Goal: Task Accomplishment & Management: Complete application form

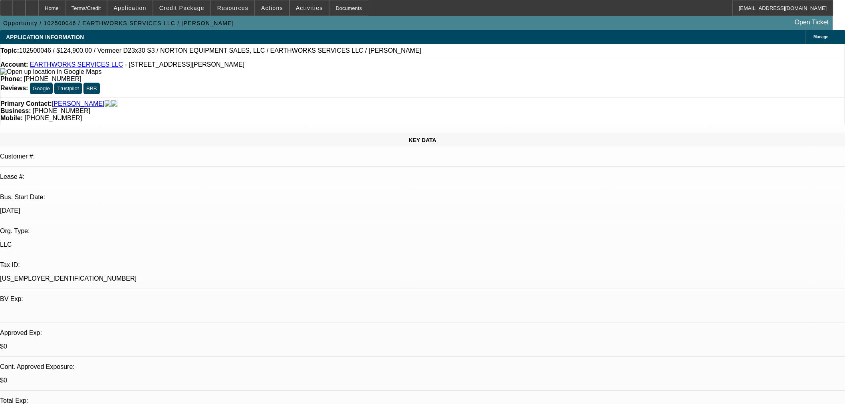
select select "0.15"
select select "2"
select select "0"
select select "6"
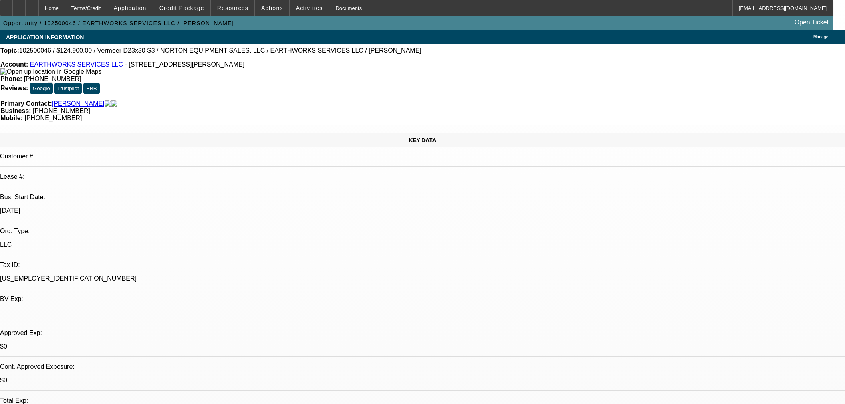
scroll to position [574, 0]
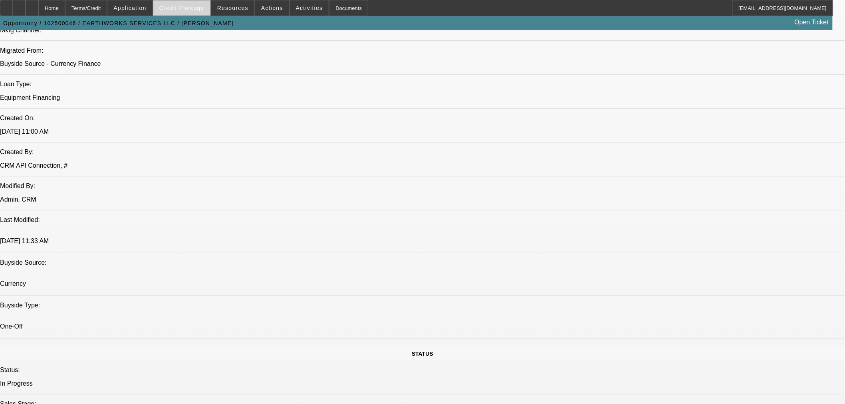
click at [184, 7] on span "Credit Package" at bounding box center [181, 8] width 45 height 6
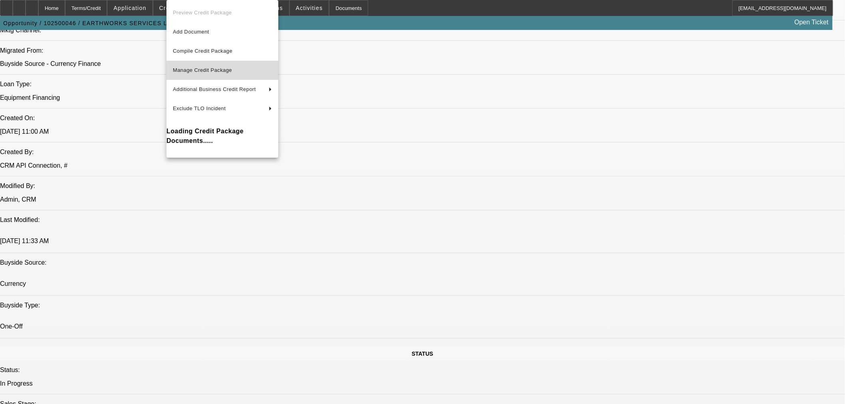
click at [212, 68] on span "Manage Credit Package" at bounding box center [202, 70] width 59 height 6
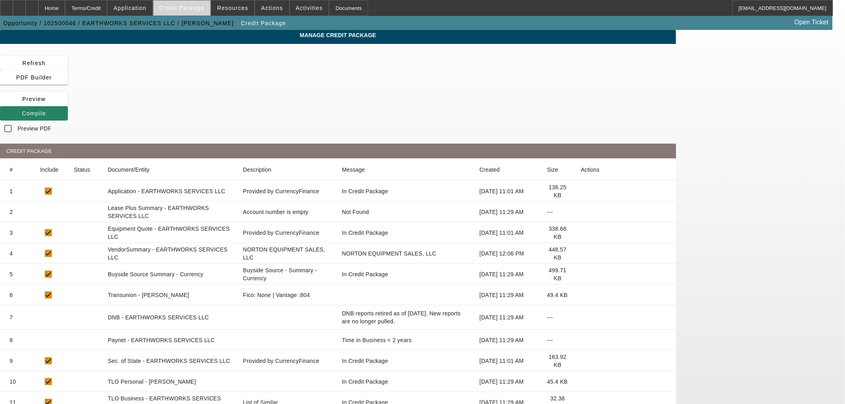
click at [196, 10] on span "Credit Package" at bounding box center [181, 8] width 45 height 6
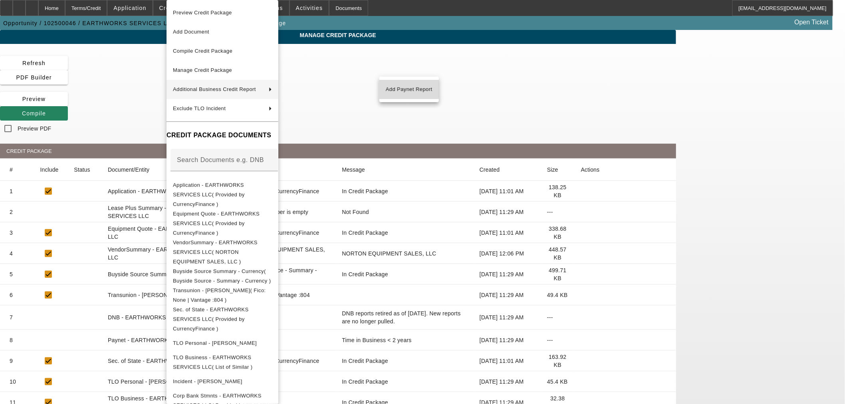
click at [397, 87] on span "Add Paynet Report" at bounding box center [409, 90] width 47 height 10
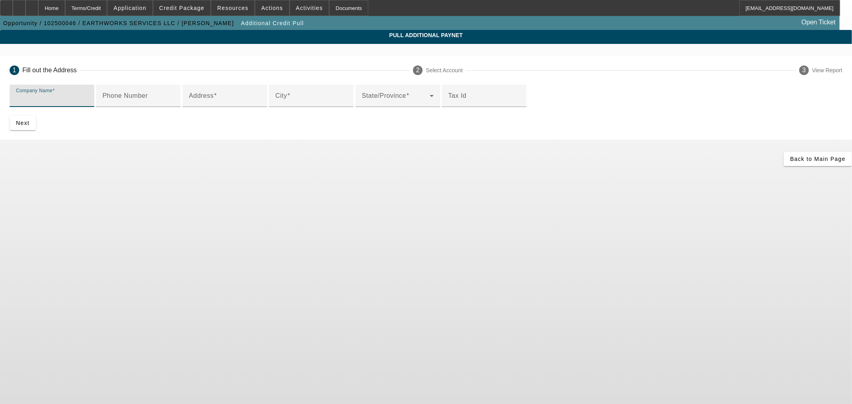
click at [88, 101] on input "Company Name" at bounding box center [52, 99] width 72 height 10
paste input "NORTON EQUIPMENT SALES, LLC"
type input "NORTON EQUIPMENT SALES, LLC"
click at [148, 99] on mat-label "Phone Number" at bounding box center [125, 95] width 46 height 7
click at [174, 104] on input "Phone Number" at bounding box center [138, 99] width 72 height 10
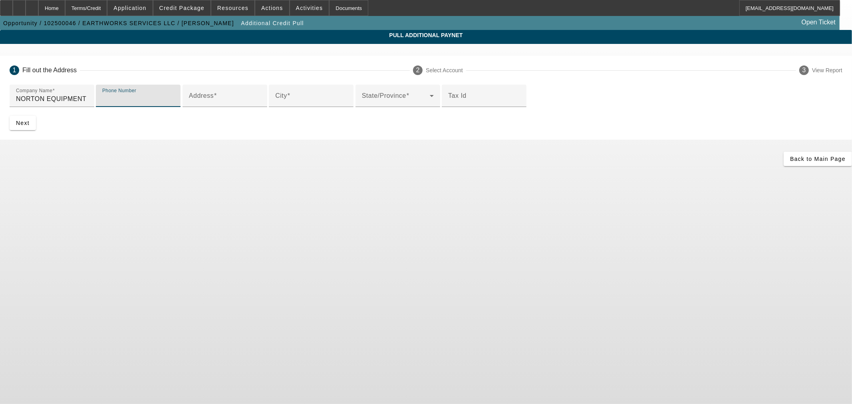
paste input "(810) 660-7238"
type input "(810) 660-7238"
click at [242, 104] on input "Address" at bounding box center [225, 99] width 72 height 10
paste input "1642 Mayfield Rd"
type input "1642 Mayfield Rd"
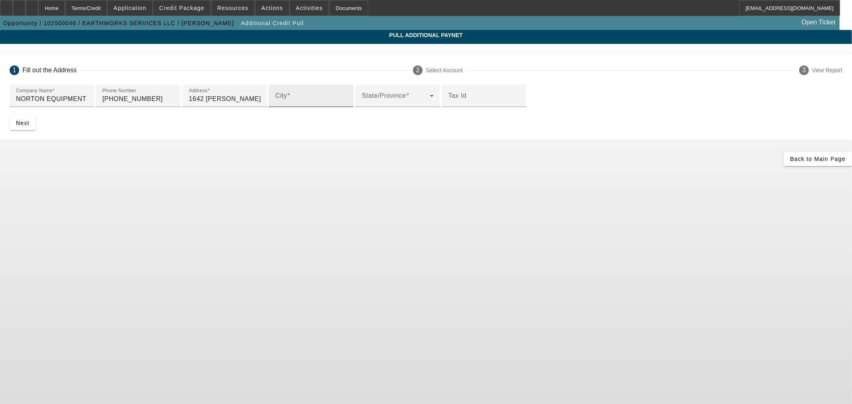
click at [275, 104] on input "City" at bounding box center [311, 99] width 72 height 10
paste input "Lapeer"
type input "Lapeer"
click at [362, 99] on mat-label "State/Province" at bounding box center [384, 95] width 44 height 7
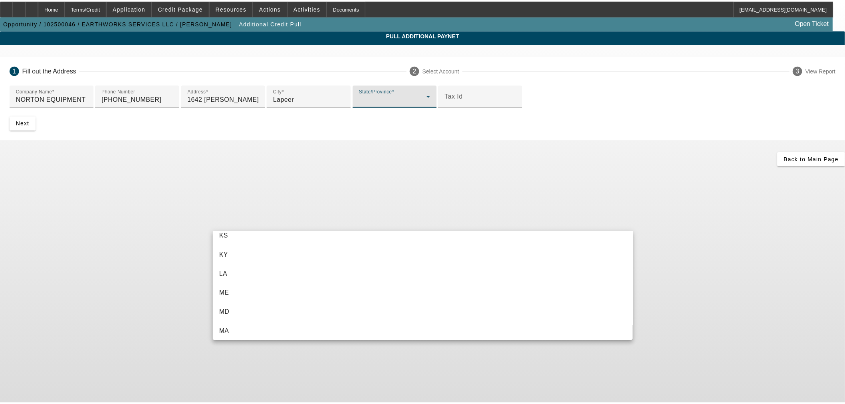
scroll to position [334, 0]
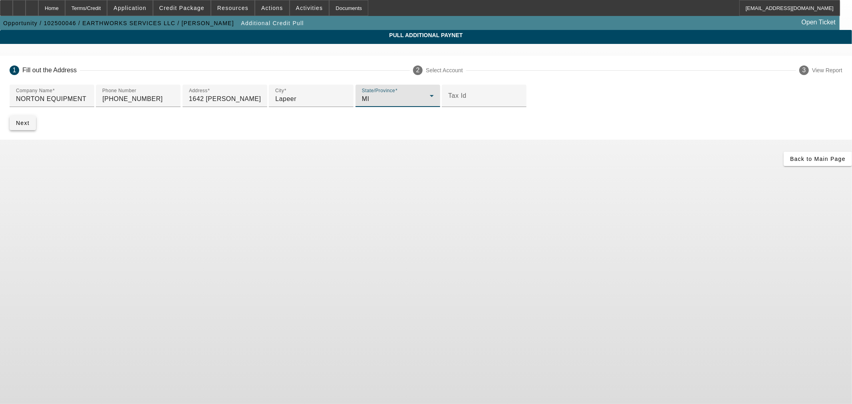
click at [36, 133] on span "submit" at bounding box center [23, 122] width 26 height 19
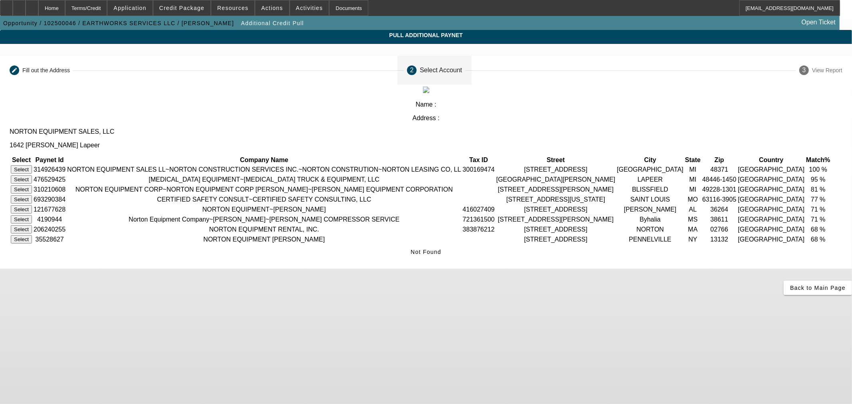
click at [32, 165] on button "Select" at bounding box center [21, 169] width 21 height 8
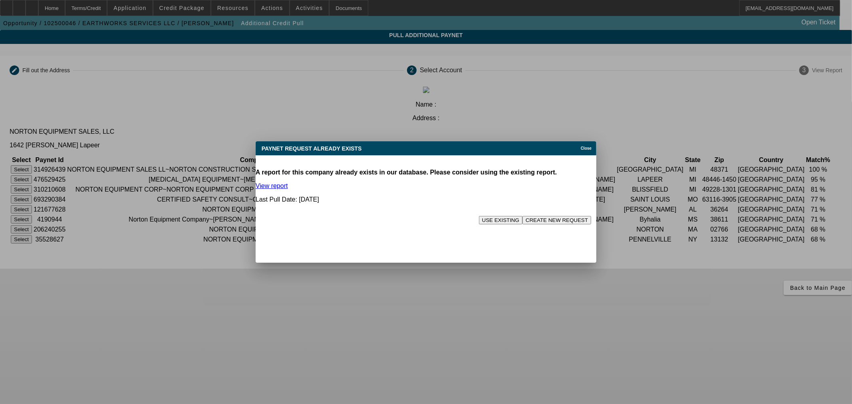
click at [479, 216] on button "USE EXISTING" at bounding box center [501, 220] width 44 height 8
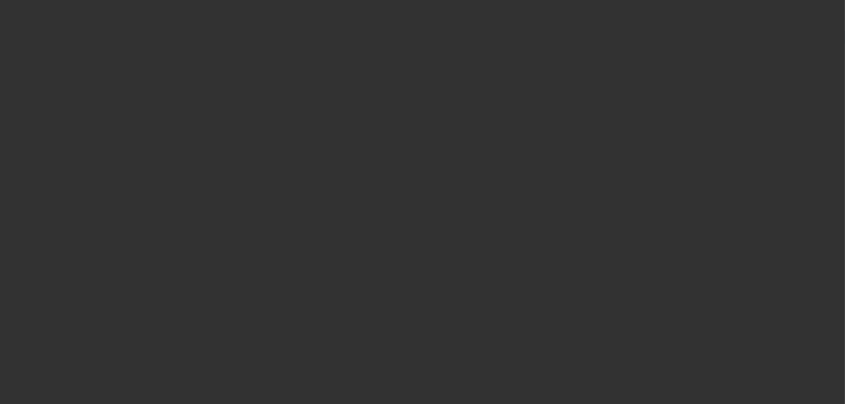
select select "0.15"
select select "2"
select select "0"
select select "6"
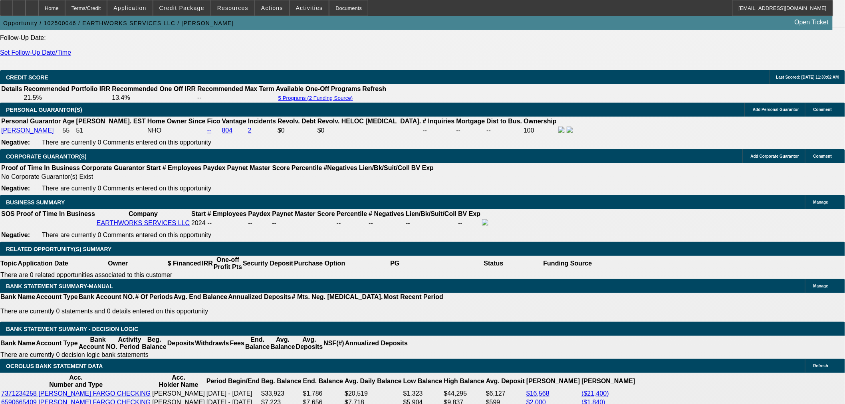
scroll to position [1109, 0]
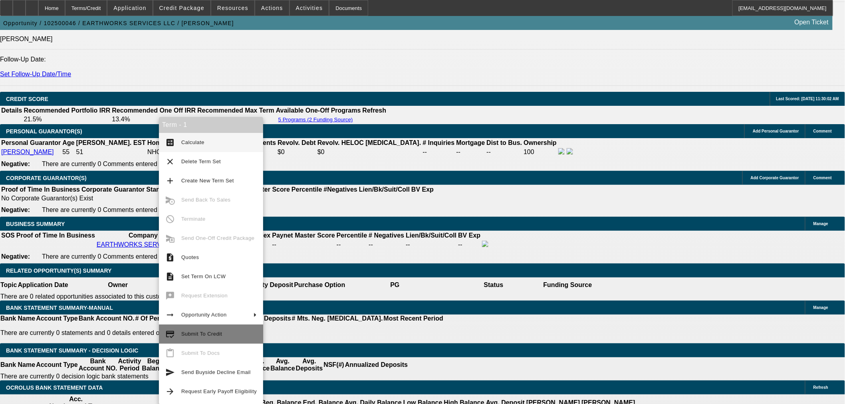
click at [228, 336] on span "Submit To Credit" at bounding box center [218, 334] width 75 height 10
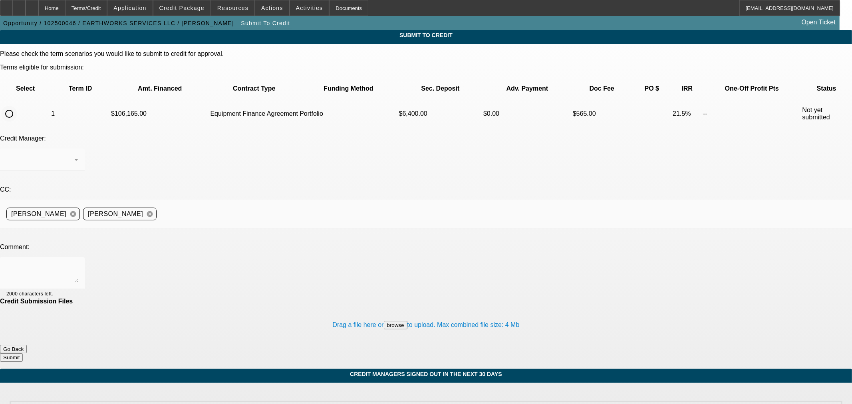
click at [17, 106] on input "radio" at bounding box center [9, 114] width 16 height 16
radio input "true"
click at [74, 155] on div "Arida, George" at bounding box center [40, 160] width 68 height 10
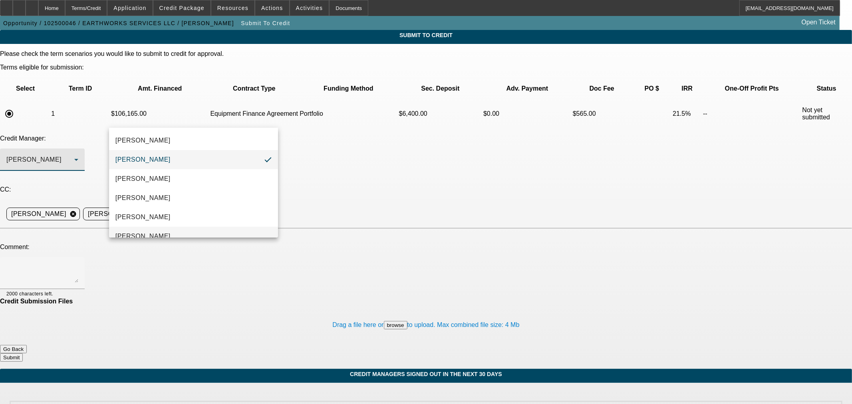
click at [176, 228] on mat-option "[PERSON_NAME]" at bounding box center [193, 236] width 169 height 19
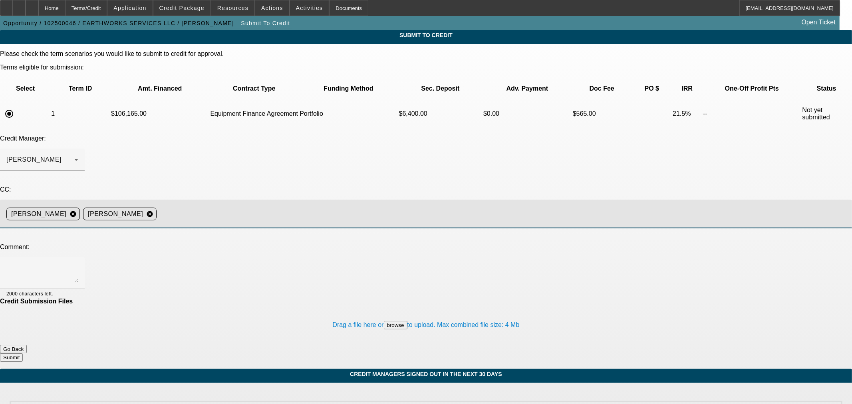
click at [340, 206] on input at bounding box center [501, 214] width 683 height 16
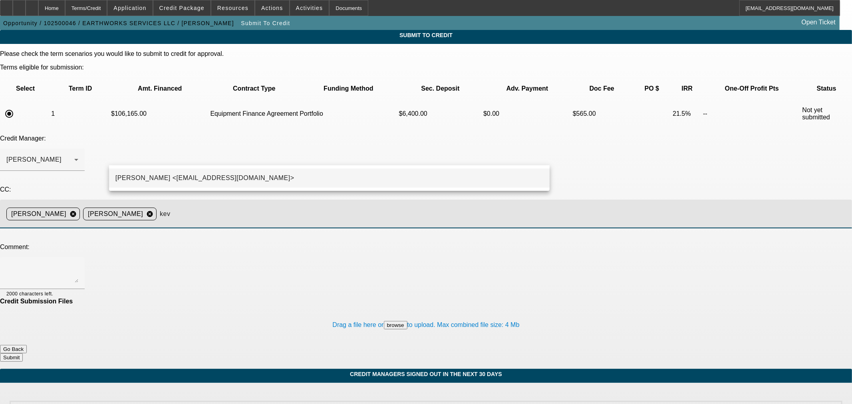
type input "kev"
click at [333, 183] on mat-option "Kevin O'Connor <koconnor@beaconfunding.com>" at bounding box center [329, 178] width 440 height 19
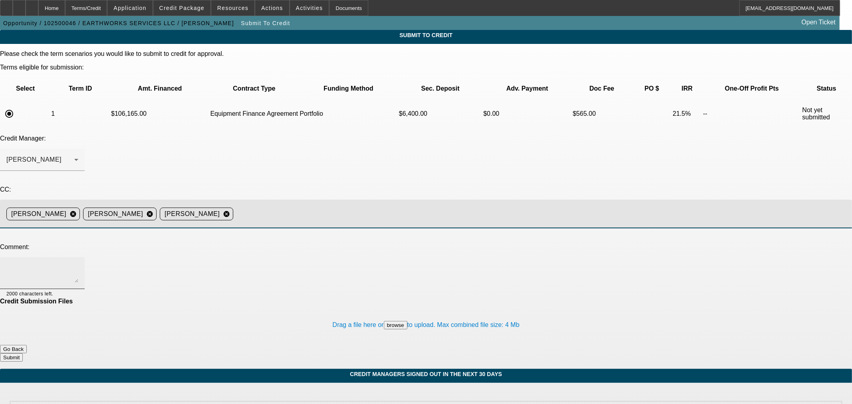
click at [78, 264] on textarea at bounding box center [42, 273] width 72 height 19
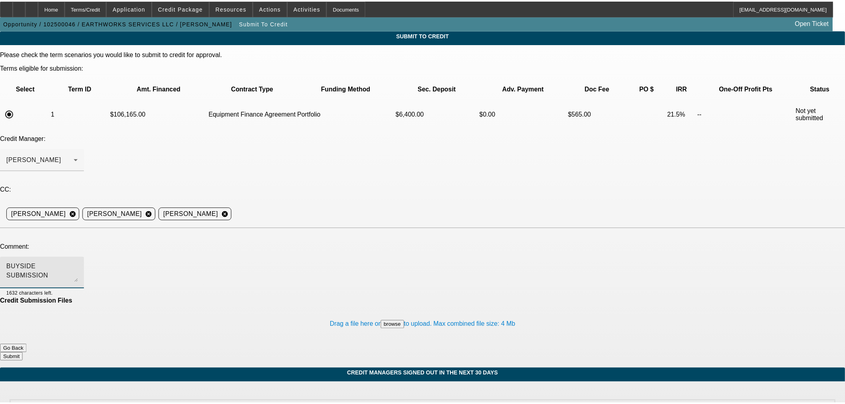
scroll to position [0, 0]
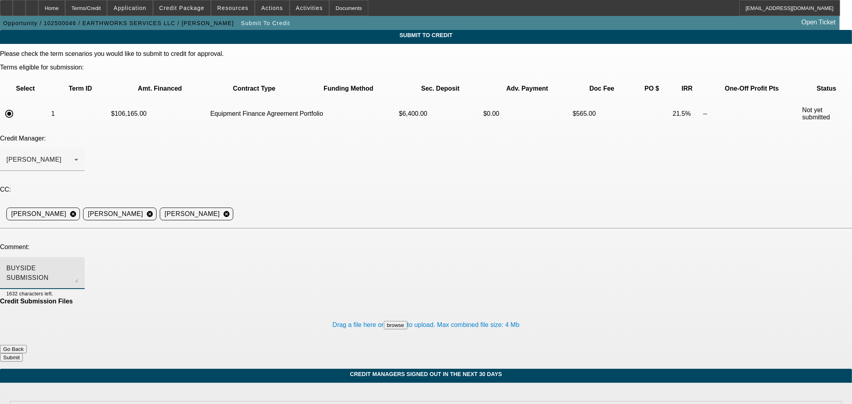
click at [78, 264] on textarea "BUYSIDE SUBMISSION CURRENCY - Sam, please review this directional drill purchas…" at bounding box center [42, 273] width 72 height 19
type textarea "BUYSIDE SUBMISSION CURRENCY - Sam, please review this directional drill purchas…"
click at [23, 353] on button "Submit" at bounding box center [11, 357] width 23 height 8
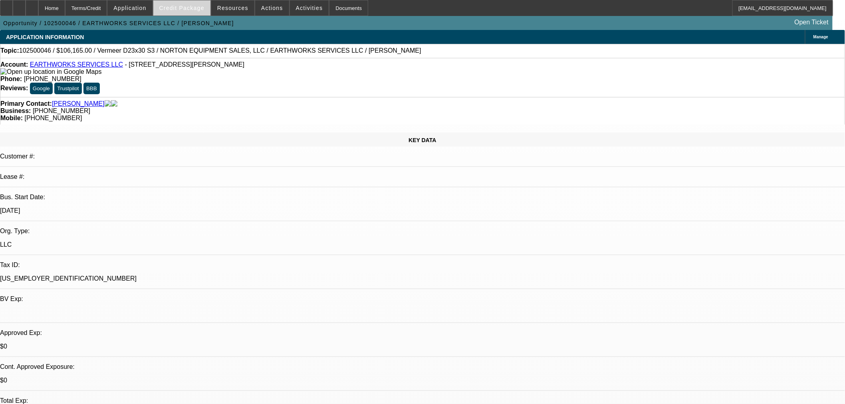
select select "0.15"
select select "2"
select select "0"
select select "6"
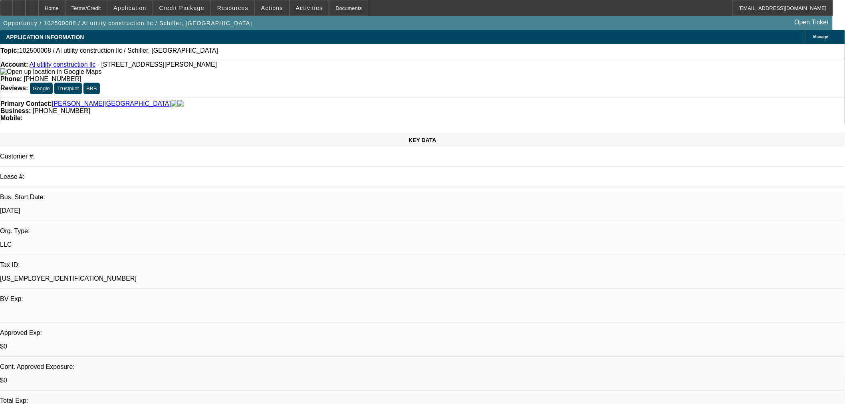
select select "0"
select select "2"
select select "0"
select select "6"
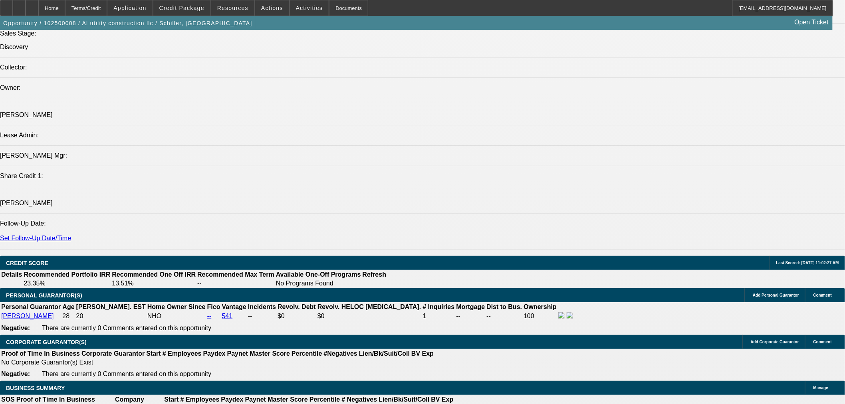
scroll to position [734, 0]
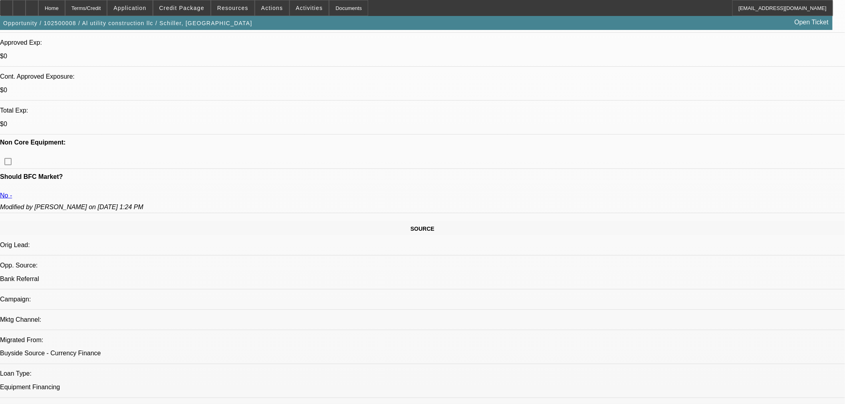
scroll to position [364, 0]
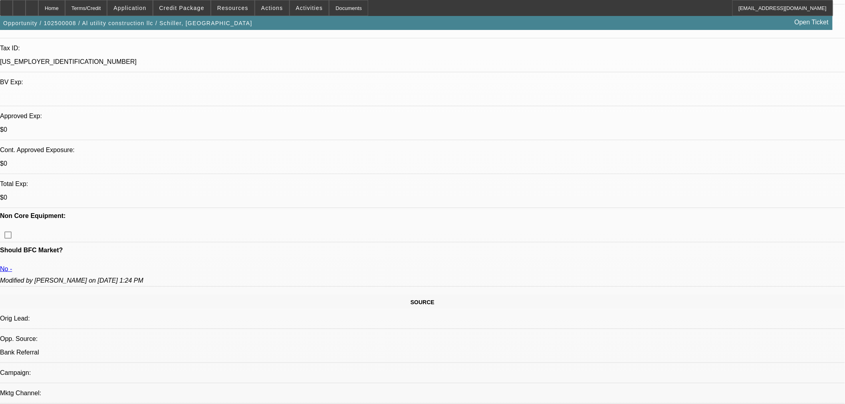
scroll to position [216, 0]
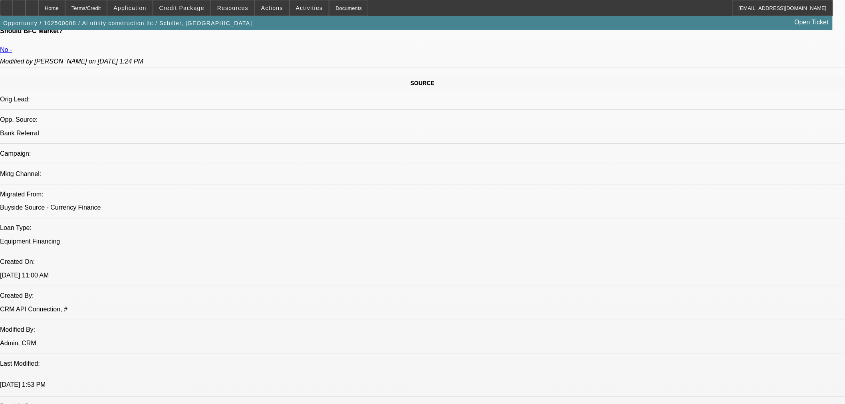
scroll to position [444, 0]
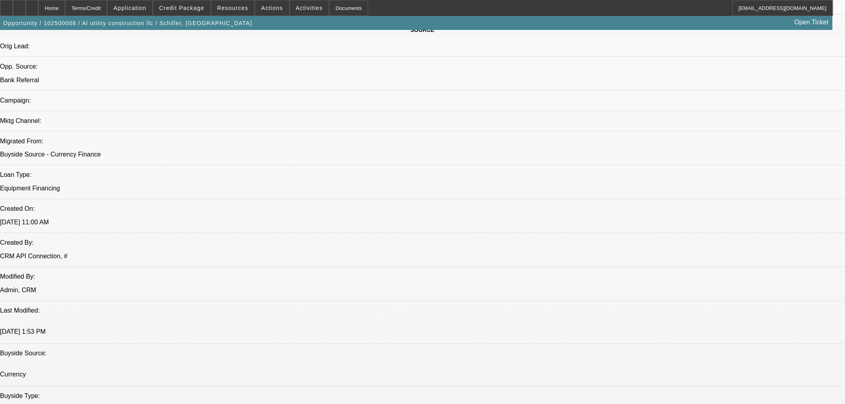
scroll to position [518, 0]
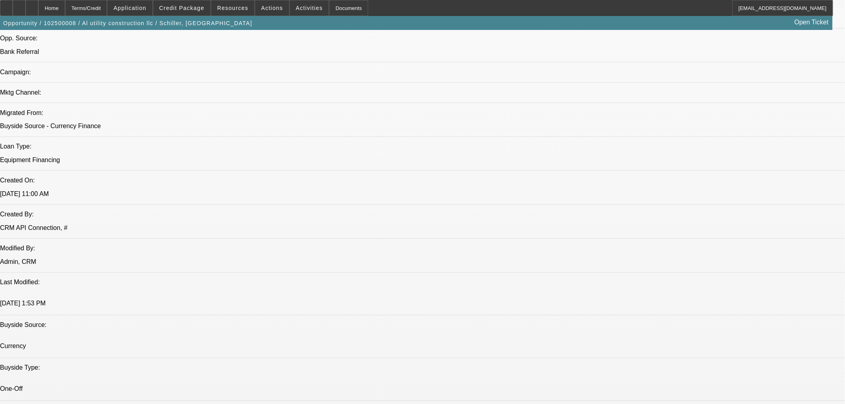
scroll to position [79, 0]
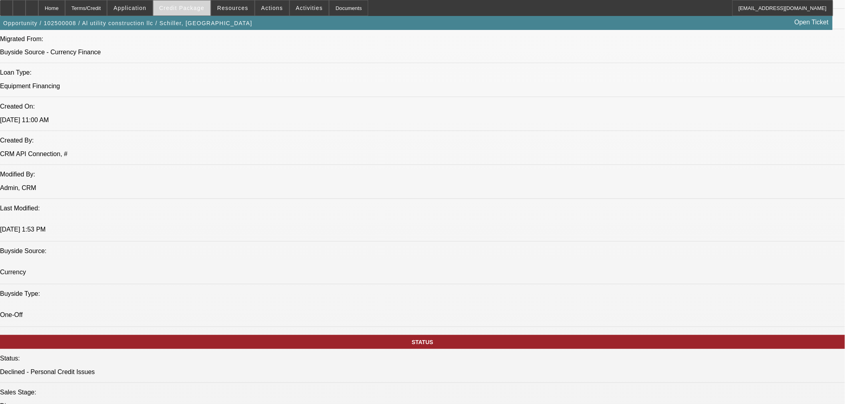
click at [176, 7] on span "Credit Package" at bounding box center [181, 8] width 45 height 6
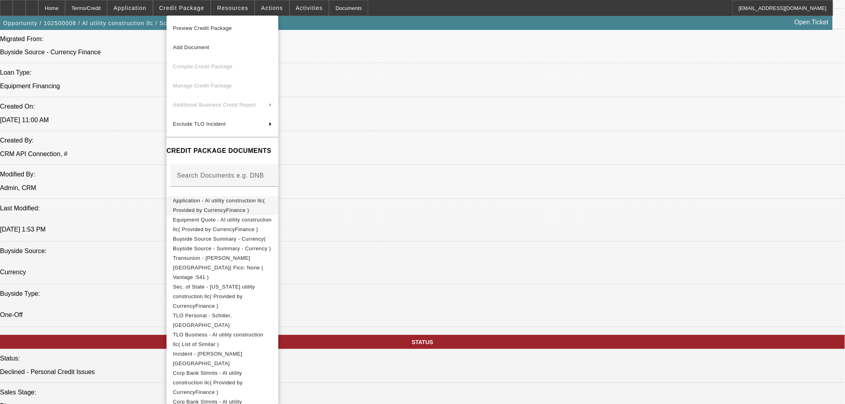
click at [224, 197] on span "Application - Al utility construction llc( Provided by CurrencyFinance )" at bounding box center [222, 205] width 99 height 19
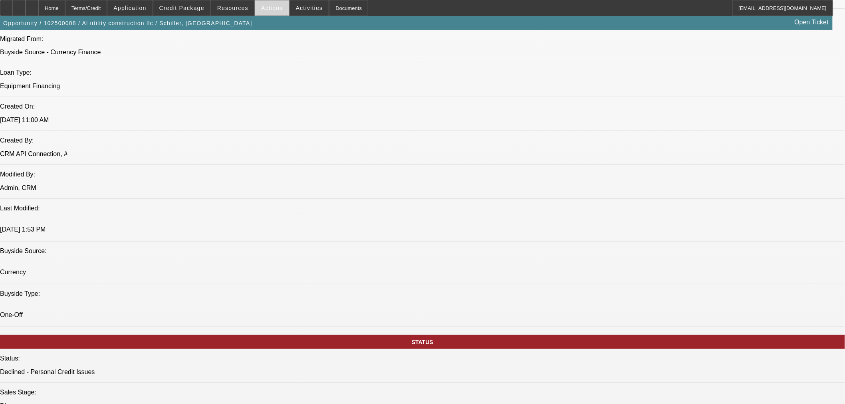
click at [268, 8] on span "Actions" at bounding box center [272, 8] width 22 height 6
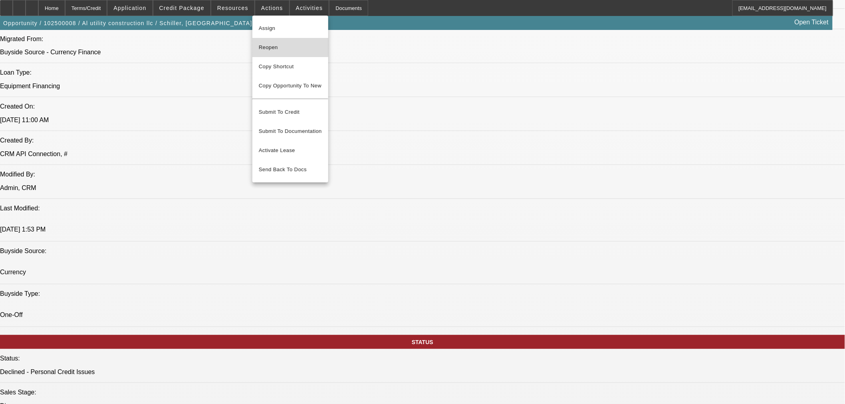
click at [280, 40] on button "Reopen" at bounding box center [290, 47] width 76 height 19
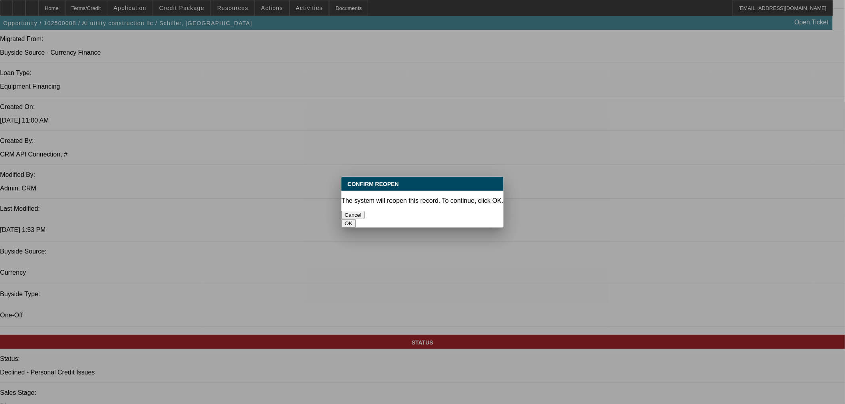
click at [355, 219] on button "OK" at bounding box center [348, 223] width 14 height 8
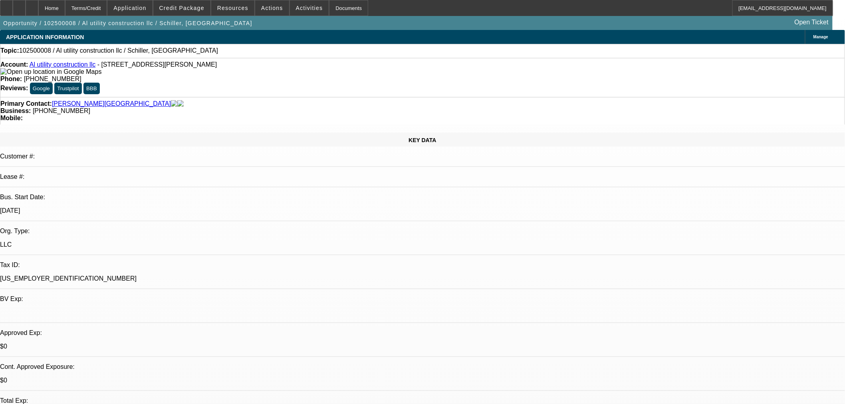
scroll to position [591, 0]
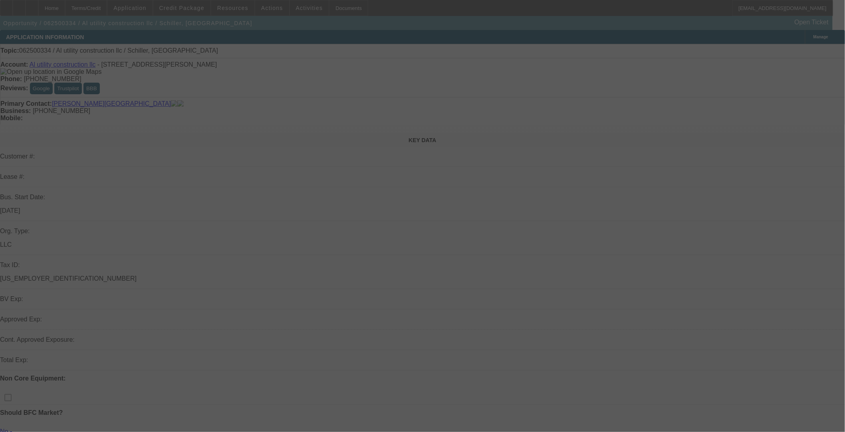
select select "0"
select select "2"
select select "0"
select select "6"
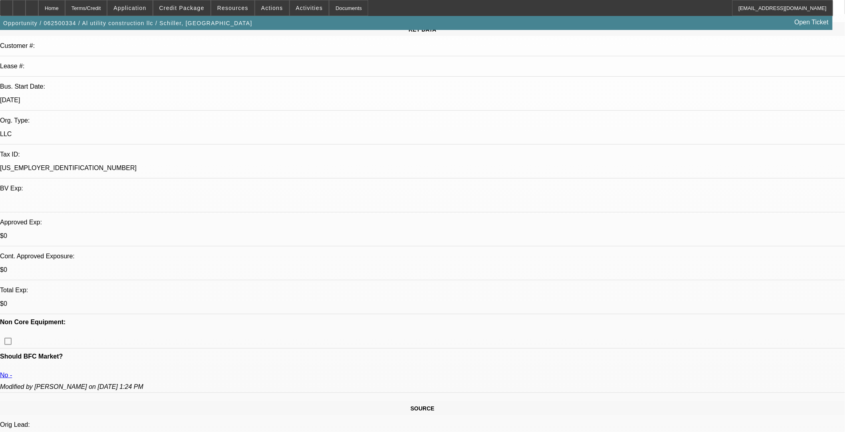
scroll to position [74, 0]
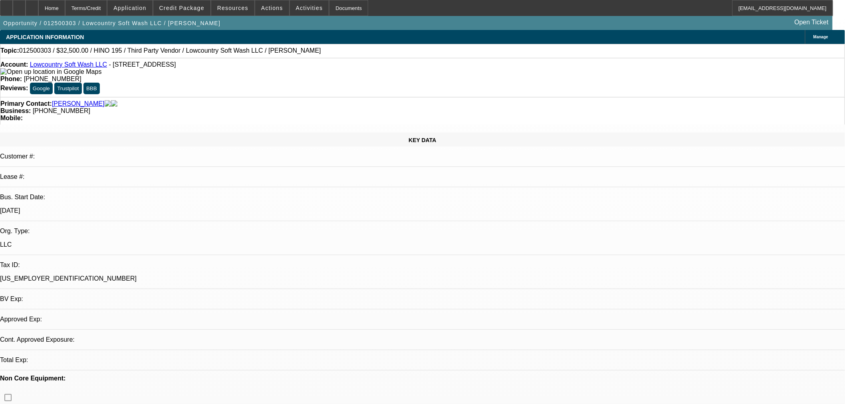
select select "0"
select select "2"
select select "0"
select select "6"
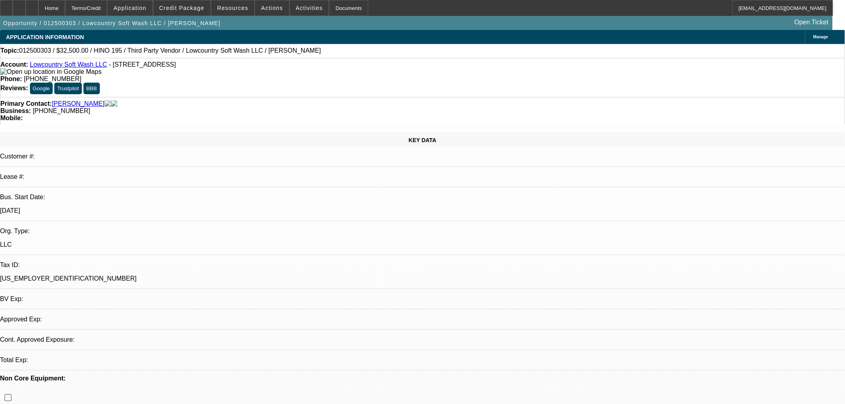
select select "0"
select select "2"
select select "0"
select select "6"
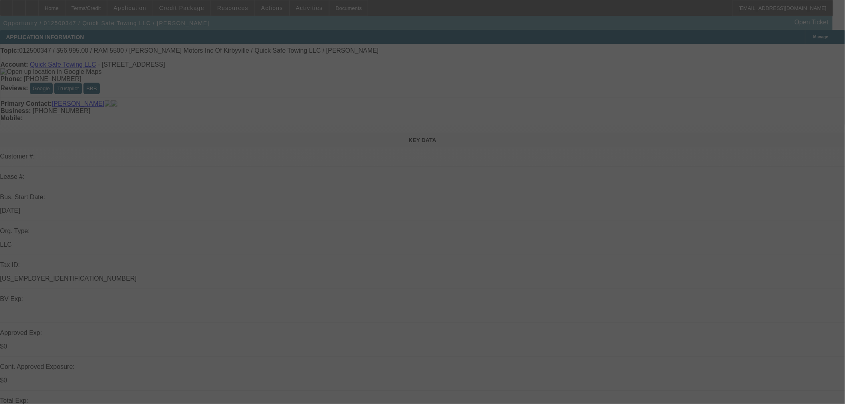
select select "0"
select select "2"
select select "0"
select select "6"
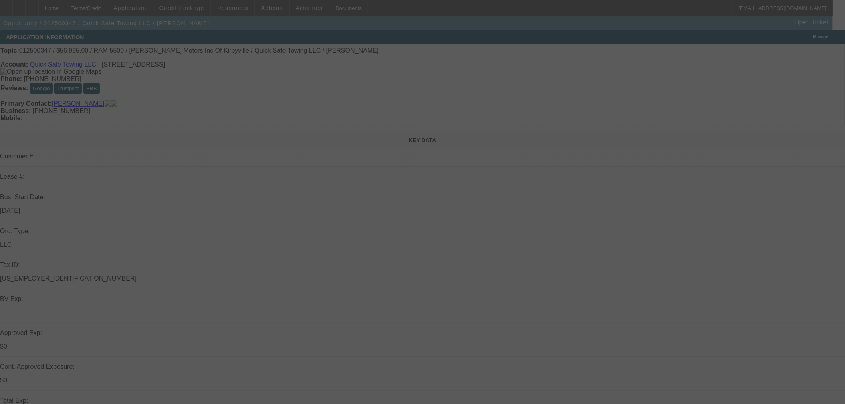
select select "0"
select select "2"
select select "0"
select select "6"
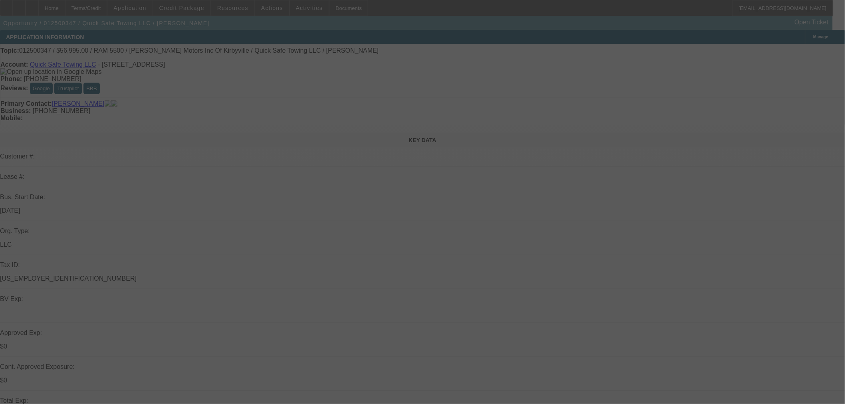
select select "0"
select select "2"
select select "0"
select select "6"
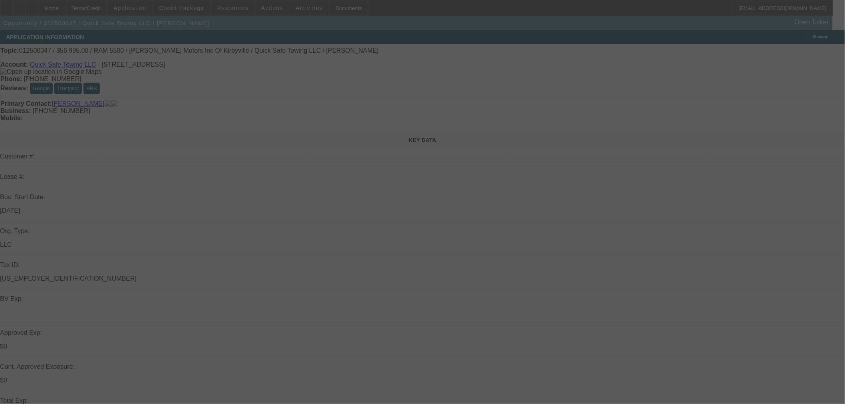
select select "0"
select select "2"
select select "0"
select select "6"
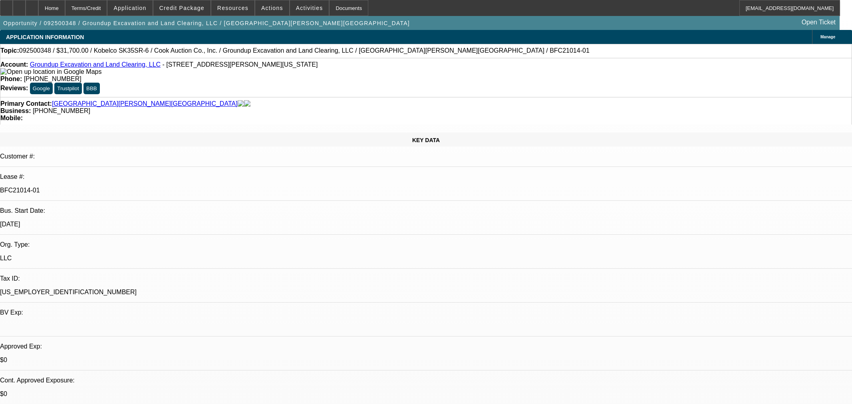
select select "0"
select select "2"
select select "0"
select select "6"
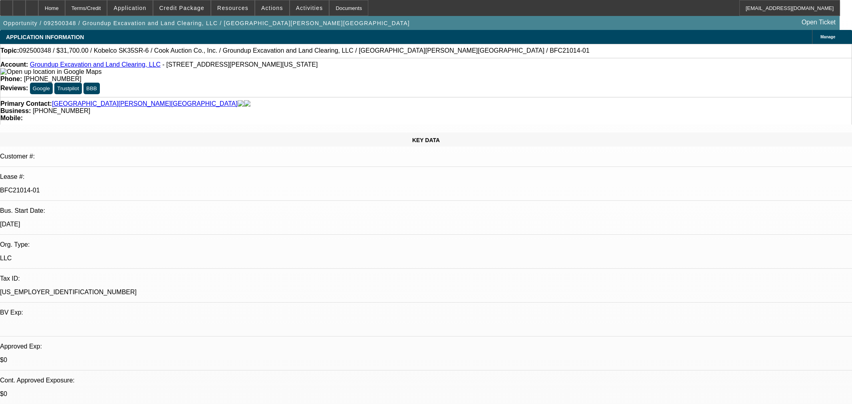
select select "0"
select select "2"
select select "0"
select select "6"
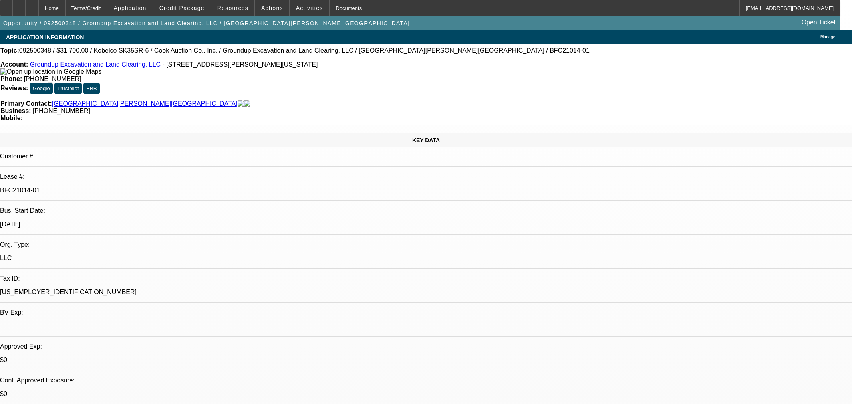
select select "0"
select select "2"
select select "0"
select select "6"
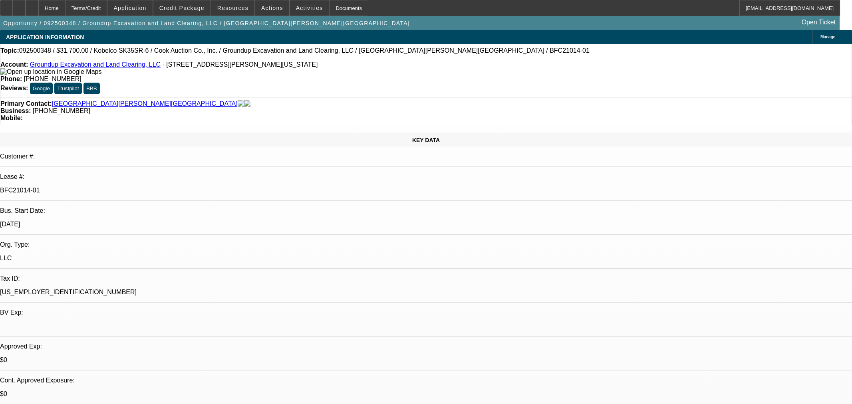
select select "0"
select select "2"
select select "0"
select select "6"
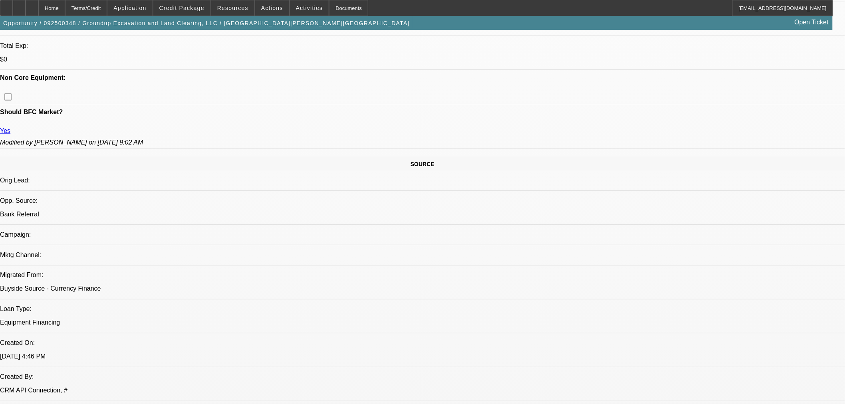
scroll to position [444, 0]
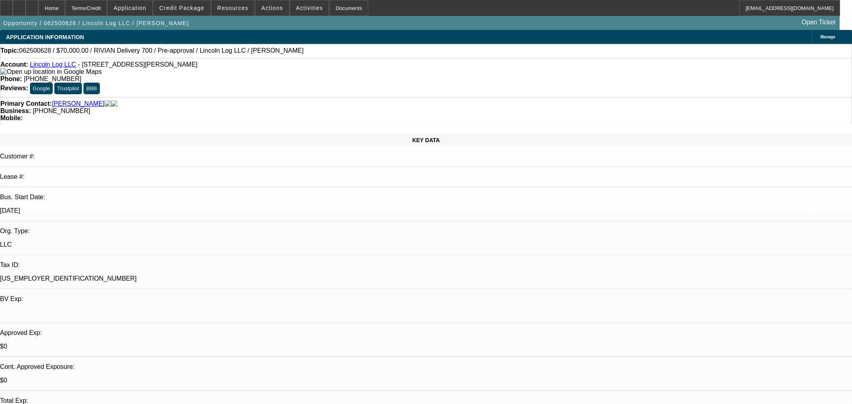
select select "0"
select select "2"
select select "0"
select select "6"
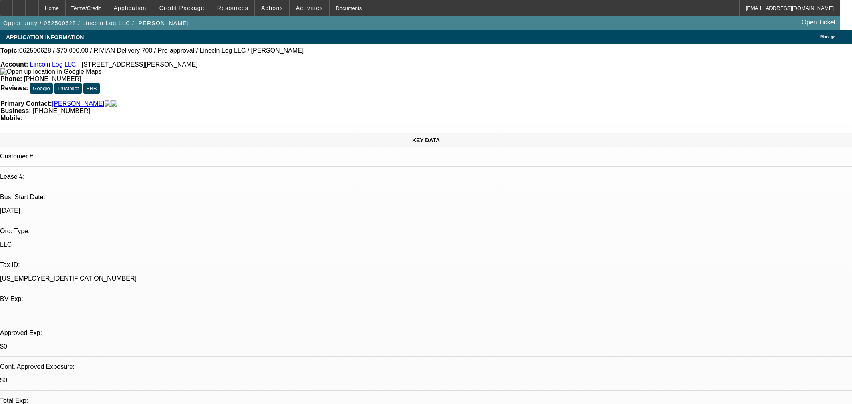
select select "0"
select select "2"
select select "0"
select select "6"
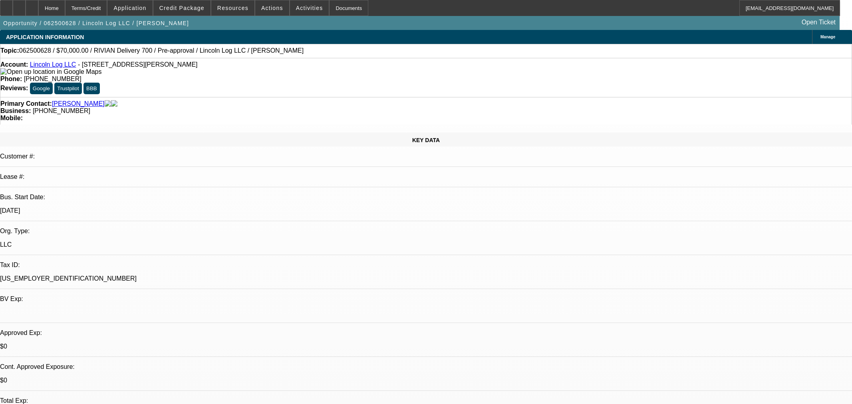
select select "0"
select select "2"
select select "0"
select select "6"
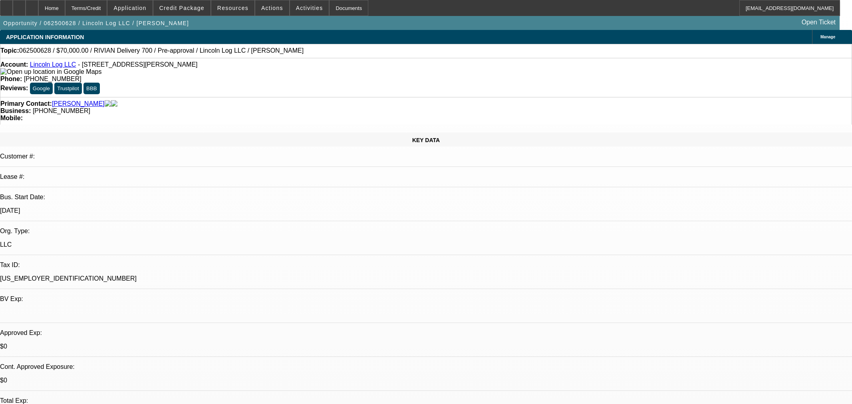
select select "0"
select select "2"
select select "0"
select select "6"
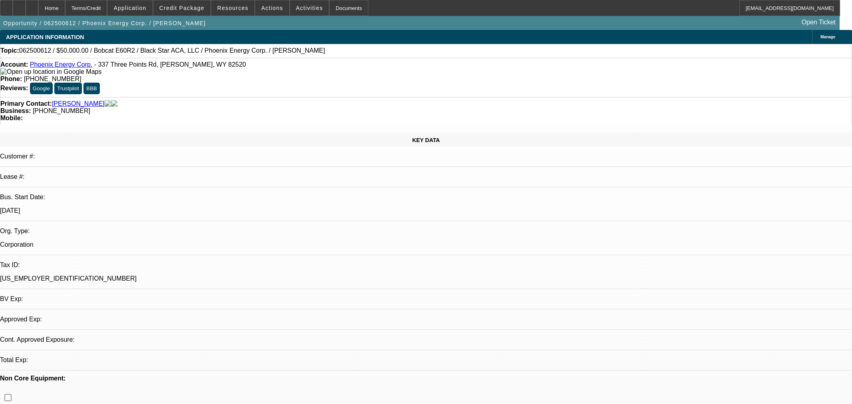
select select "0"
select select "2"
select select "0"
select select "6"
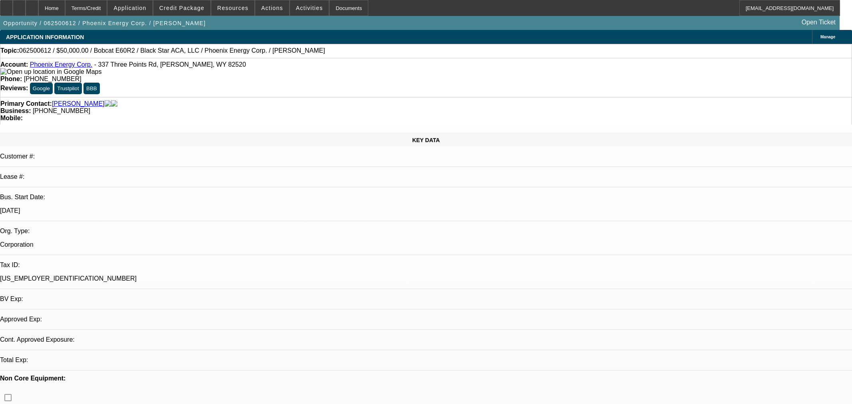
select select "0"
select select "2"
select select "0"
select select "6"
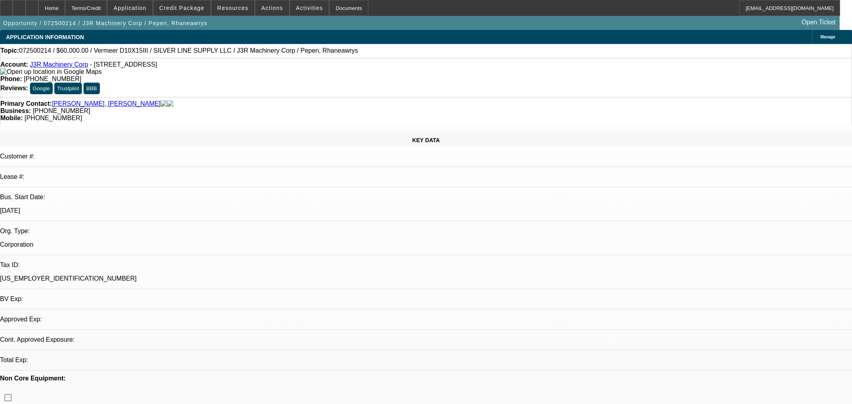
select select "0"
select select "2"
select select "0"
select select "6"
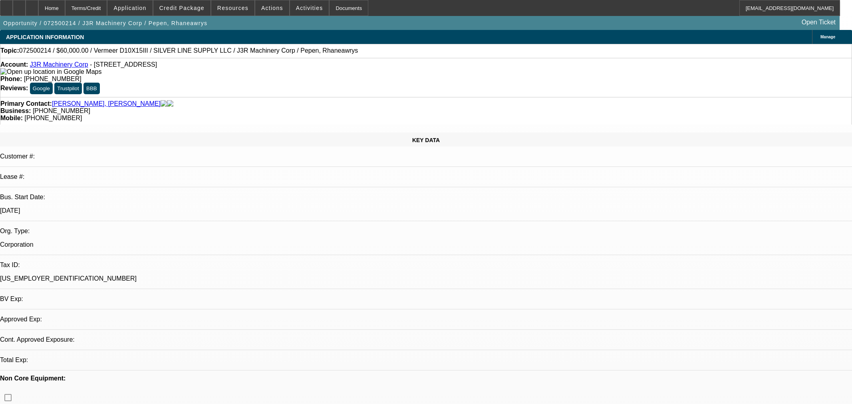
select select "0.2"
select select "2"
select select "0"
select select "6"
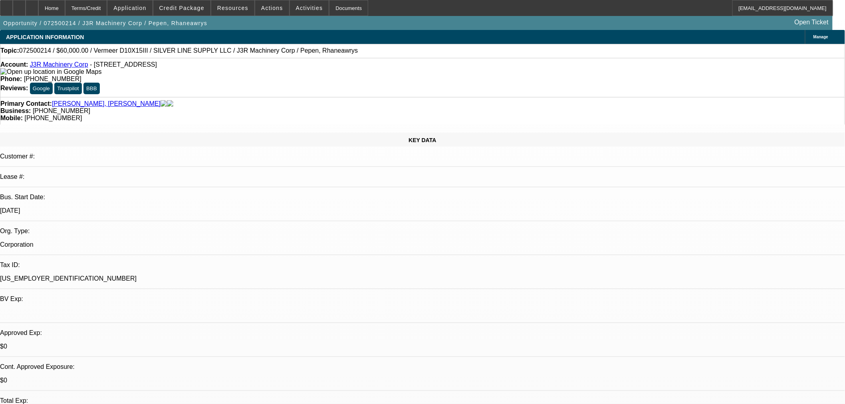
scroll to position [74, 0]
select select "0"
select select "2"
select select "0"
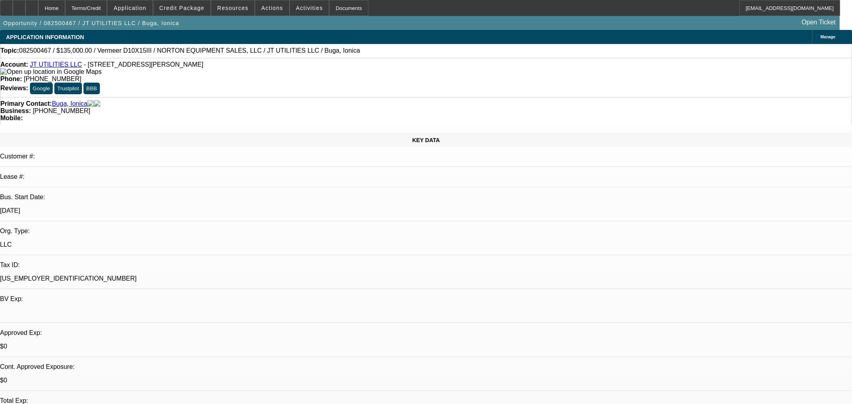
select select "6"
select select "0"
select select "2"
select select "0"
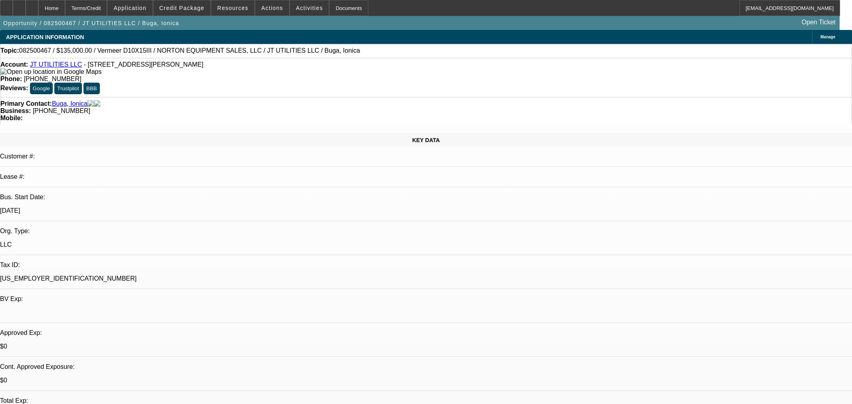
select select "6"
select select "0"
select select "2"
select select "0"
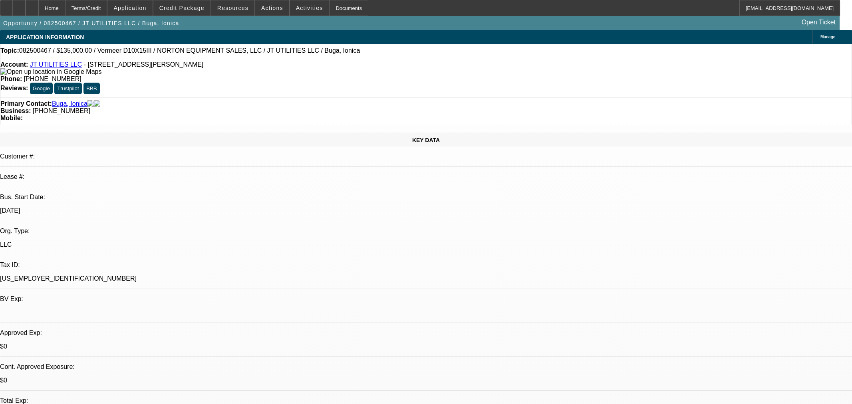
select select "6"
select select "0"
select select "2"
select select "0"
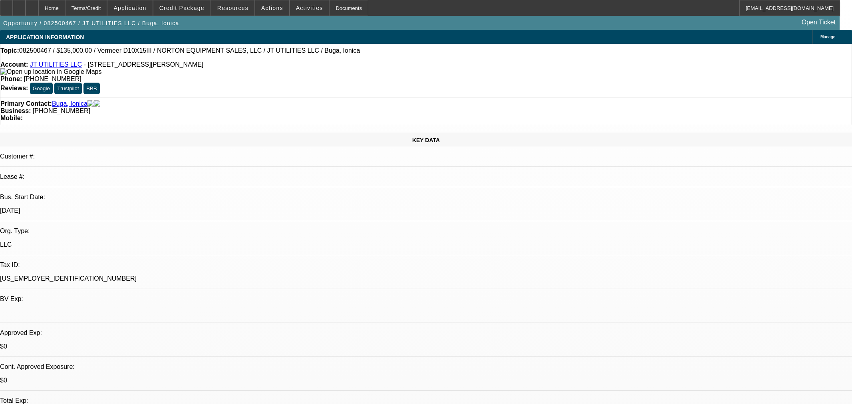
select select "6"
select select "0"
select select "2"
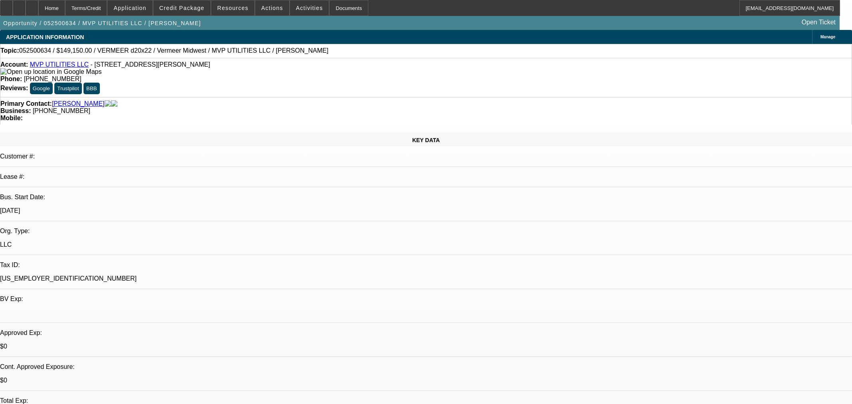
select select "0"
select select "6"
select select "0"
select select "2"
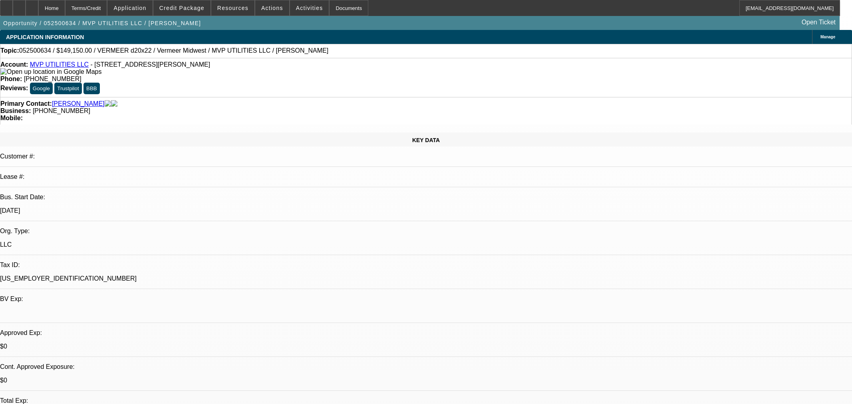
select select "0"
select select "6"
select select "0"
select select "2"
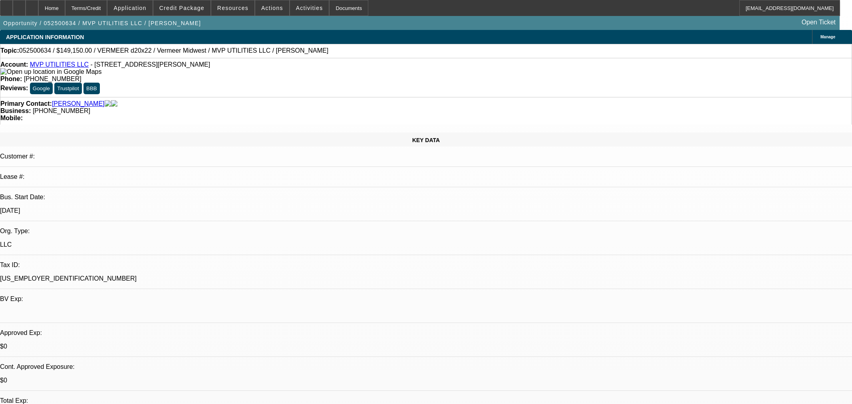
select select "0"
select select "6"
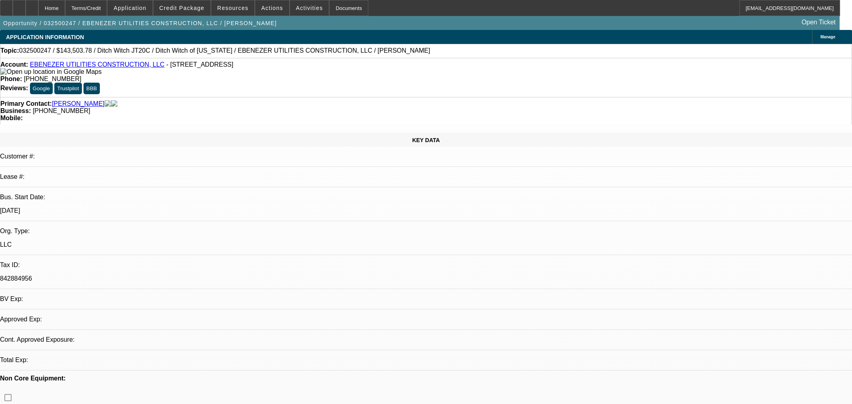
select select "0"
select select "2"
select select "0"
select select "6"
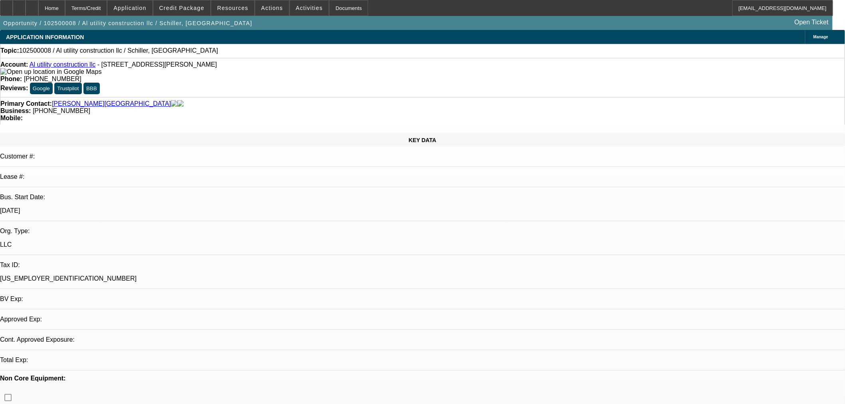
select select "0"
select select "2"
select select "0"
select select "6"
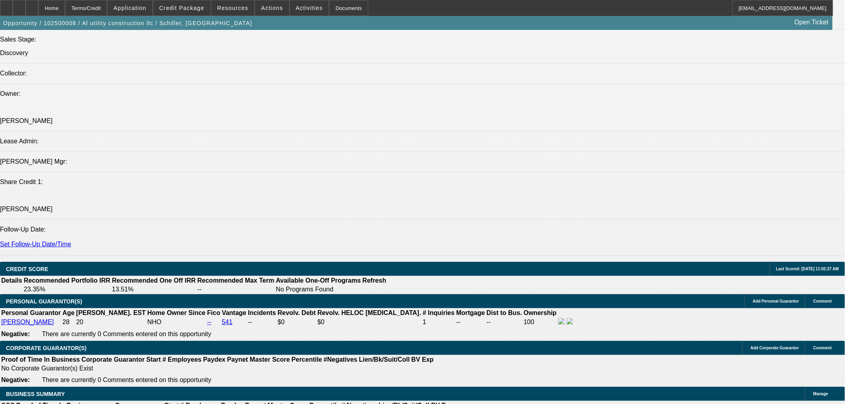
scroll to position [1035, 0]
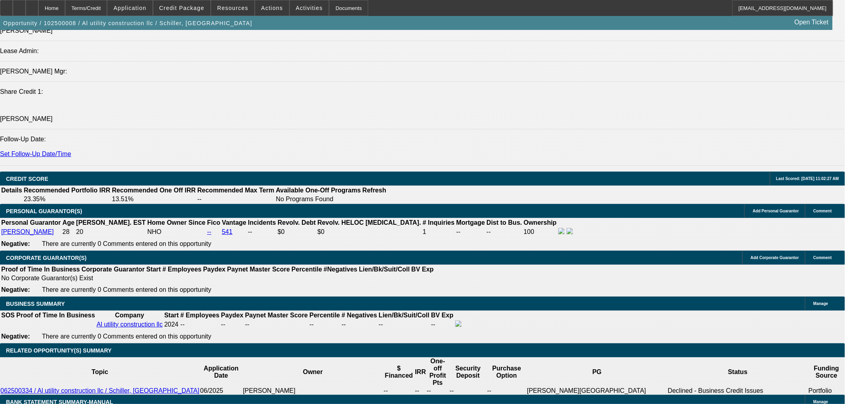
drag, startPoint x: 182, startPoint y: 130, endPoint x: 188, endPoint y: 130, distance: 6.0
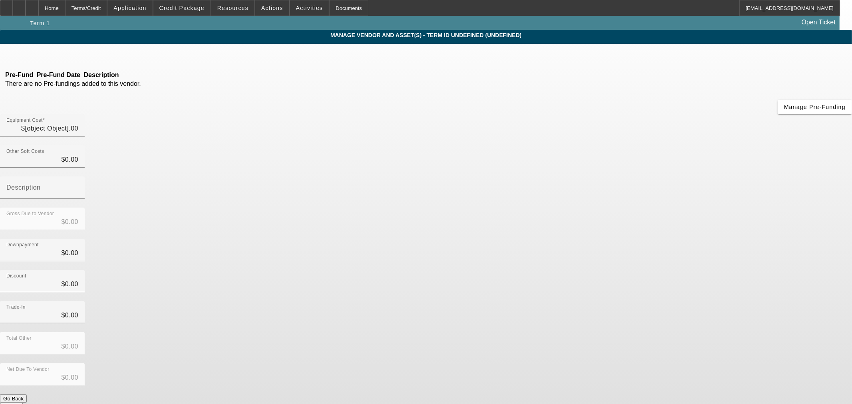
type input "$240,500.00"
type input "$30,000.00"
type input "$210,500.00"
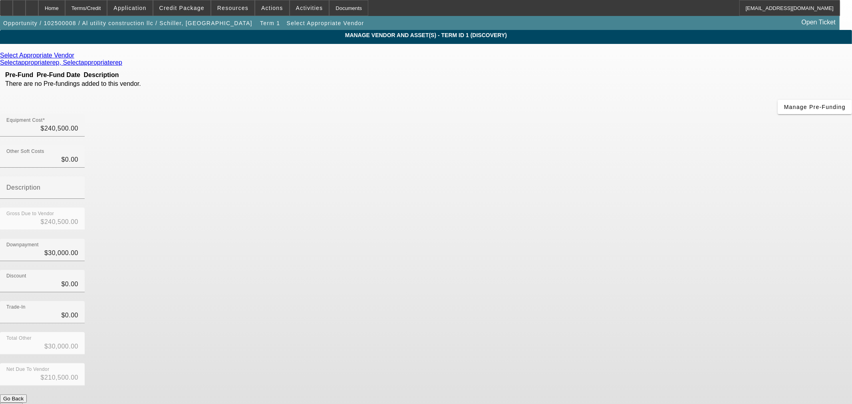
click at [76, 59] on icon at bounding box center [76, 55] width 0 height 7
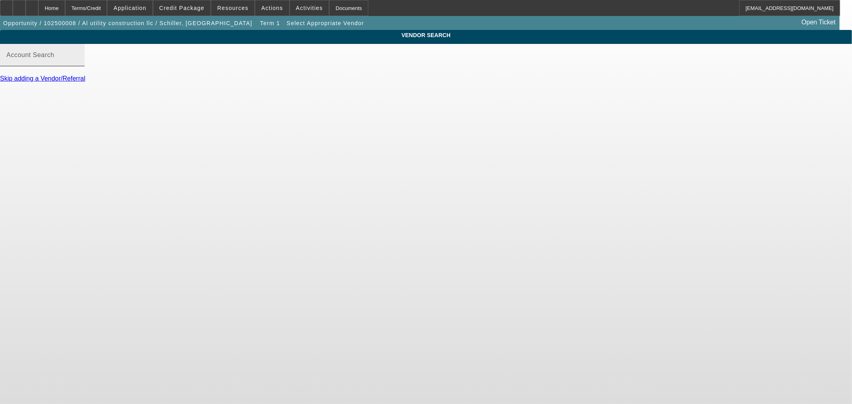
click at [78, 63] on input "Account Search" at bounding box center [42, 59] width 72 height 10
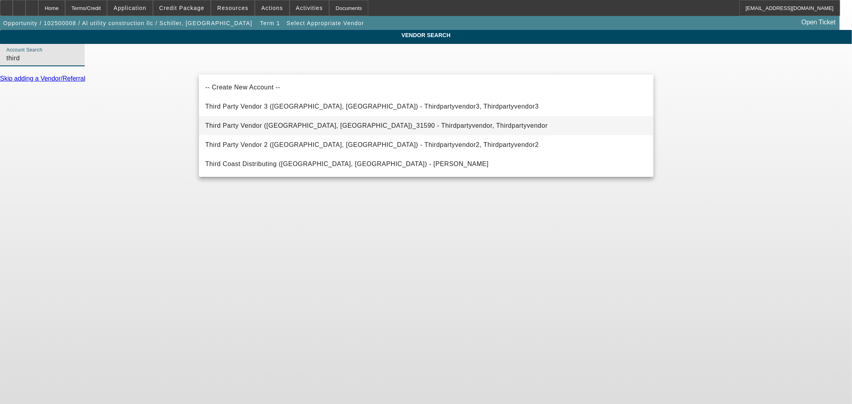
click at [272, 127] on span "Third Party Vendor (Northbrook, IL)_31590 - Thirdpartyvendor, Thirdpartyvendor" at bounding box center [376, 125] width 342 height 7
type input "Third Party Vendor (Northbrook, IL)_31590 - Thirdpartyvendor, Thirdpartyvendor"
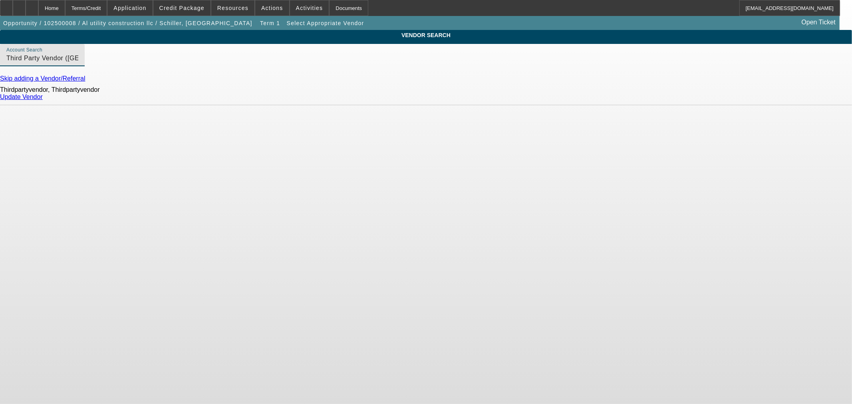
click at [43, 100] on link "Update Vendor" at bounding box center [21, 96] width 43 height 7
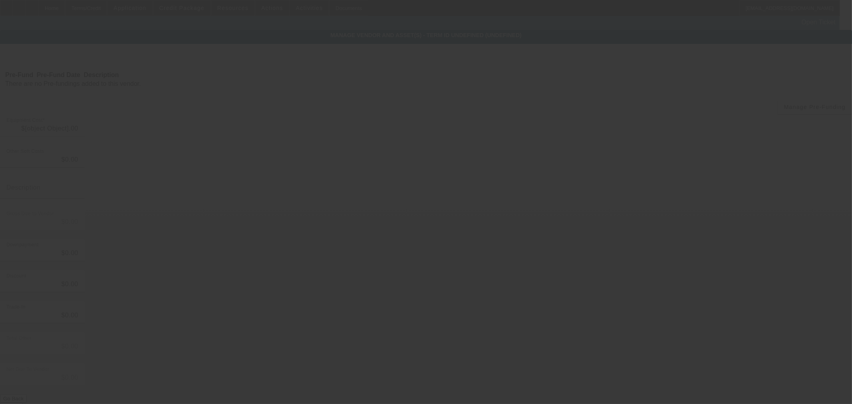
type input "$240,500.00"
type input "$30,000.00"
type input "$210,500.00"
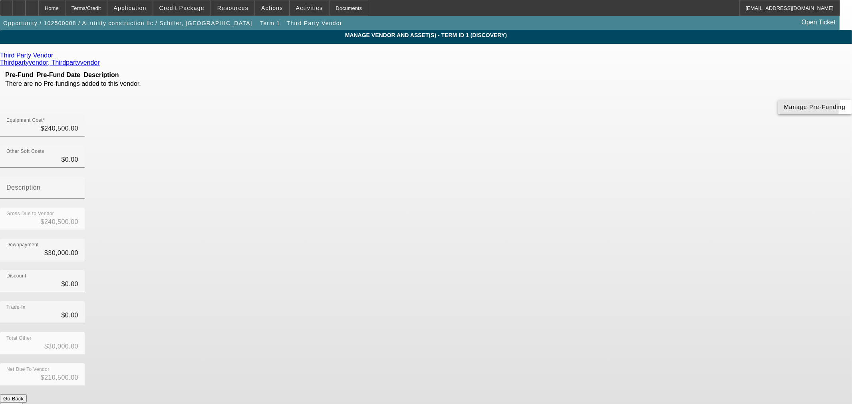
click at [784, 110] on span "Manage Pre-Funding" at bounding box center [815, 107] width 62 height 6
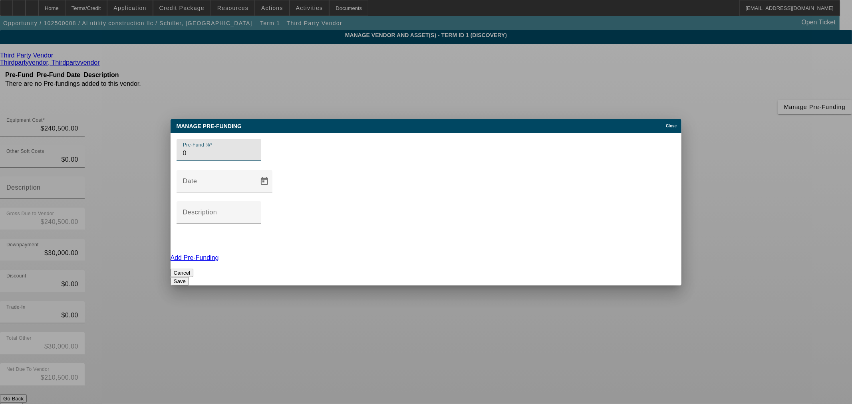
type input "0"
click at [189, 277] on button "Save" at bounding box center [180, 281] width 18 height 8
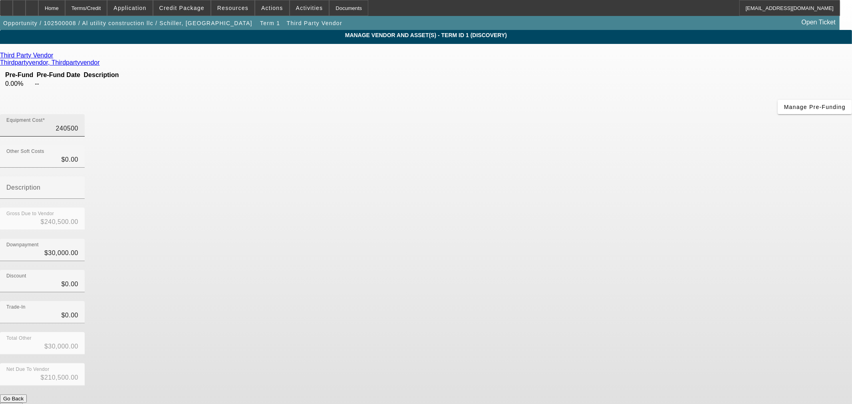
click at [78, 124] on input "240500" at bounding box center [42, 129] width 72 height 10
type input "6"
type input "$6.00"
type input "$-29,994.00"
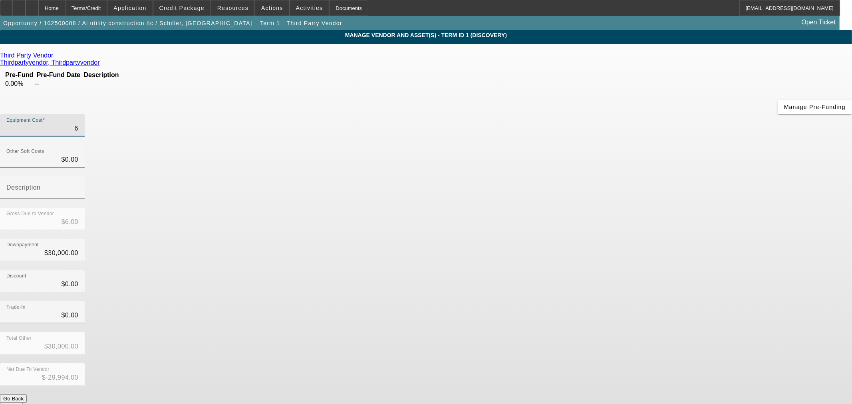
type input "63"
type input "$63.00"
type input "$-29,937.00"
type input "630"
type input "$630.00"
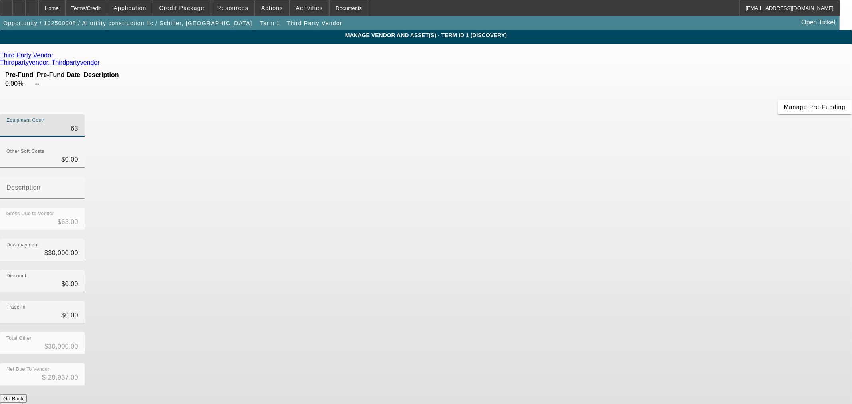
type input "$-29,370.00"
type input "6300"
type input "$6,300.00"
type input "$-23,700.00"
type input "63000"
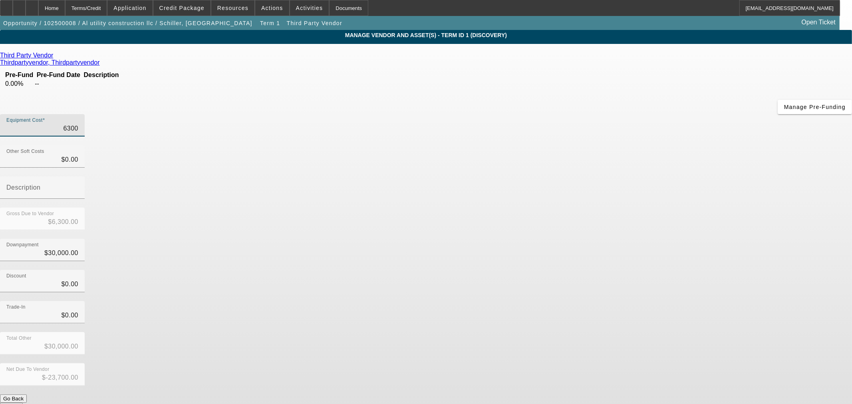
type input "$63,000.00"
type input "$33,000.00"
type input "$63,000.00"
click at [605, 208] on div "Gross Due to Vendor $63,000.00" at bounding box center [426, 223] width 852 height 31
type input "30000"
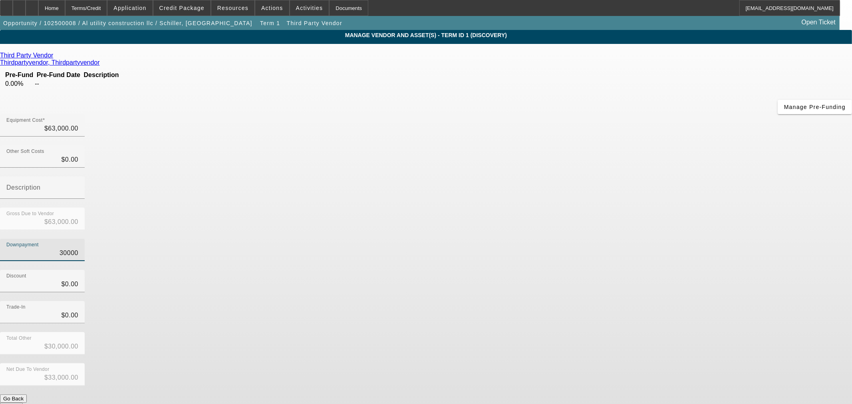
click at [78, 248] on input "30000" at bounding box center [42, 253] width 72 height 10
type input "$0.00"
type input "$63,000.00"
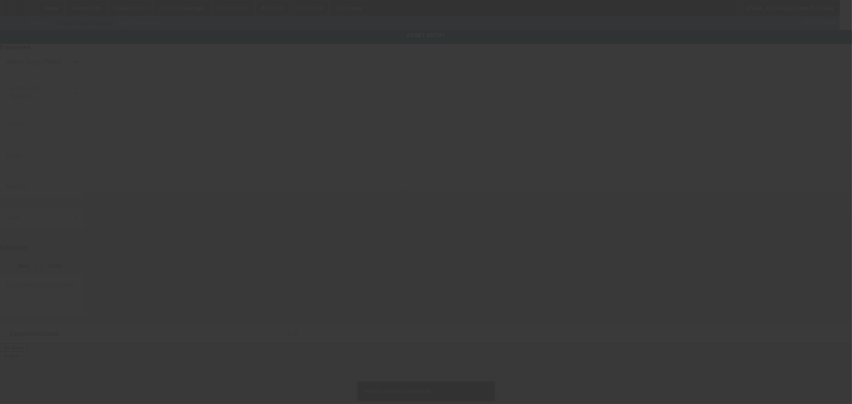
type input "1080 Bowman Cir"
type input "Pell City"
type input "35125"
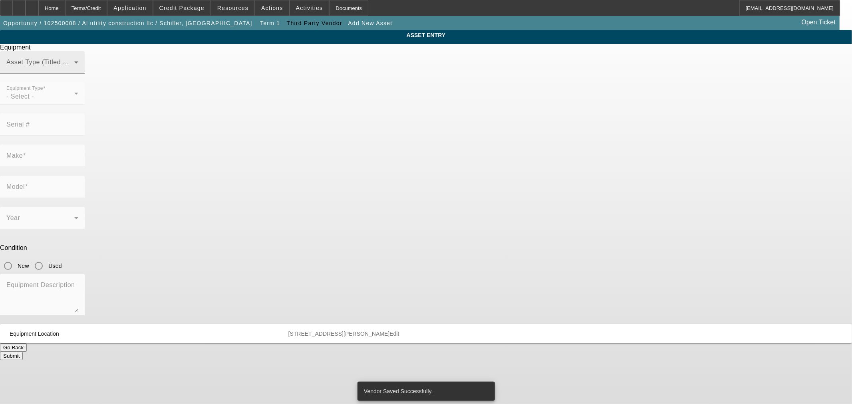
click at [104, 65] on mat-label "Asset Type (Titled or Non-Titled)" at bounding box center [55, 62] width 98 height 7
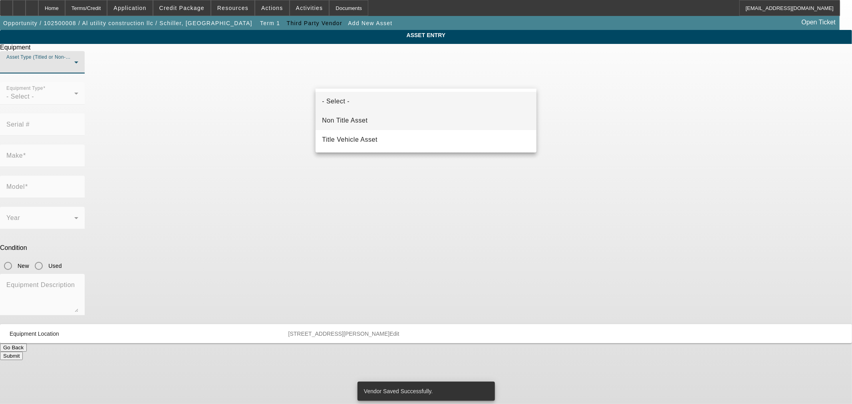
click at [382, 123] on mat-option "Non Title Asset" at bounding box center [425, 120] width 221 height 19
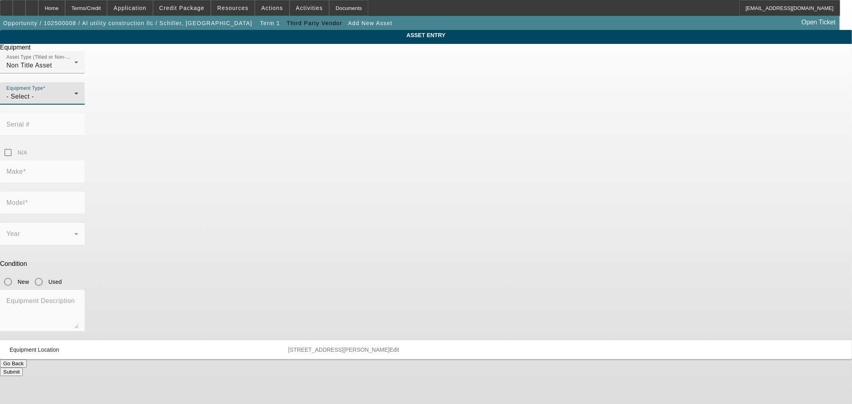
click at [74, 101] on div "- Select -" at bounding box center [40, 97] width 68 height 10
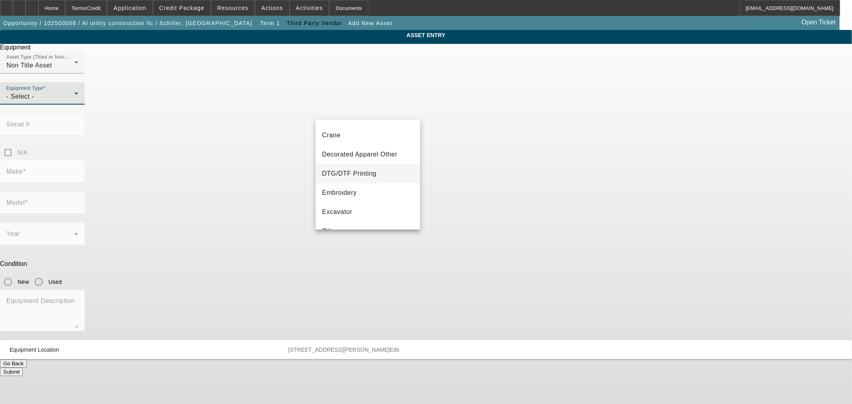
scroll to position [148, 0]
click at [359, 159] on mat-option "Other" at bounding box center [367, 157] width 104 height 19
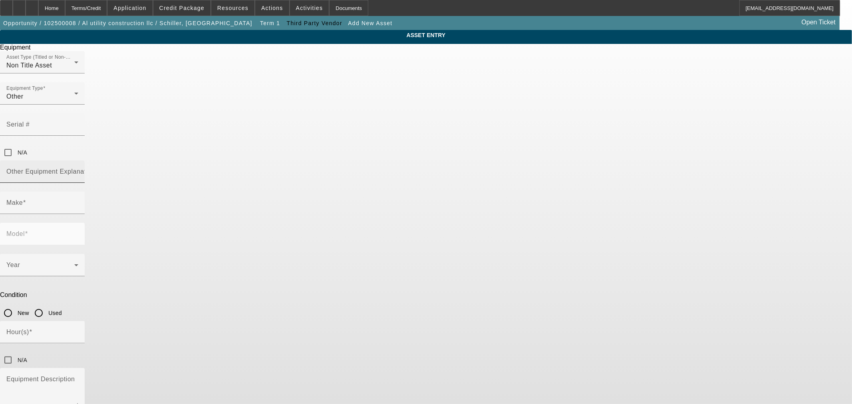
click at [78, 161] on div "Other Equipment Explanation" at bounding box center [42, 172] width 72 height 22
type input "Directional Drill"
drag, startPoint x: 454, startPoint y: 112, endPoint x: 517, endPoint y: 152, distance: 74.7
click at [78, 123] on input "Serial #" at bounding box center [42, 128] width 72 height 10
paste input "CMWJT20XKF0000315"
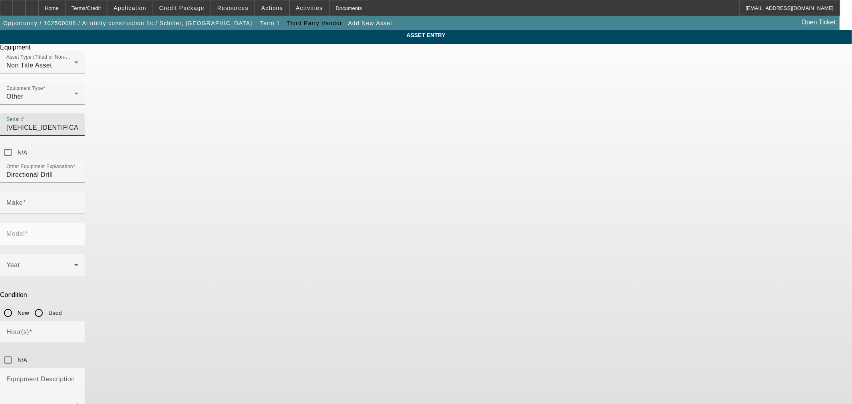
scroll to position [0, 2]
type input "CMWJT20XKF0000315"
click at [78, 201] on input "Make" at bounding box center [42, 206] width 72 height 10
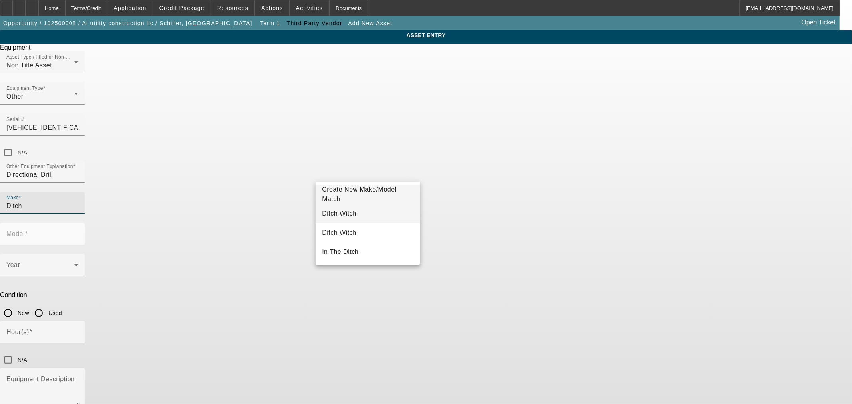
click at [359, 210] on mat-option "Ditch Witch" at bounding box center [367, 213] width 104 height 19
type input "Ditch Witch"
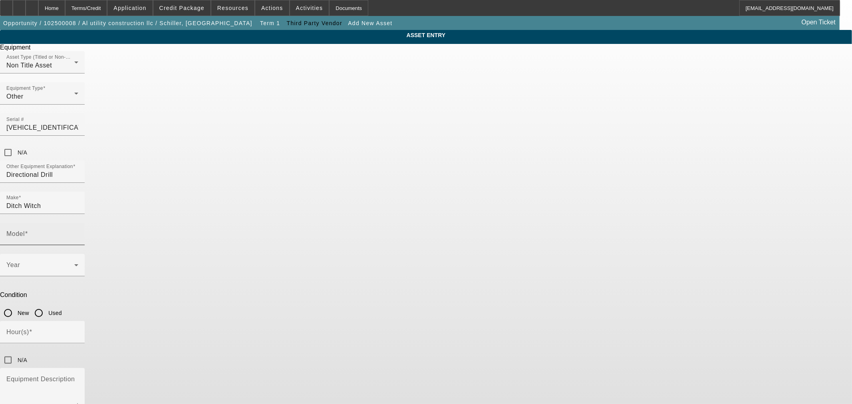
click at [25, 230] on mat-label "Model" at bounding box center [15, 233] width 18 height 7
click at [78, 232] on input "Model" at bounding box center [42, 237] width 72 height 10
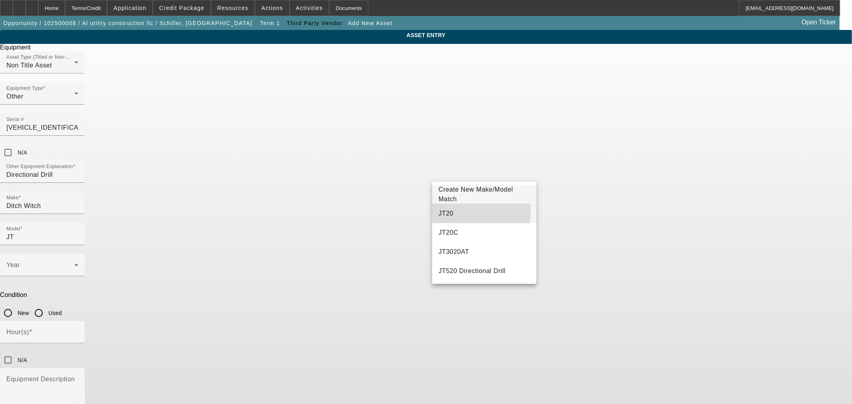
click at [461, 210] on mat-option "JT20" at bounding box center [484, 213] width 104 height 19
type input "JT20"
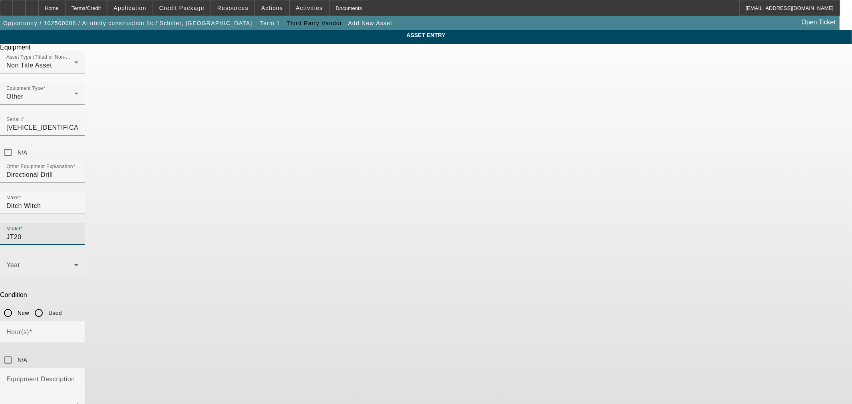
click at [81, 260] on icon at bounding box center [76, 265] width 10 height 10
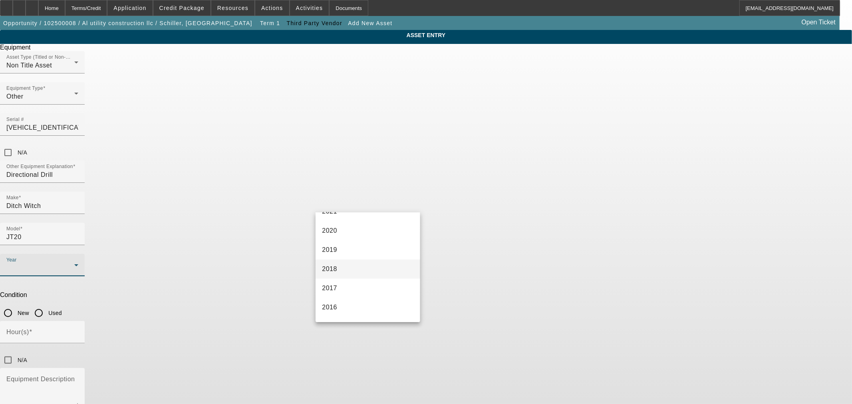
scroll to position [222, 0]
click at [368, 254] on mat-option "2015" at bounding box center [367, 252] width 104 height 19
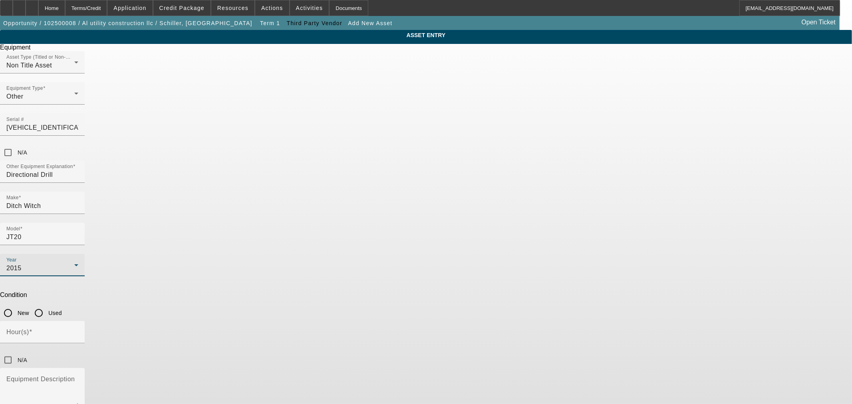
click at [47, 305] on input "Used" at bounding box center [39, 313] width 16 height 16
radio input "true"
click at [78, 331] on input "Hour(s)" at bounding box center [42, 336] width 72 height 10
type input "4480"
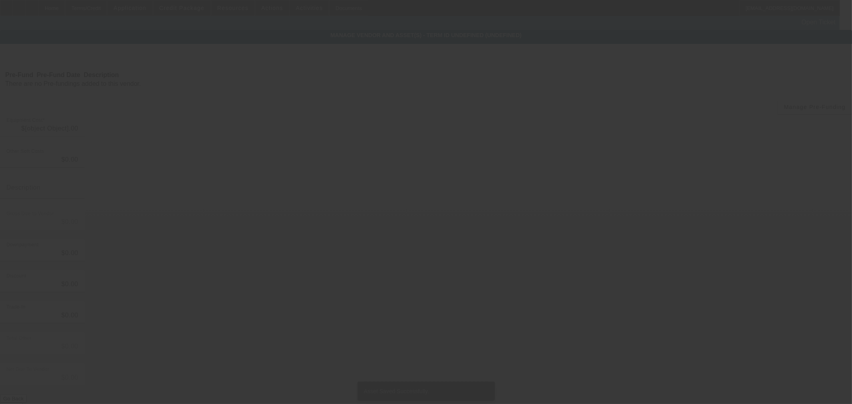
type input "$63,000.00"
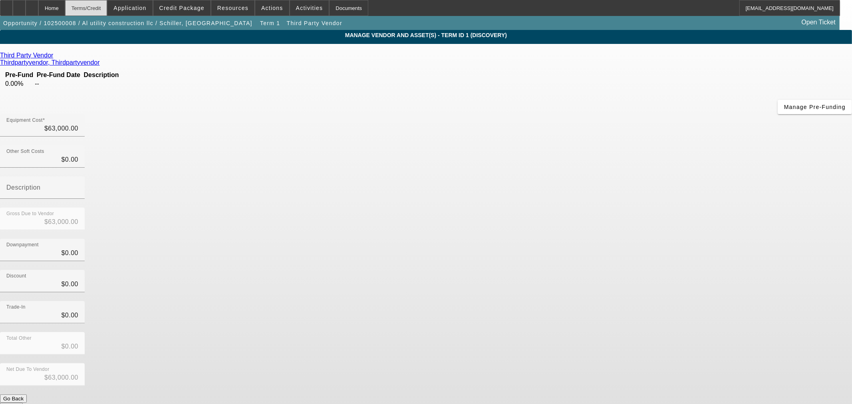
click at [96, 6] on div "Terms/Credit" at bounding box center [86, 8] width 42 height 16
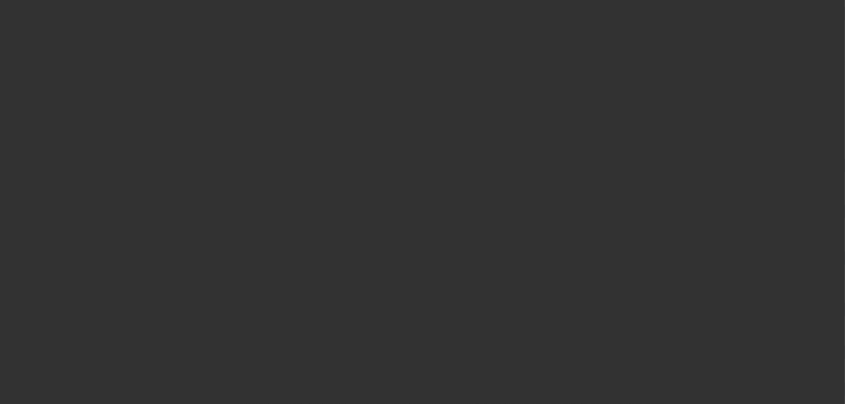
select select "0"
select select "2"
select select "0"
select select "6"
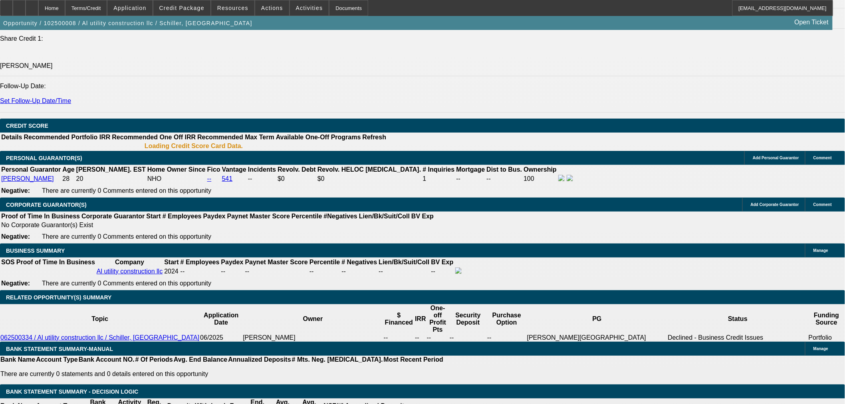
scroll to position [1084, 0]
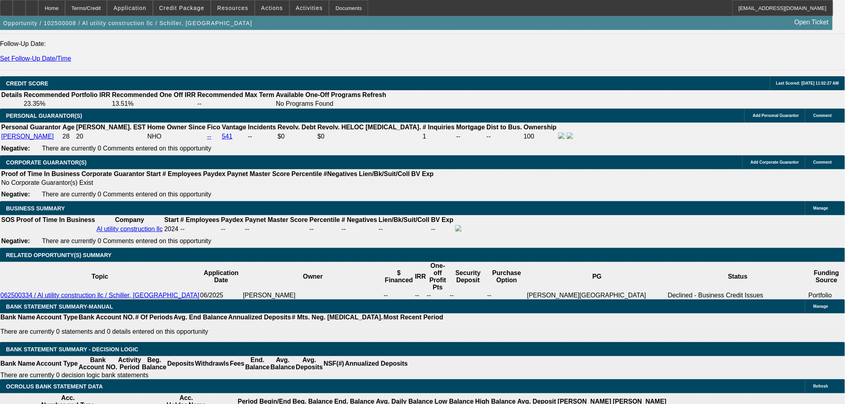
select select "0.2"
type input "$12,600.00"
type input "UNKNOWN"
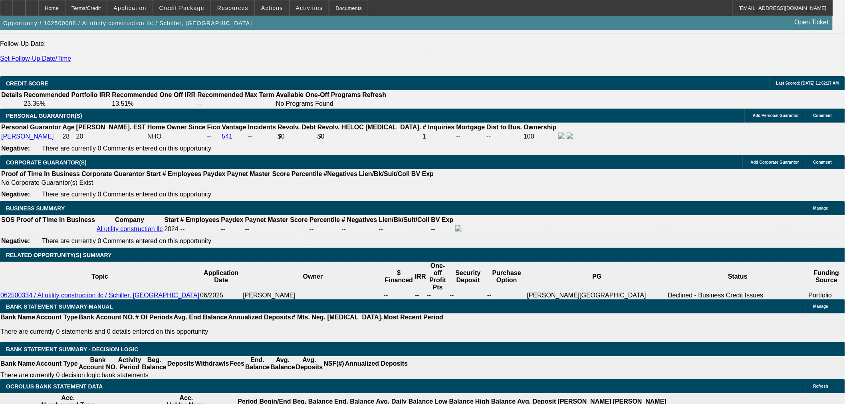
type input "24"
type input "23"
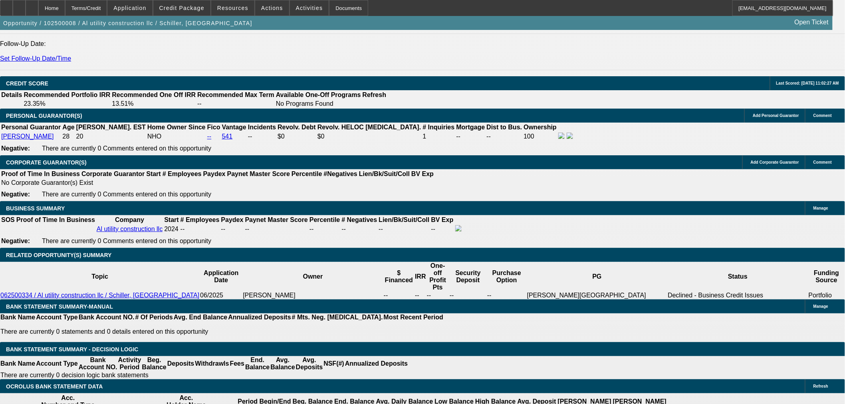
type input "$4,288.06"
type input "$2,144.03"
type input "$5,279.22"
type input "$2,639.61"
type input "23"
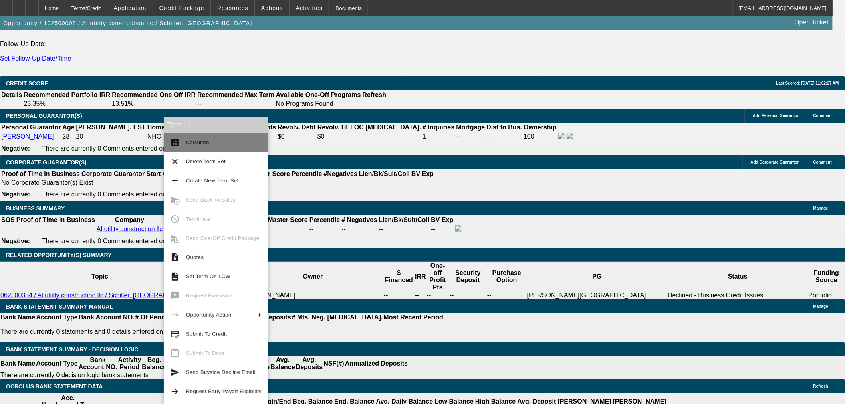
click at [197, 145] on span "Calculate" at bounding box center [197, 142] width 23 height 6
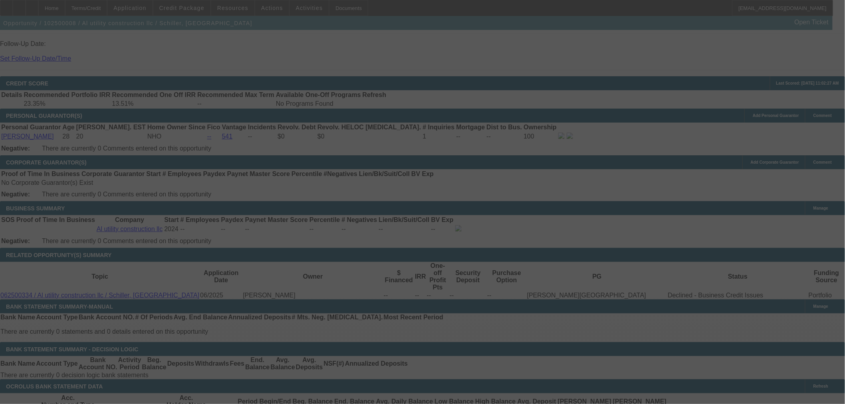
select select "0.2"
select select "2"
select select "0"
select select "6"
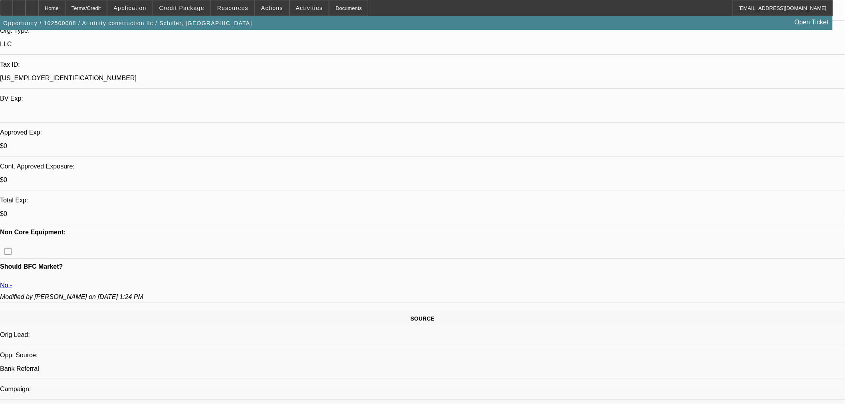
scroll to position [169, 0]
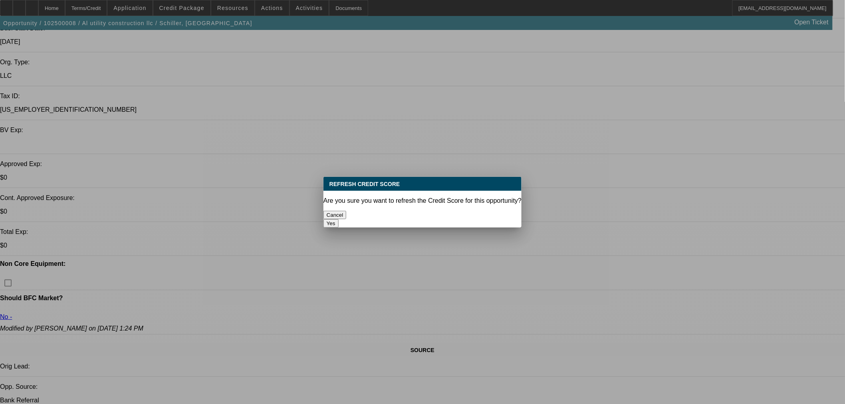
scroll to position [0, 0]
click at [339, 219] on button "Yes" at bounding box center [330, 223] width 15 height 8
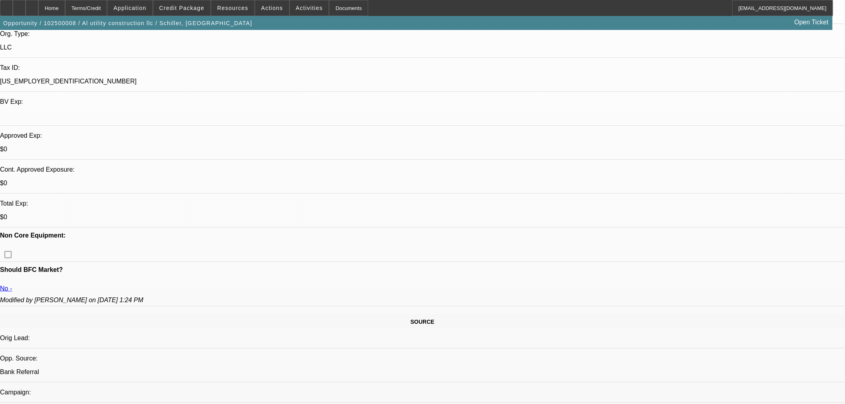
scroll to position [169, 0]
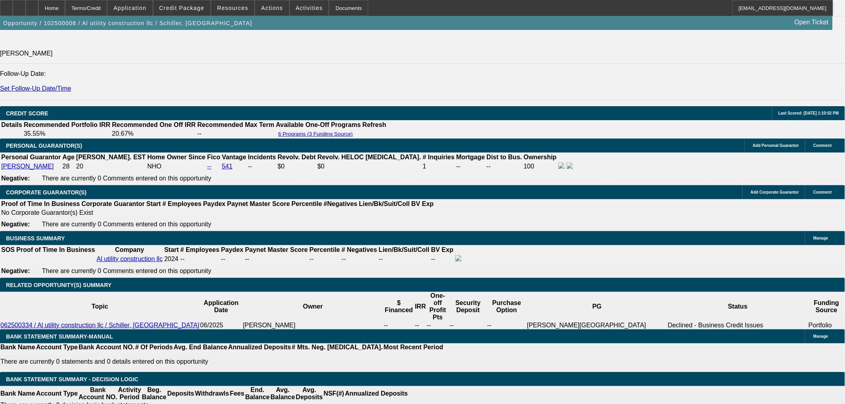
scroll to position [1131, 0]
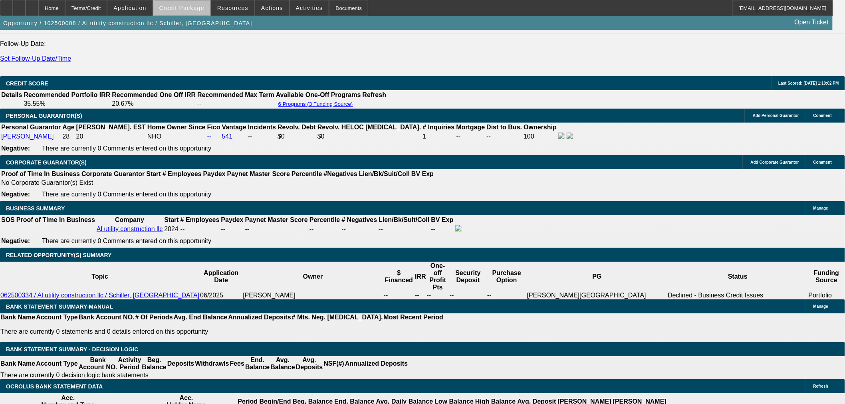
click at [195, 10] on span "Credit Package" at bounding box center [181, 8] width 45 height 6
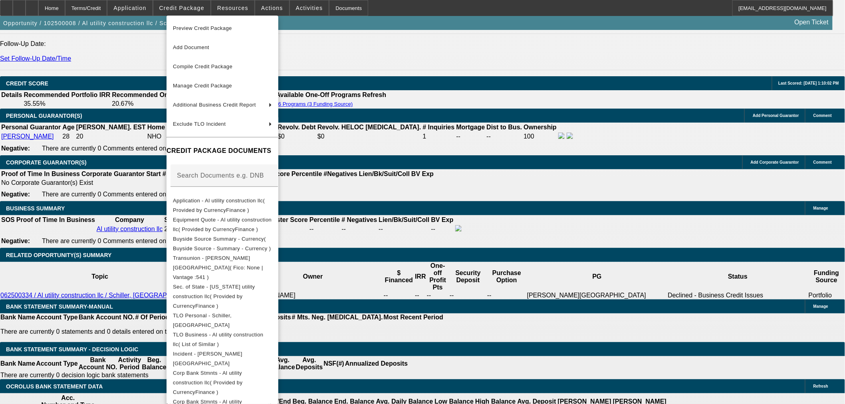
click at [425, 229] on div at bounding box center [422, 202] width 845 height 404
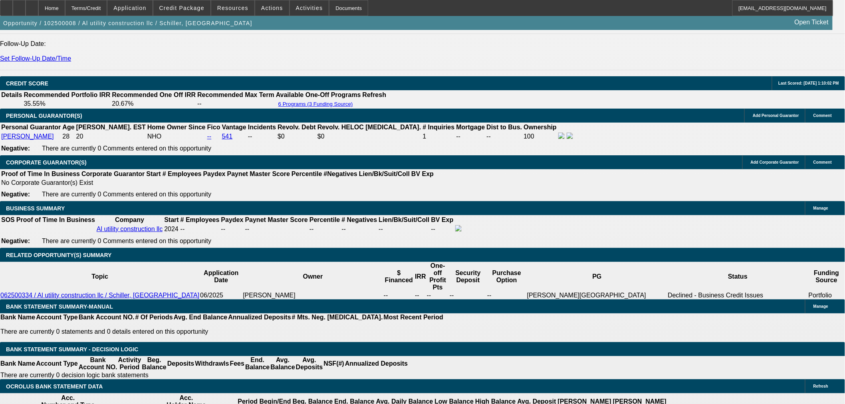
drag, startPoint x: 160, startPoint y: 188, endPoint x: 268, endPoint y: 194, distance: 108.0
type input "$23,000.00"
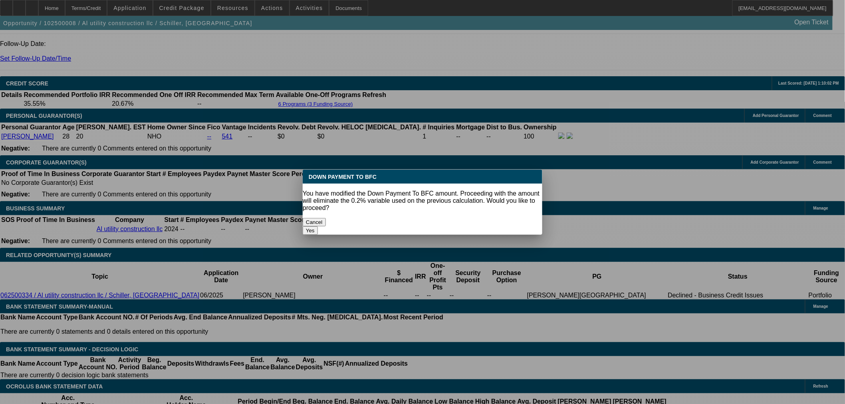
click at [318, 226] on button "Yes" at bounding box center [310, 230] width 15 height 8
select select "0"
type input "UNKNOWN"
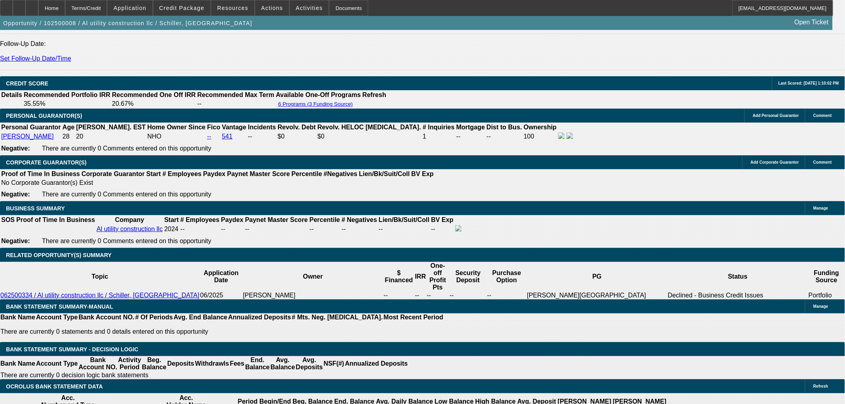
type input "$4,189.86"
type input "$2,094.93"
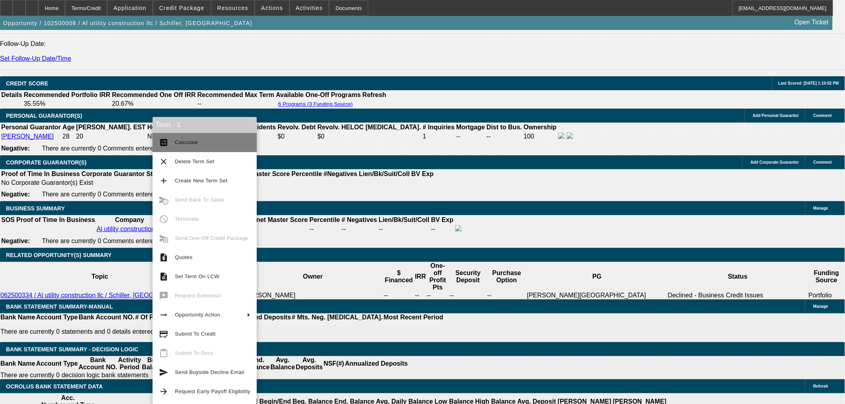
click at [181, 145] on span "Calculate" at bounding box center [186, 142] width 23 height 6
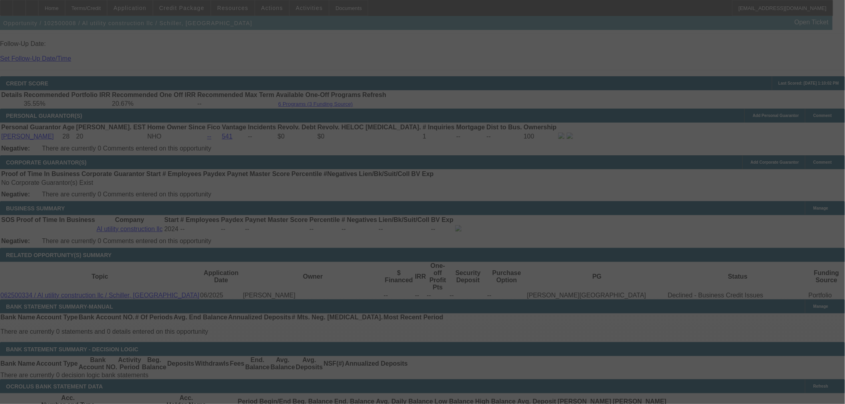
select select "0"
select select "2"
select select "0"
select select "6"
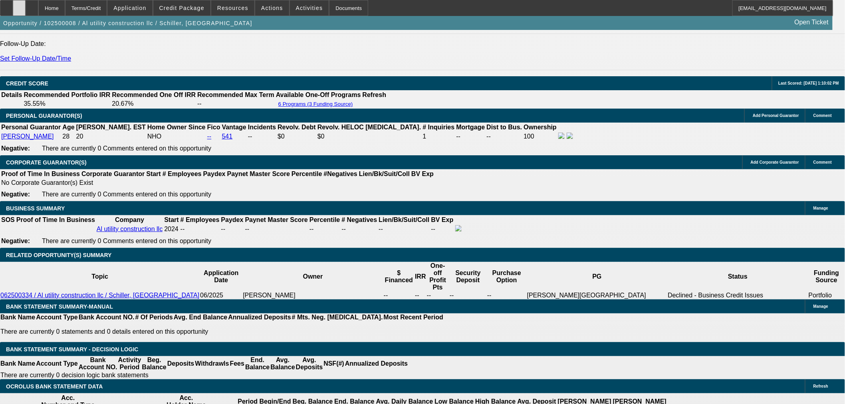
click at [26, 2] on div at bounding box center [19, 8] width 13 height 16
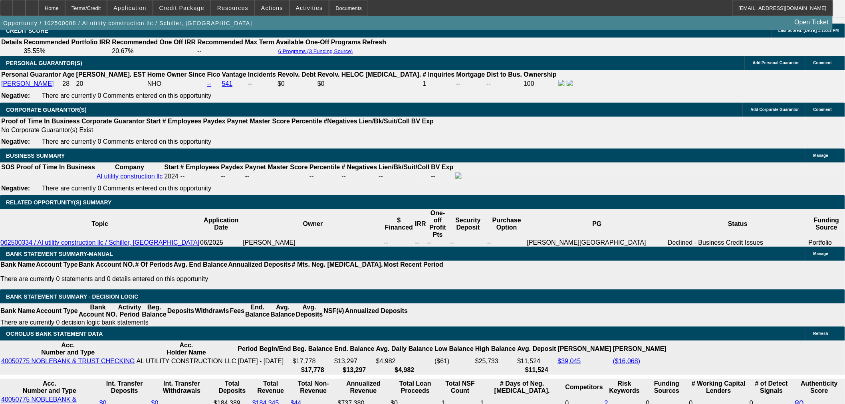
scroll to position [1204, 0]
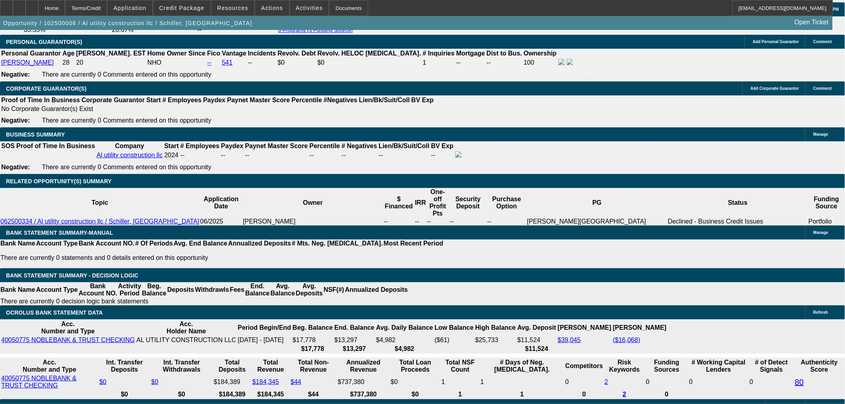
drag, startPoint x: 133, startPoint y: 173, endPoint x: 408, endPoint y: 156, distance: 275.3
type input "215"
type input "$430.00"
type input "UNKNOWN"
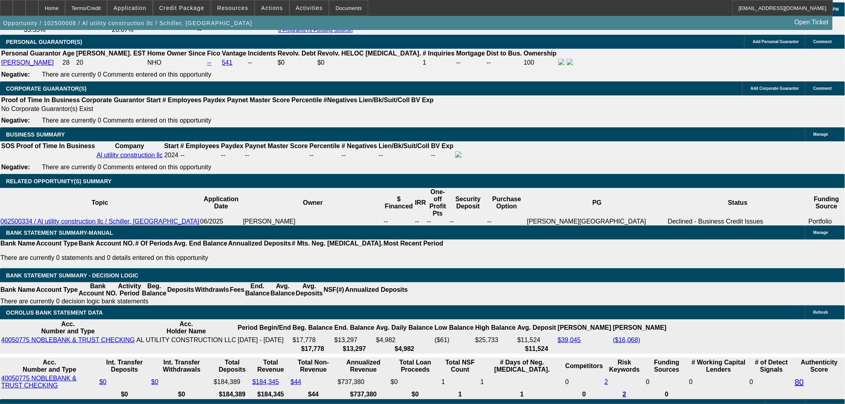
type input "2150"
type input "$4,300.00"
type input "25.8"
type input "$2,150.00"
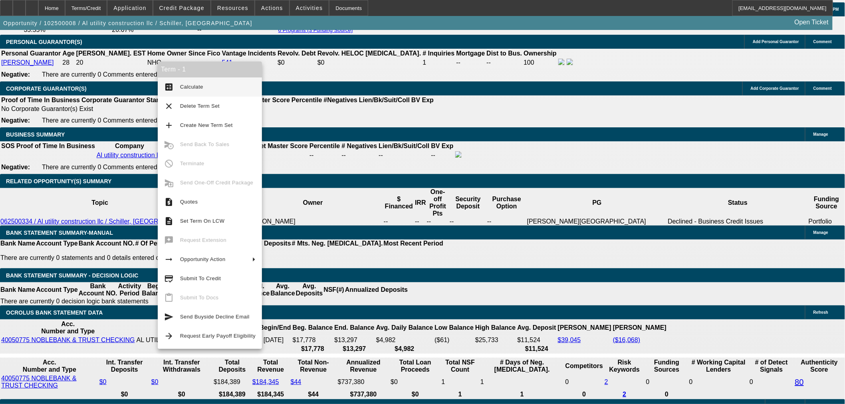
click at [177, 80] on button "calculate Calculate" at bounding box center [210, 86] width 104 height 19
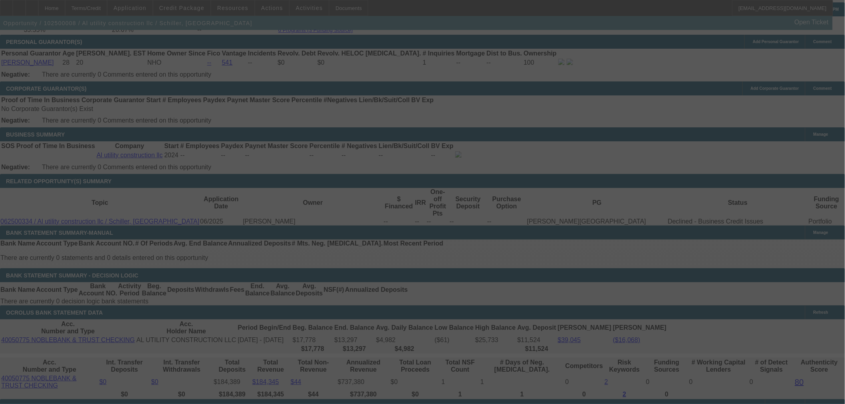
select select "0"
select select "2"
select select "0"
select select "6"
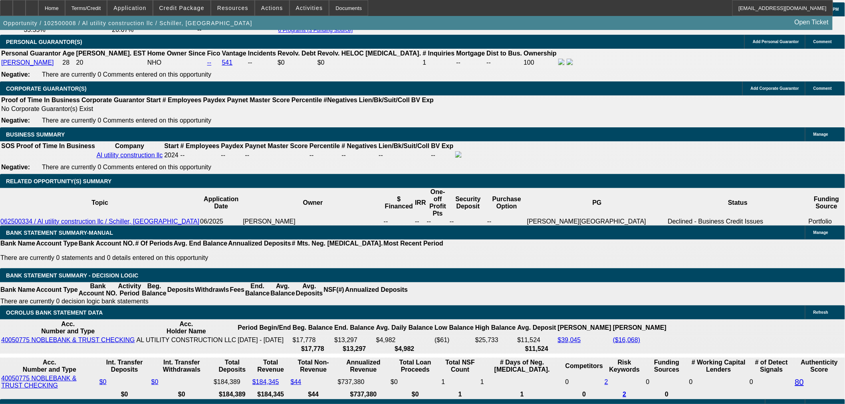
drag, startPoint x: 141, startPoint y: 174, endPoint x: 246, endPoint y: 181, distance: 104.9
type input "22"
type input "$44.00"
type input "UNKNOWN"
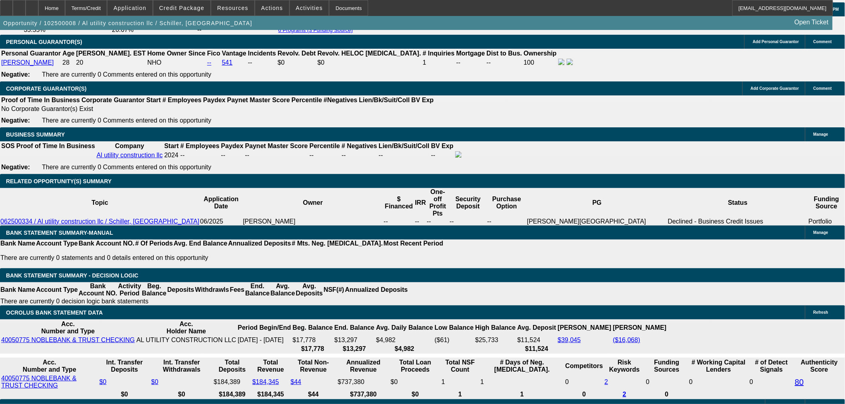
type input "2200"
type input "$4,400.00"
type input "28.2"
type input "$2,200.00"
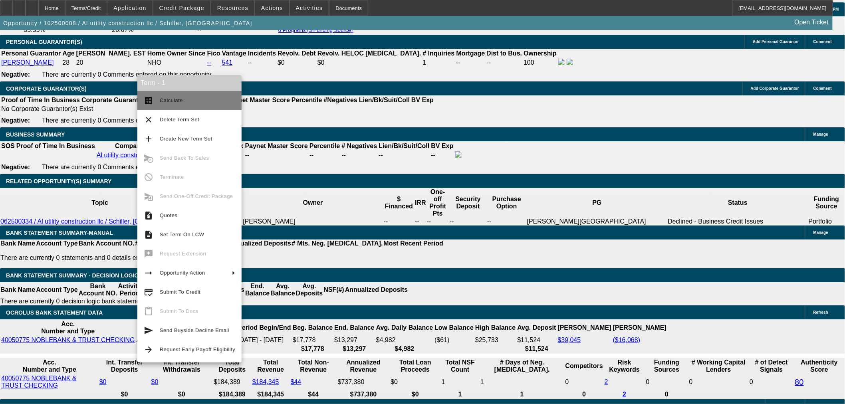
click at [175, 105] on span "Calculate" at bounding box center [197, 101] width 75 height 10
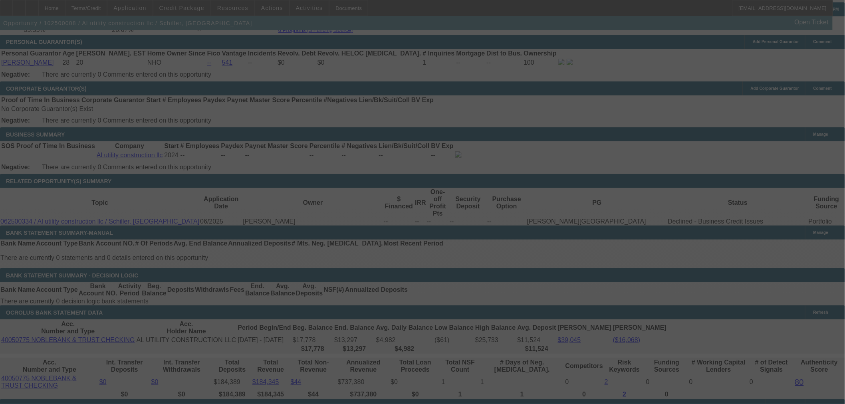
select select "0"
select select "2"
select select "0"
select select "6"
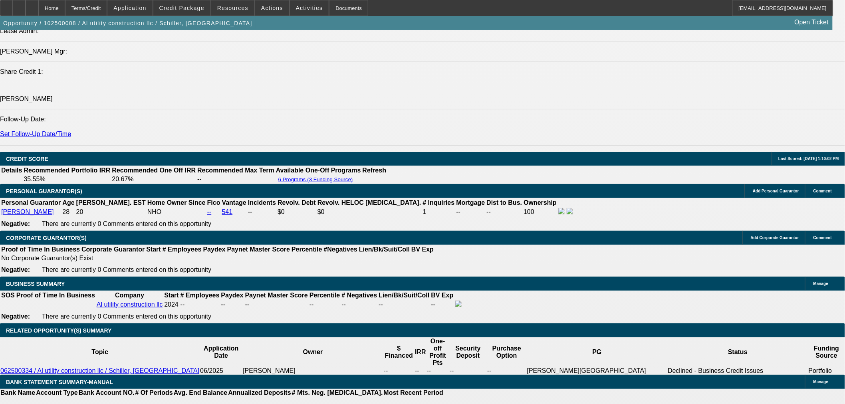
scroll to position [1131, 0]
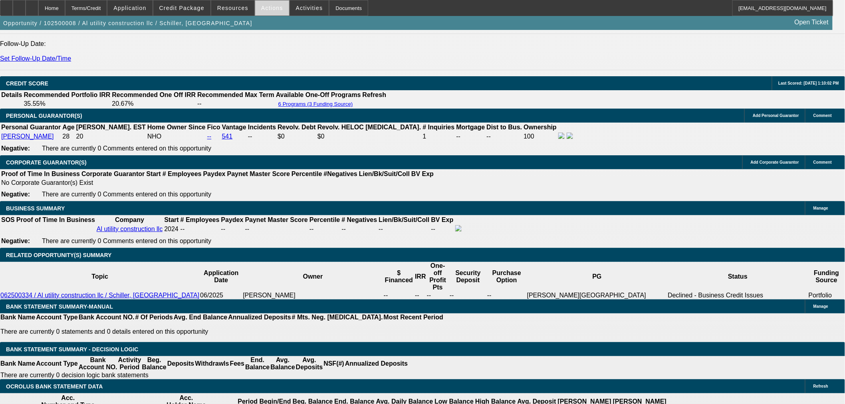
drag, startPoint x: 267, startPoint y: 5, endPoint x: 275, endPoint y: 9, distance: 8.8
click at [267, 5] on span "Actions" at bounding box center [272, 8] width 22 height 6
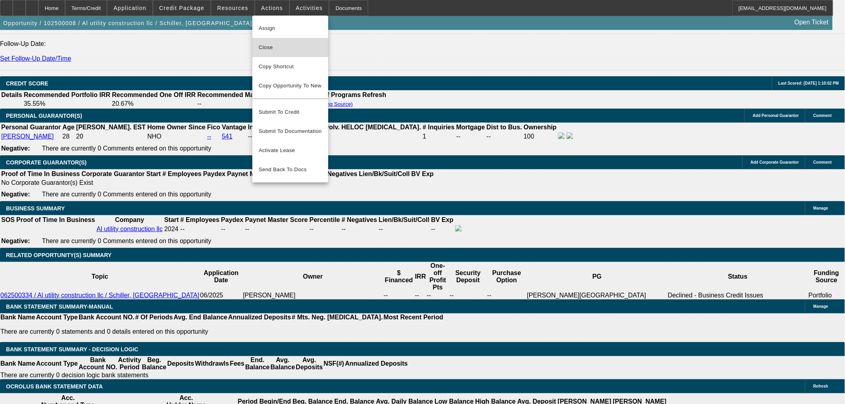
click at [280, 48] on span "Close" at bounding box center [290, 48] width 63 height 10
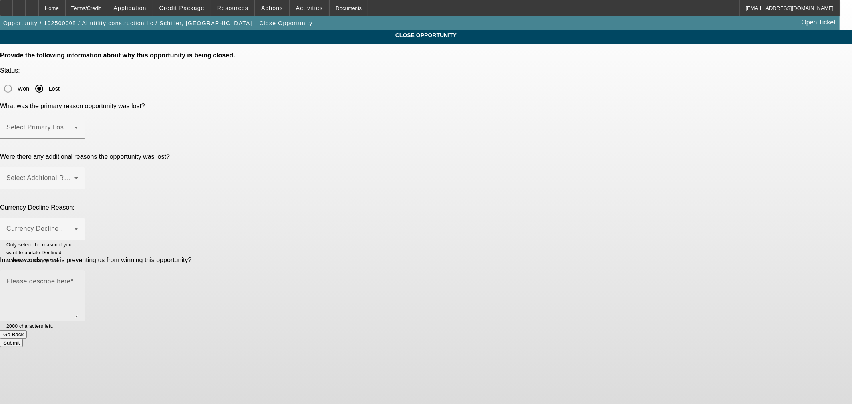
click at [70, 278] on mat-label "Please describe here" at bounding box center [38, 281] width 64 height 7
click at [78, 280] on textarea "Please describe here" at bounding box center [42, 299] width 72 height 38
paste textarea "Little to know personal credit Start up No business credit 10 year old equipment"
type textarea "Little to know personal credit Start up No business credit 10 year old equipment"
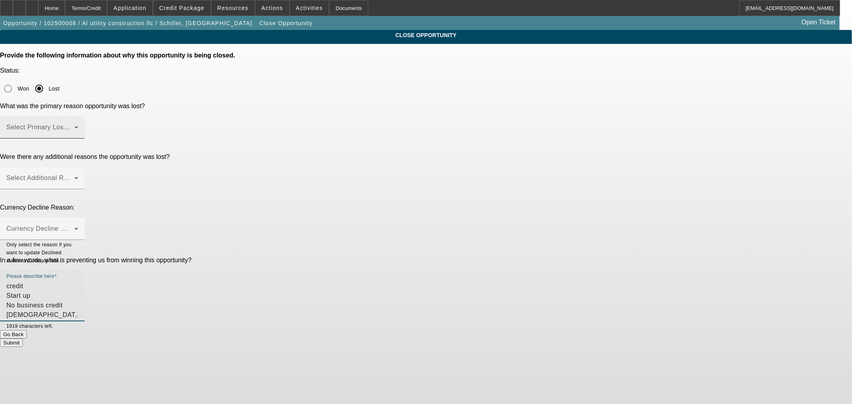
click at [74, 126] on span at bounding box center [40, 131] width 68 height 10
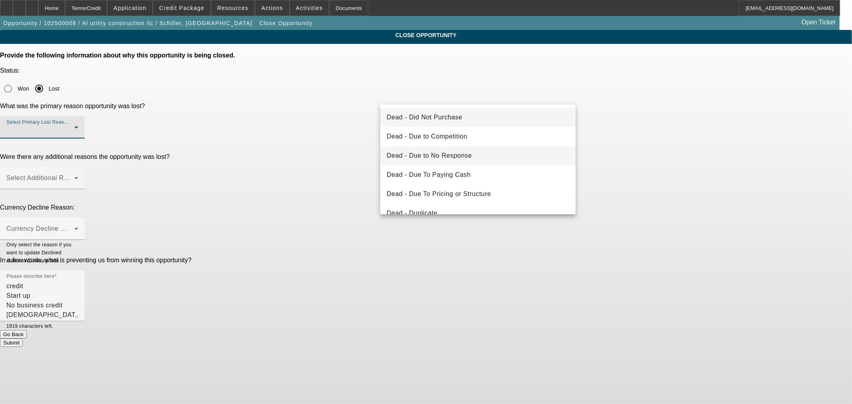
scroll to position [74, 0]
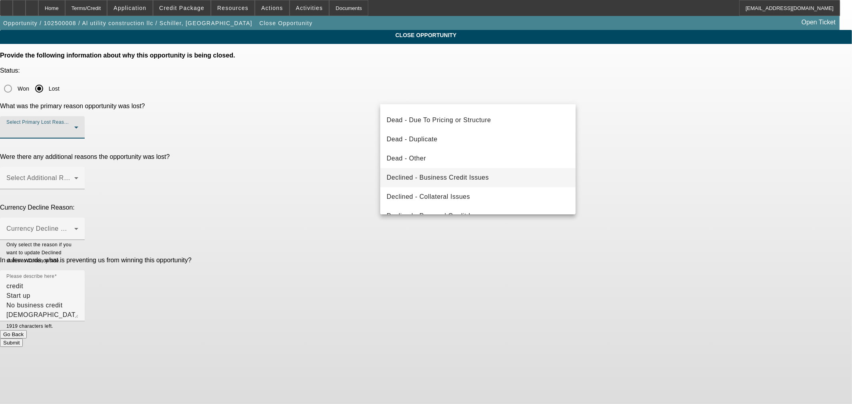
click at [476, 176] on span "Declined - Business Credit Issues" at bounding box center [438, 178] width 102 height 10
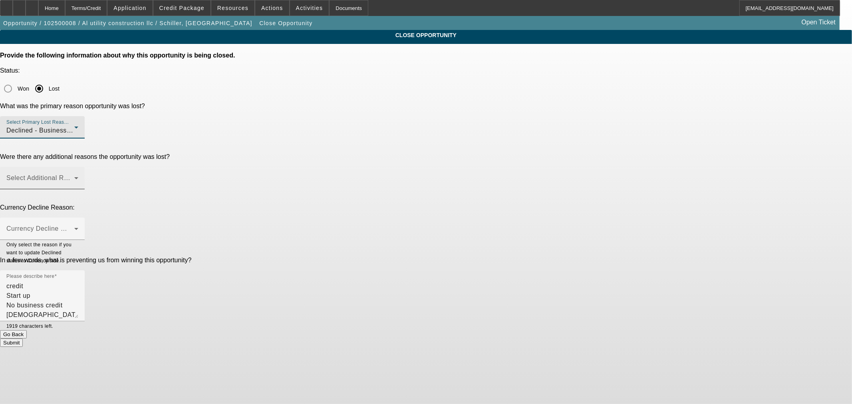
click at [74, 177] on span at bounding box center [40, 182] width 68 height 10
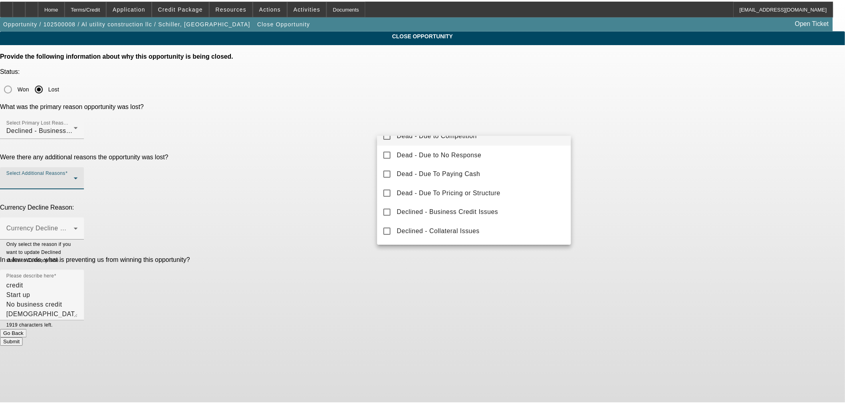
scroll to position [88, 0]
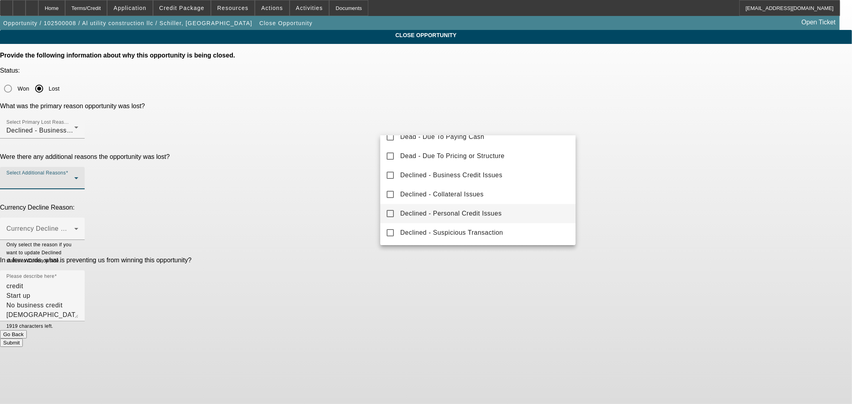
click at [472, 218] on span "Declined - Personal Credit Issues" at bounding box center [450, 214] width 101 height 10
click at [332, 180] on div at bounding box center [426, 202] width 852 height 404
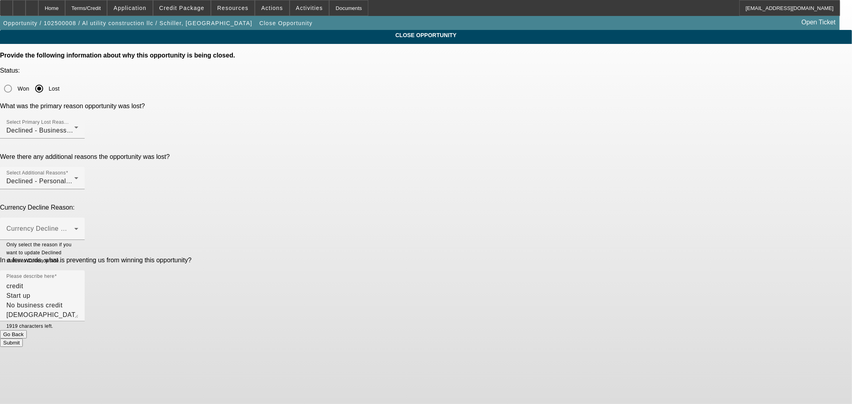
click at [23, 339] on button "Submit" at bounding box center [11, 343] width 23 height 8
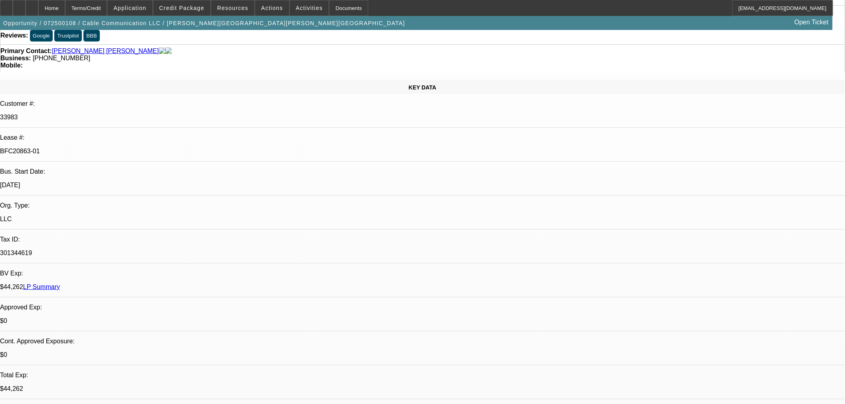
select select "0"
select select "2"
select select "0"
select select "6"
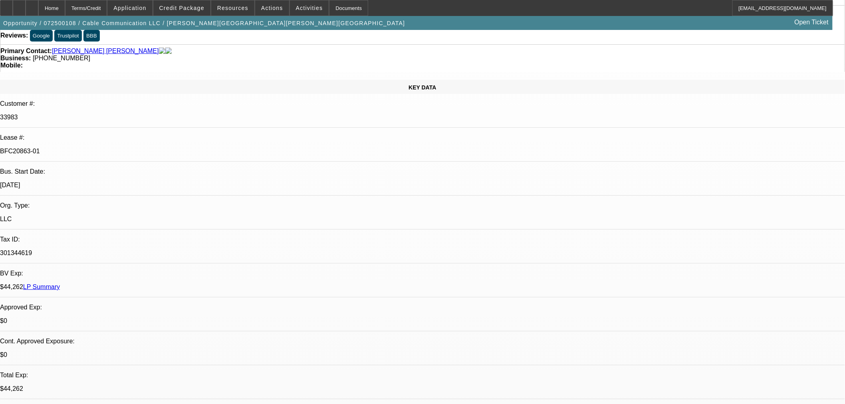
select select "0"
select select "2"
select select "0"
select select "6"
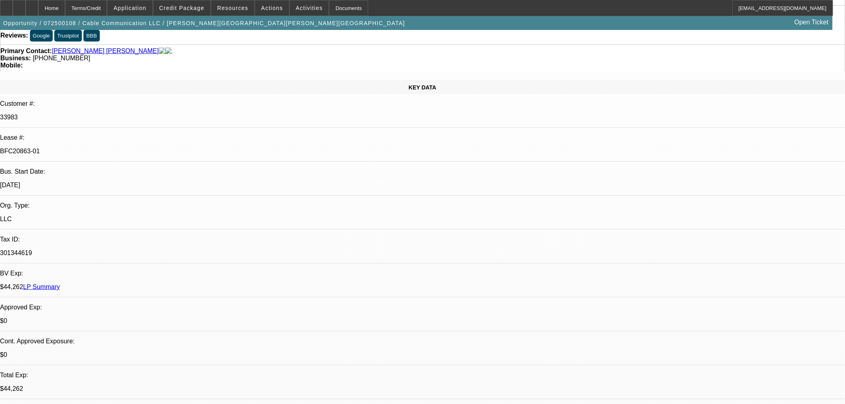
select select "0"
select select "2"
select select "0"
select select "6"
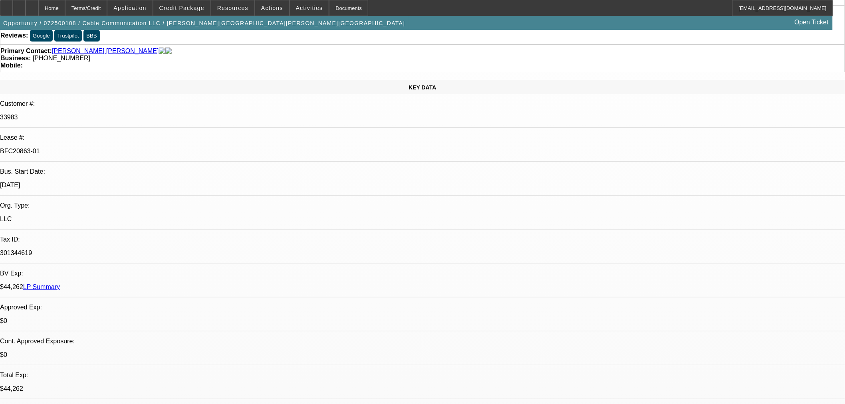
select select "0"
select select "2"
select select "0"
select select "6"
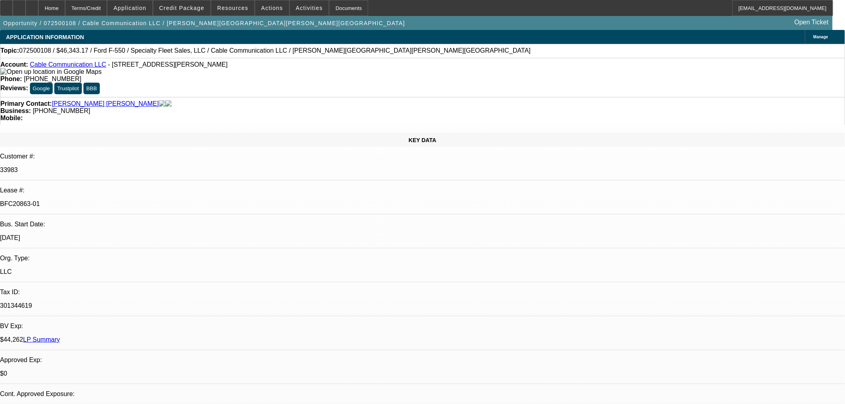
select select "0"
select select "2"
select select "0"
select select "6"
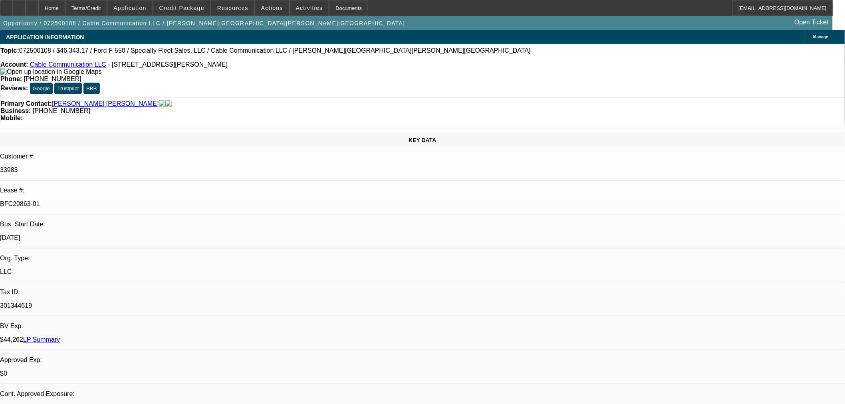
select select "0"
select select "2"
select select "0"
select select "6"
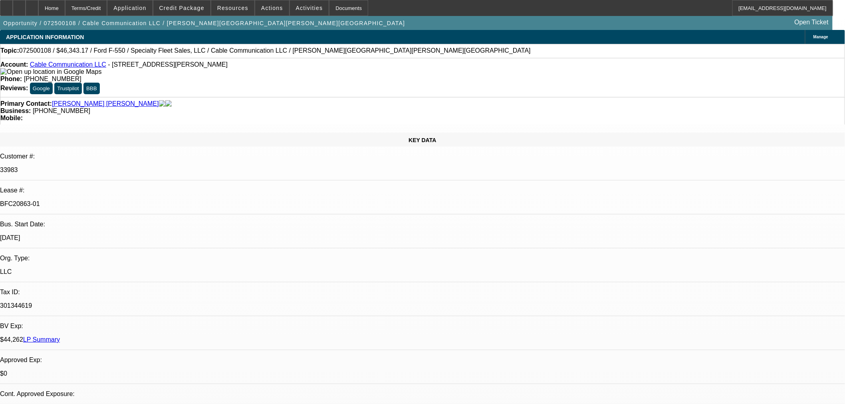
select select "0"
select select "2"
select select "0"
select select "6"
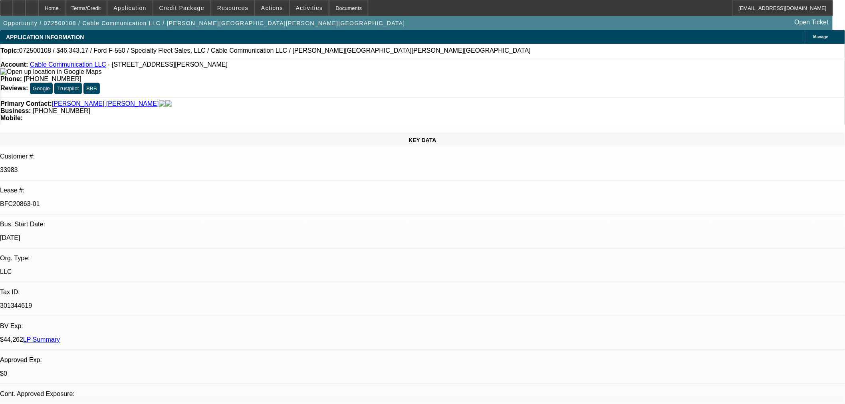
select select "0"
select select "2"
select select "0"
select select "6"
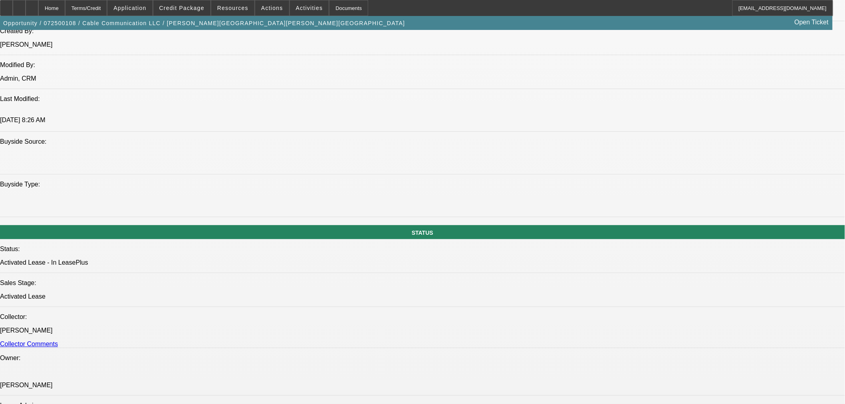
scroll to position [740, 0]
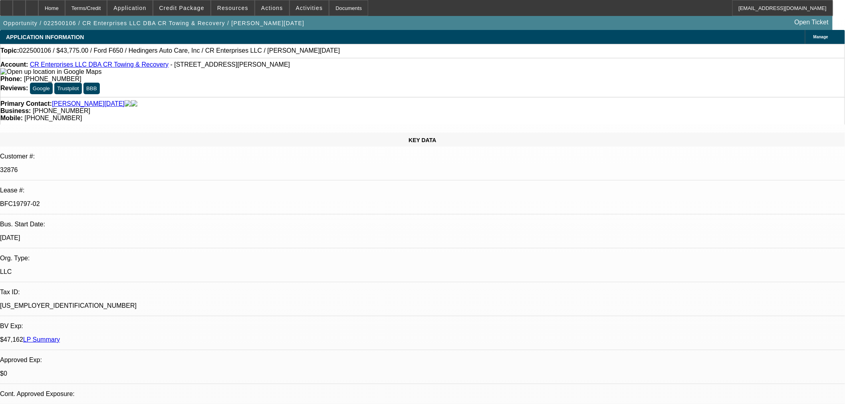
select select "0.15"
select select "2"
select select "0.1"
select select "4"
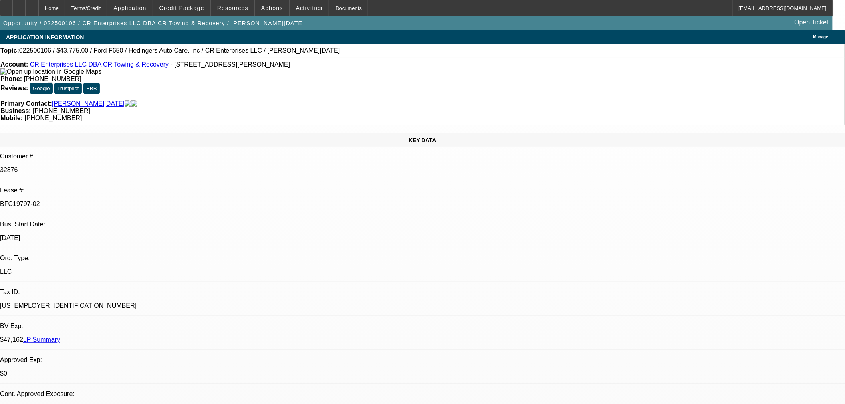
select select "0.15"
select select "2"
select select "0.1"
select select "4"
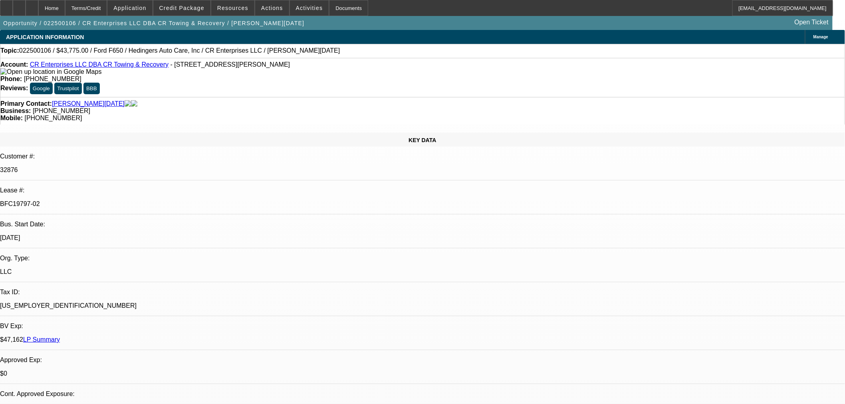
select select "0.15"
select select "2"
select select "0.1"
select select "4"
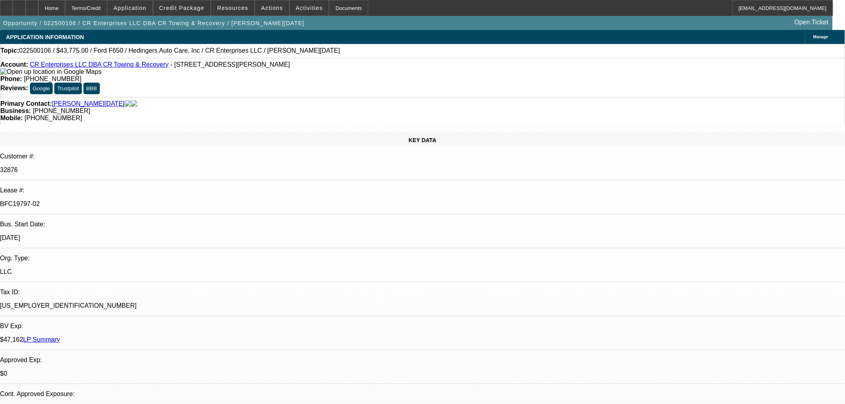
select select "0.15"
select select "2"
select select "0.1"
select select "4"
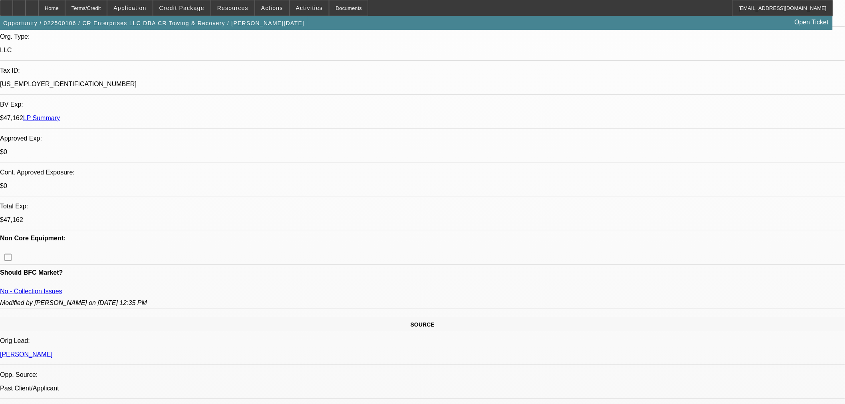
scroll to position [296, 0]
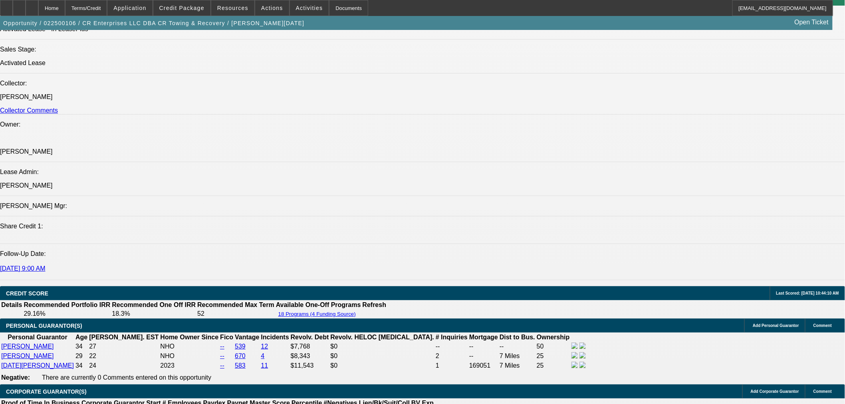
scroll to position [961, 0]
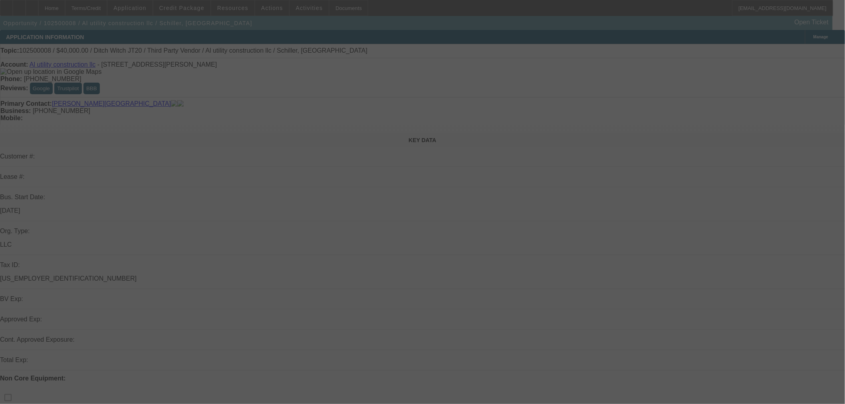
select select "0"
select select "2"
select select "0"
select select "6"
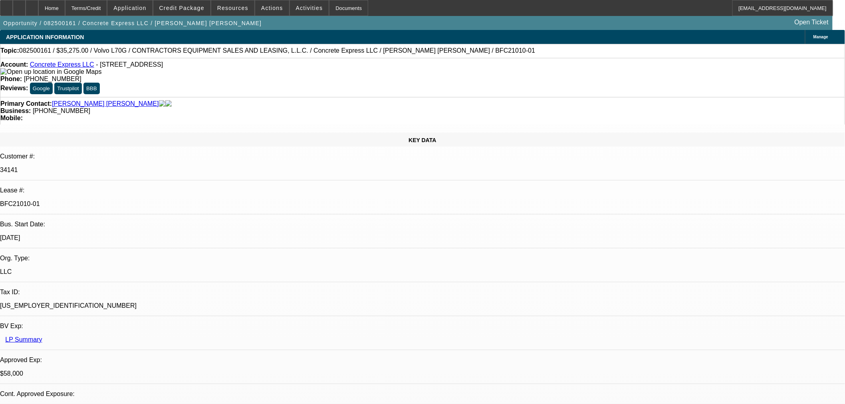
select select "0"
select select "2"
select select "0"
select select "6"
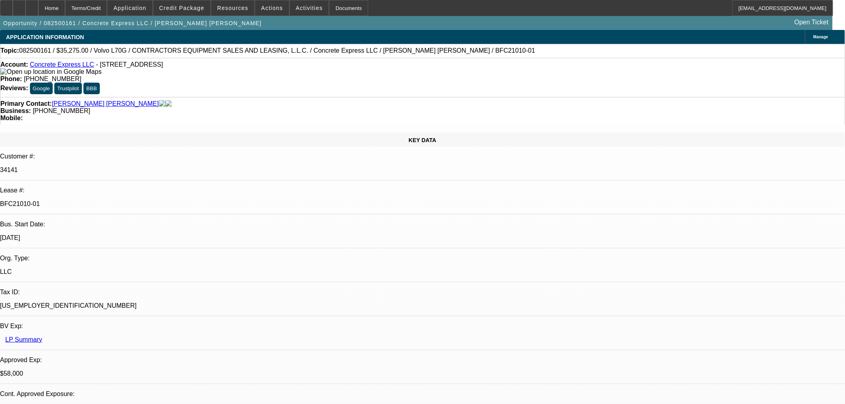
select select "0.15"
select select "2"
select select "0"
select select "6"
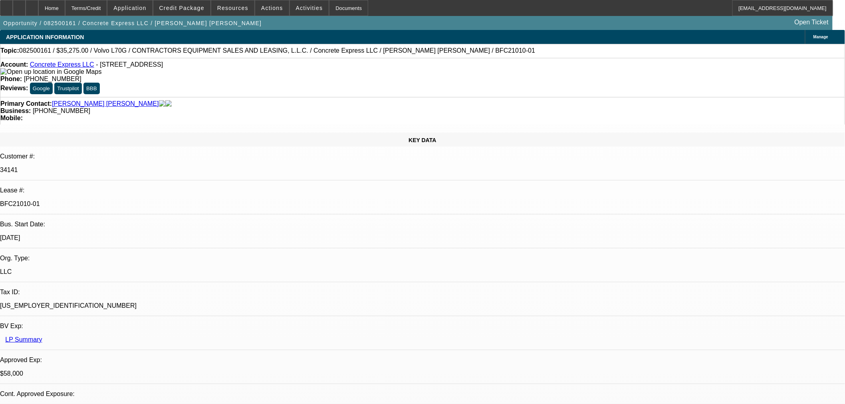
select select "0.15"
select select "2"
select select "0"
select select "6"
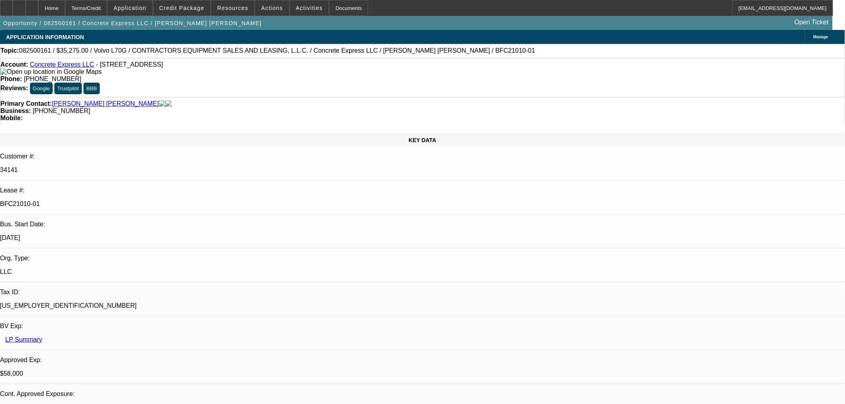
select select "0.15"
select select "2"
select select "0"
select select "6"
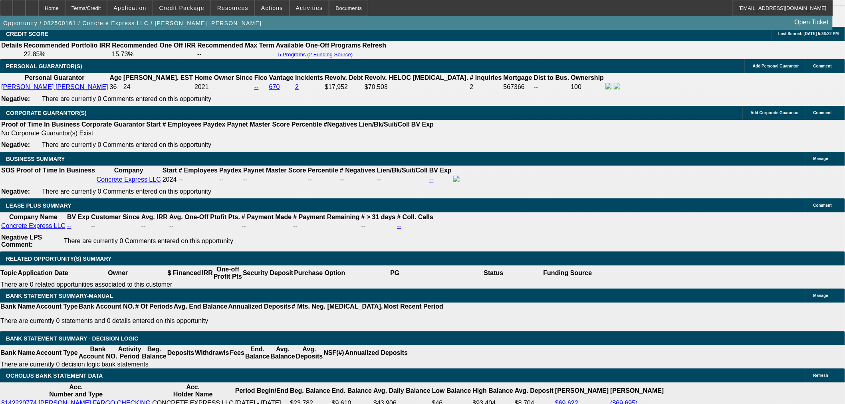
scroll to position [1331, 0]
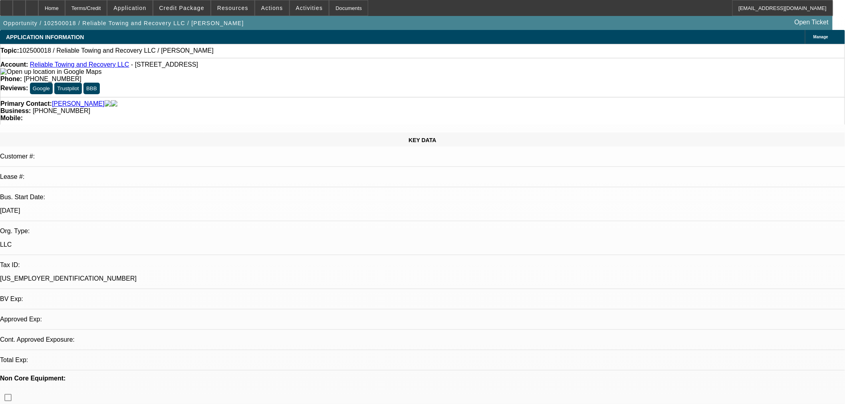
select select "0"
select select "2"
select select "0.1"
select select "4"
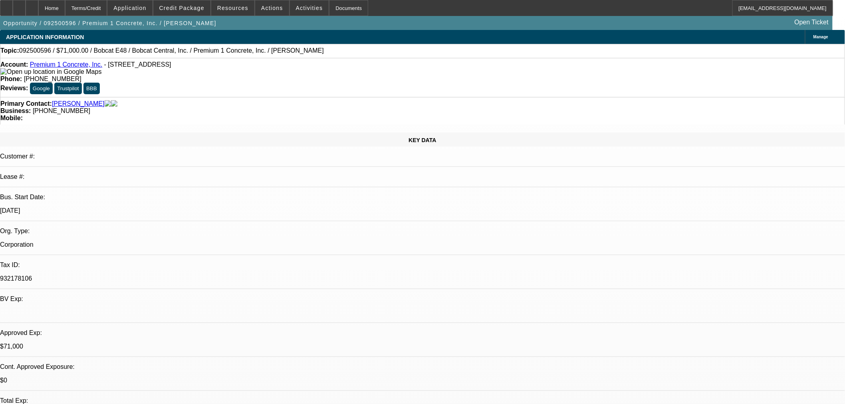
select select "0"
select select "2"
select select "0.1"
select select "2"
select select "0.1"
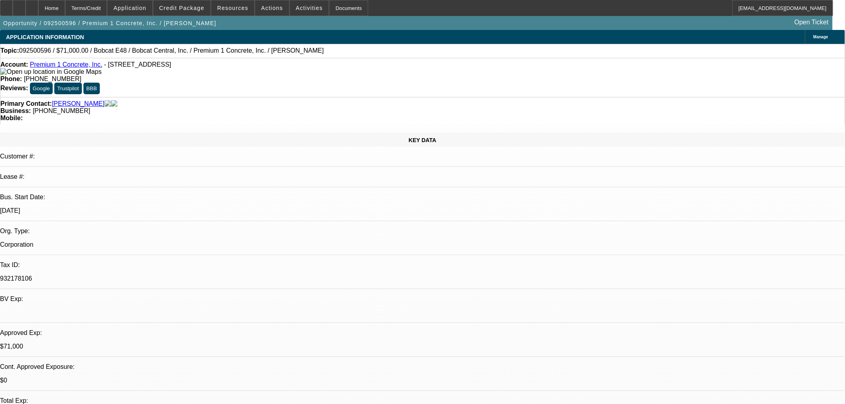
select select "1"
select select "2"
select select "4"
select select "1"
select select "2"
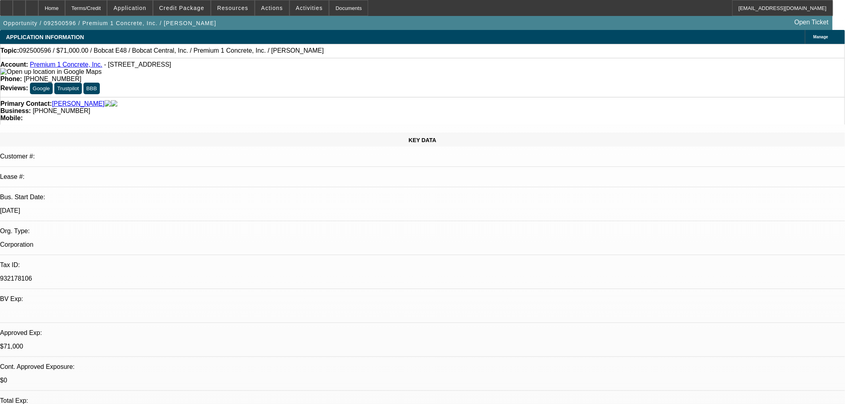
select select "4"
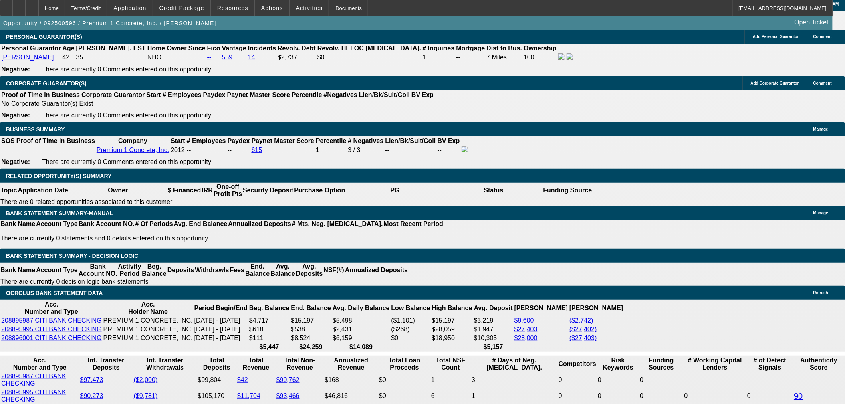
scroll to position [1183, 0]
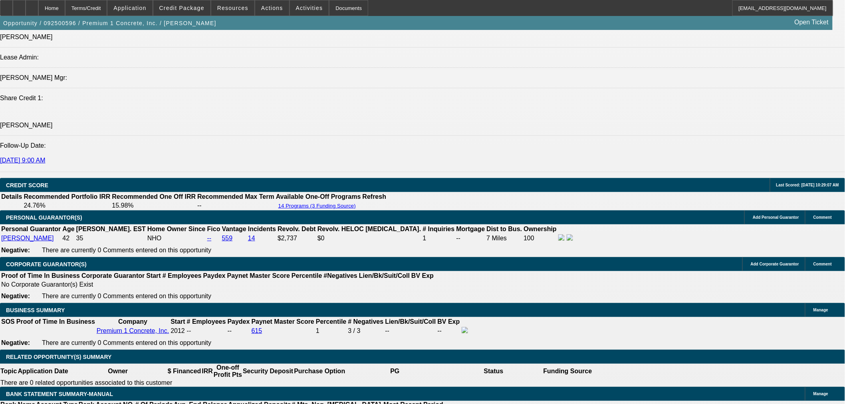
scroll to position [961, 0]
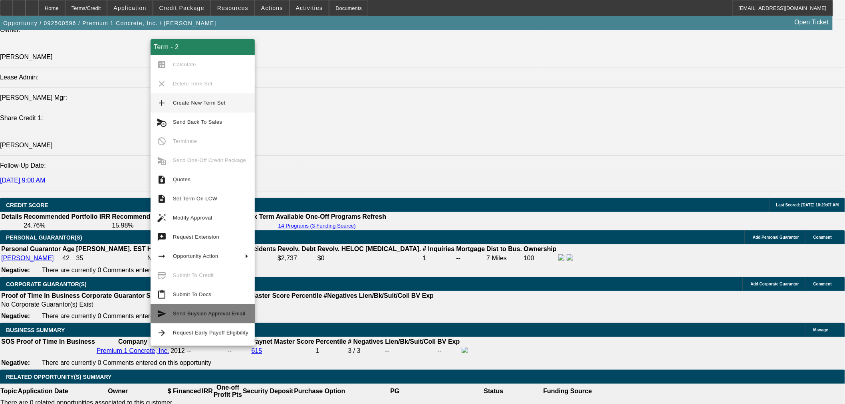
click at [222, 319] on button "send Send Buyside Approval Email" at bounding box center [203, 313] width 104 height 19
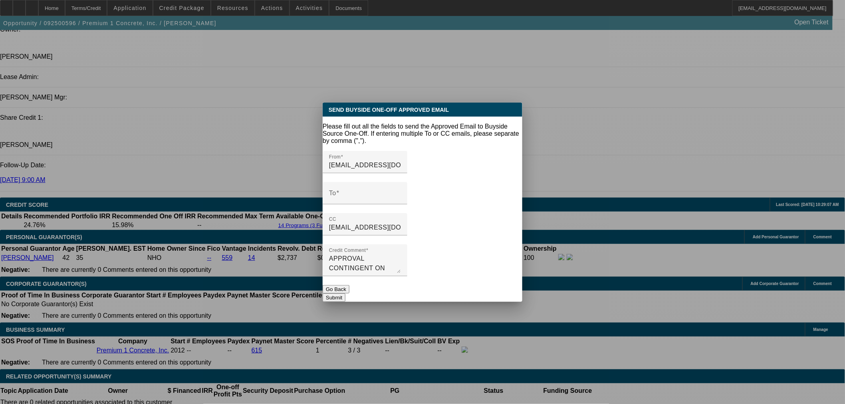
scroll to position [0, 0]
click at [394, 192] on input "To" at bounding box center [365, 197] width 72 height 10
paste input "makayla@smarterfinanceusa.com"
click at [401, 192] on input "makayla@smarterfinanceusa.com," at bounding box center [365, 197] width 72 height 10
paste input "credit@smarterfinanceusa.com"
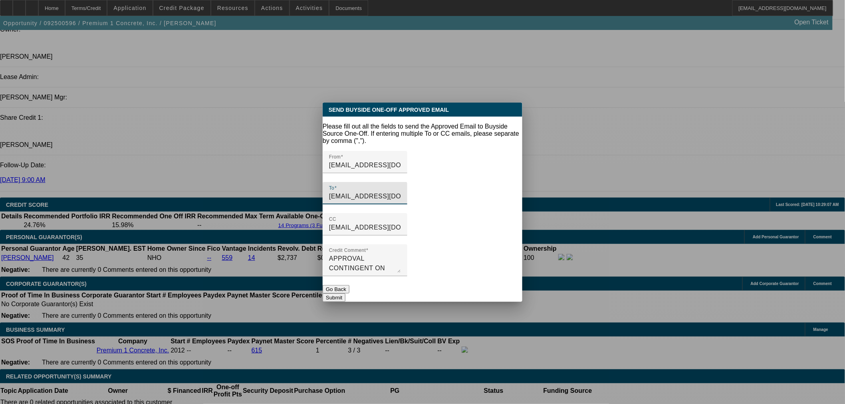
type input "makayla@smarterfinanceusa.com,credit@smarterfinanceusa.com"
click at [345, 294] on button "Submit" at bounding box center [334, 298] width 23 height 8
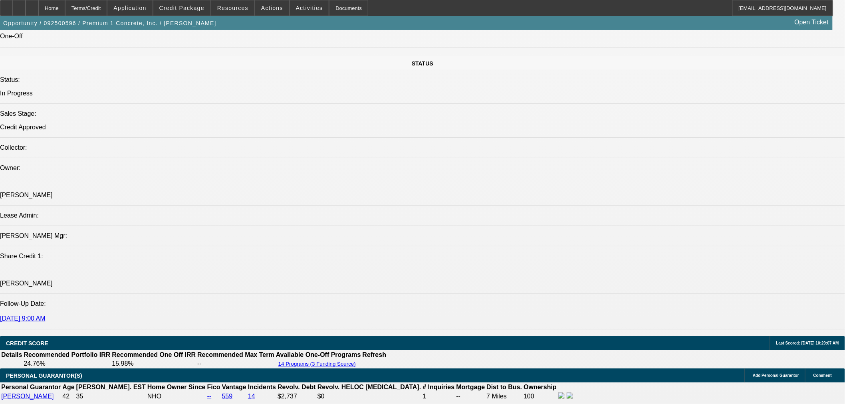
scroll to position [814, 0]
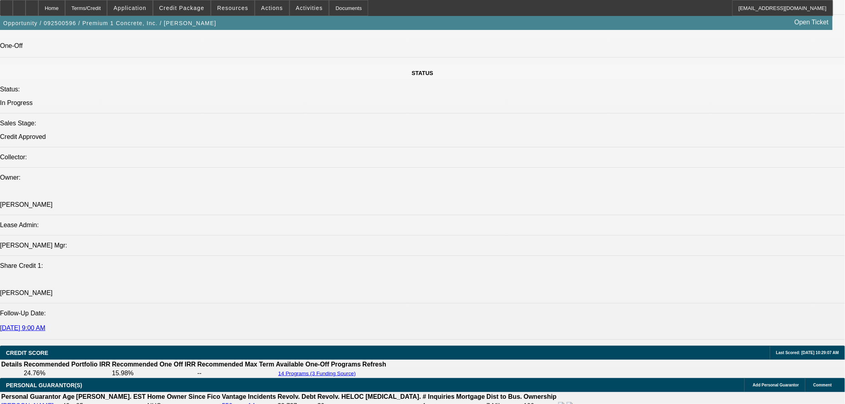
radio input "true"
type textarea "Sent approval. FU tomorrow."
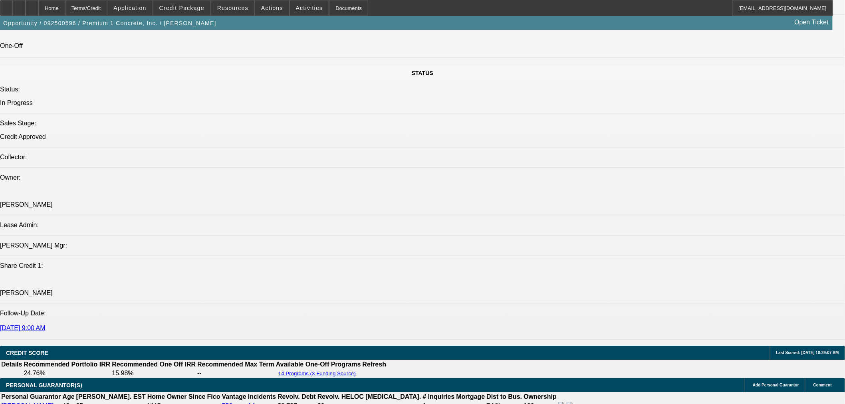
radio input "true"
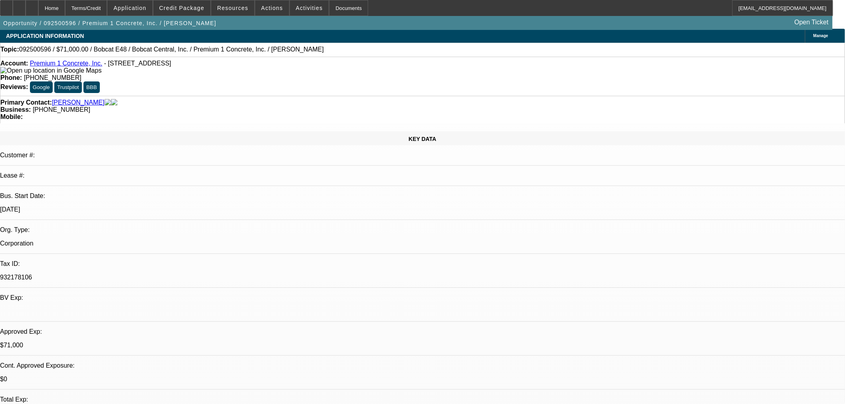
scroll to position [0, 0]
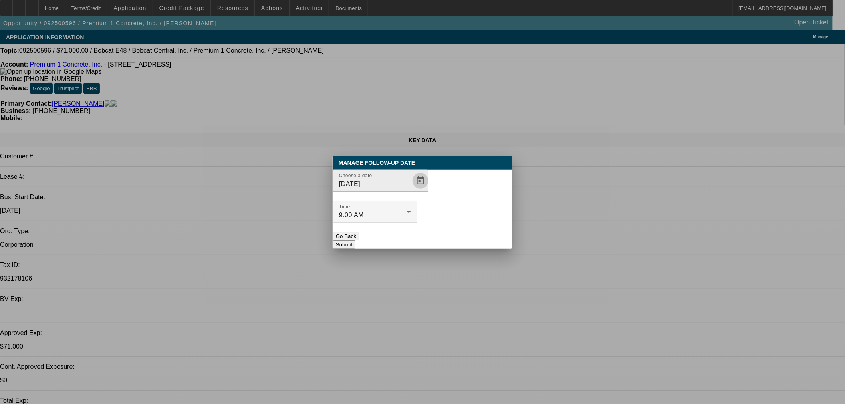
click at [411, 190] on span "Open calendar" at bounding box center [420, 180] width 19 height 19
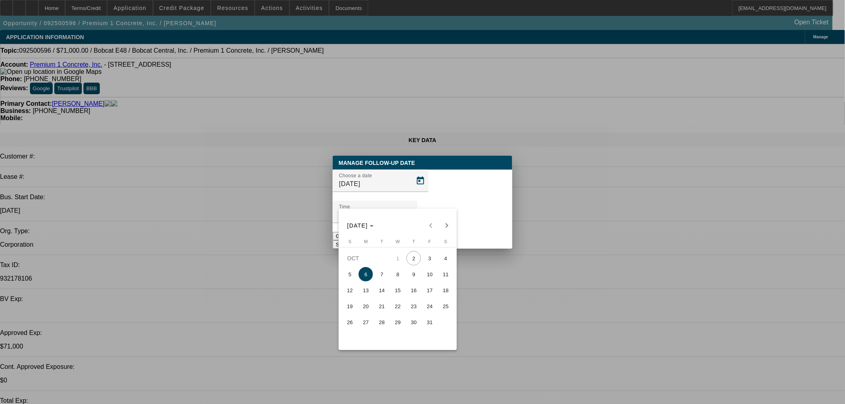
click at [429, 259] on span "3" at bounding box center [430, 258] width 14 height 14
type input "[DATE]"
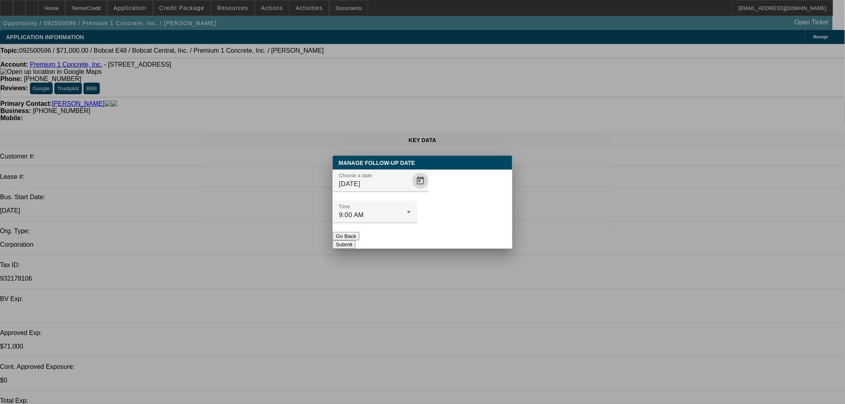
click at [355, 240] on button "Submit" at bounding box center [344, 244] width 23 height 8
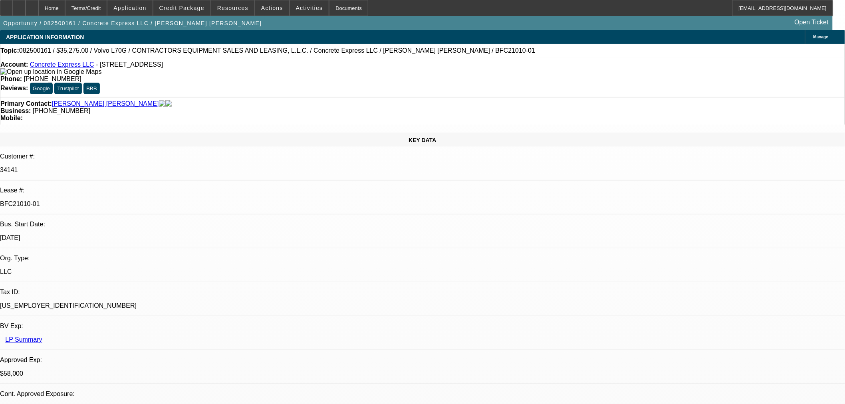
select select "0"
select select "2"
select select "0"
select select "6"
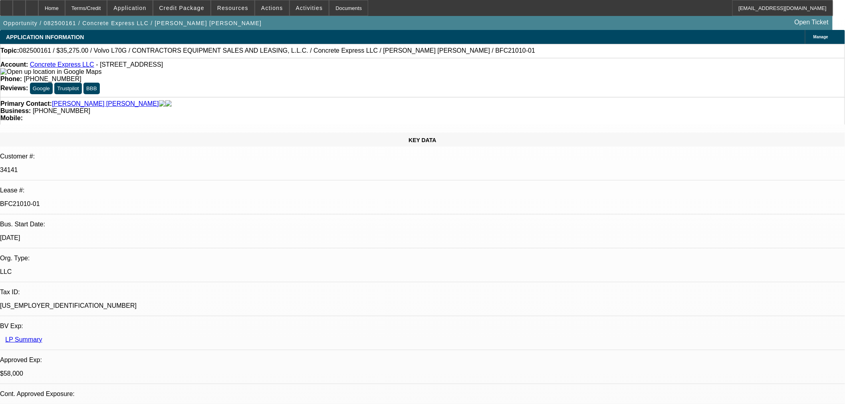
select select "0.15"
select select "2"
select select "0"
select select "6"
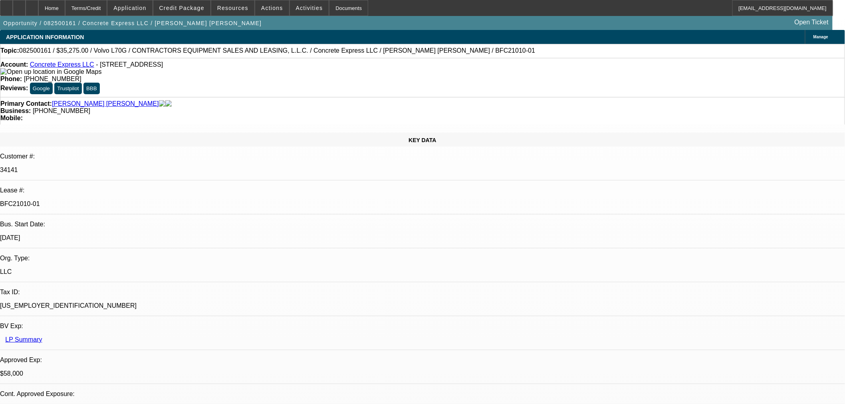
select select "0.15"
select select "2"
select select "0"
select select "6"
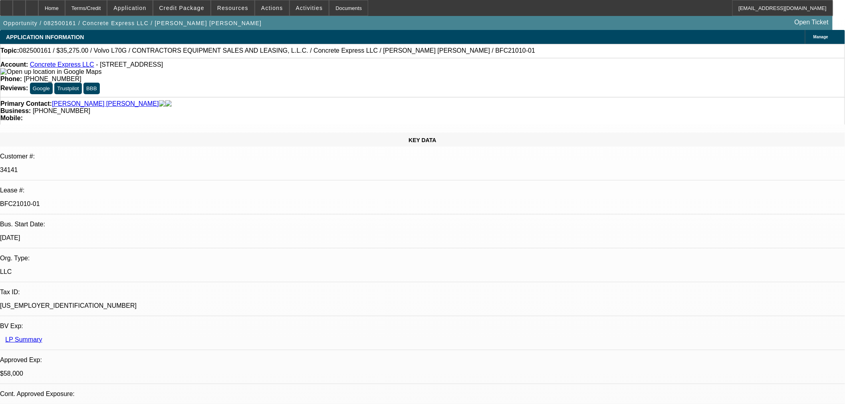
select select "0.15"
select select "2"
select select "0"
select select "6"
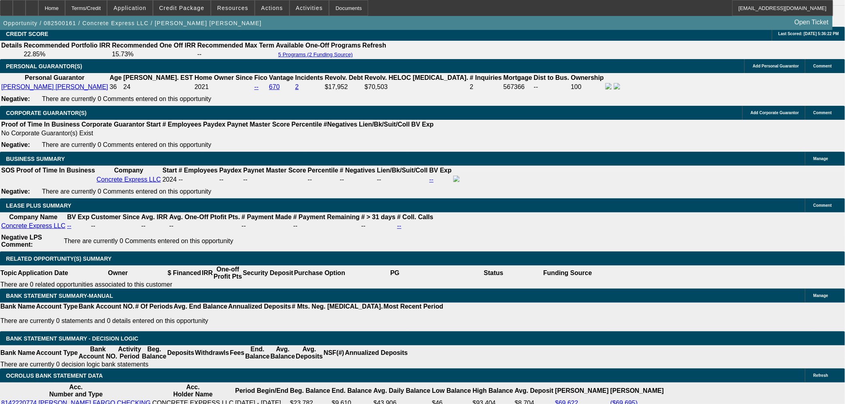
scroll to position [1331, 0]
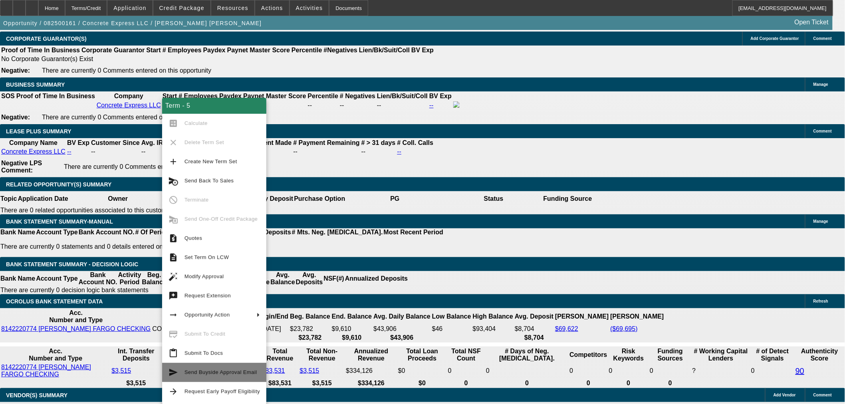
click at [237, 374] on span "Send Buyside Approval Email" at bounding box center [221, 372] width 73 height 6
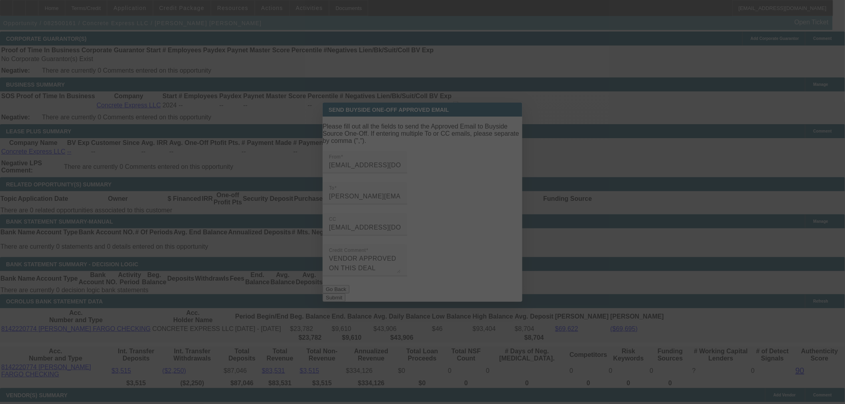
scroll to position [0, 0]
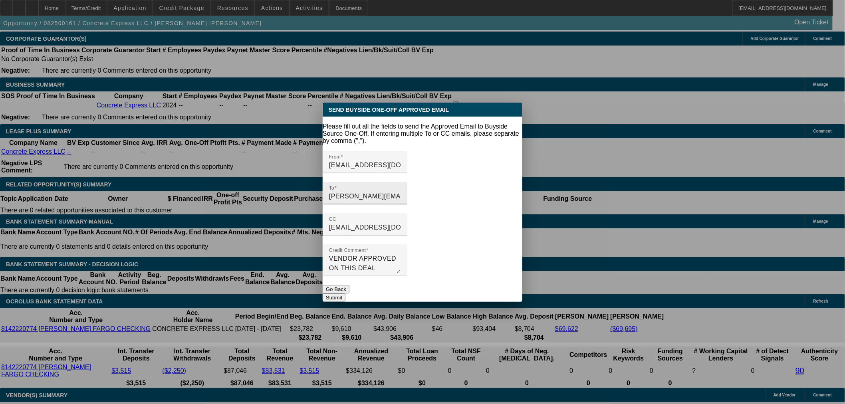
click at [401, 192] on input "[PERSON_NAME][EMAIL_ADDRESS][DOMAIN_NAME]" at bounding box center [365, 197] width 72 height 10
paste input "[PERSON_NAME]"
type input "[PERSON_NAME][EMAIL_ADDRESS][DOMAIN_NAME]"
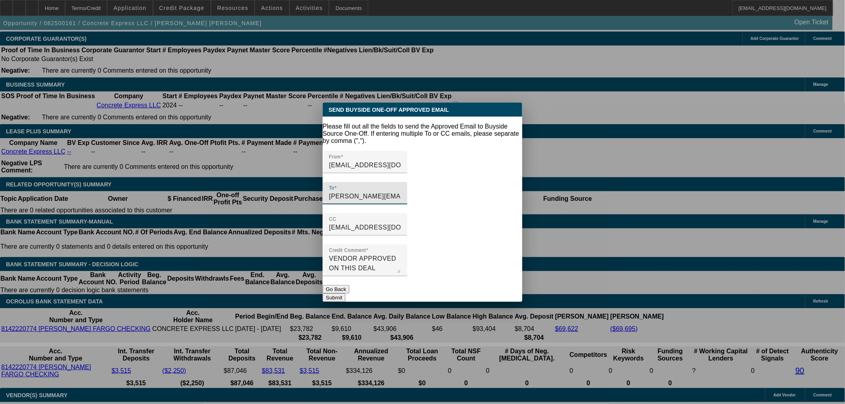
click at [345, 294] on button "Submit" at bounding box center [334, 298] width 23 height 8
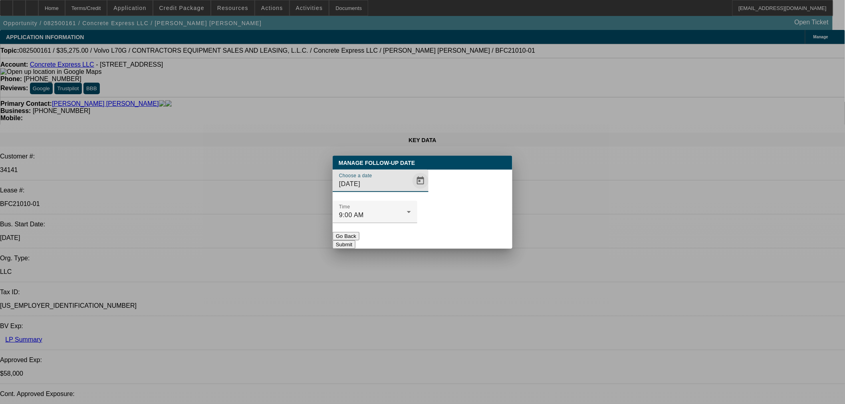
click at [411, 190] on span "Open calendar" at bounding box center [420, 180] width 19 height 19
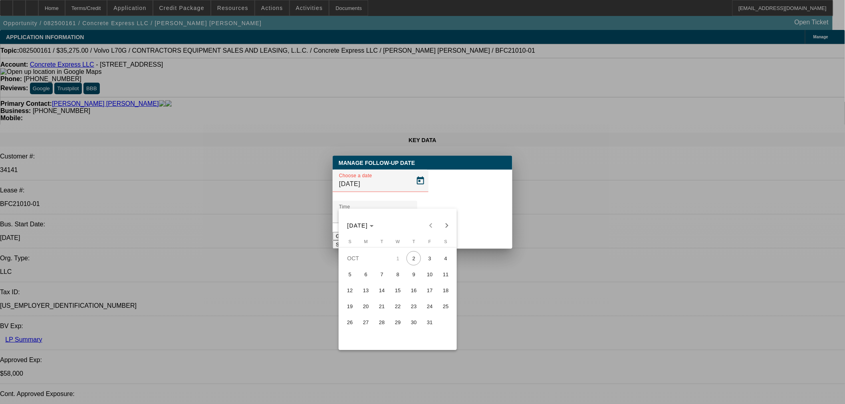
click at [429, 261] on span "3" at bounding box center [430, 258] width 14 height 14
type input "[DATE]"
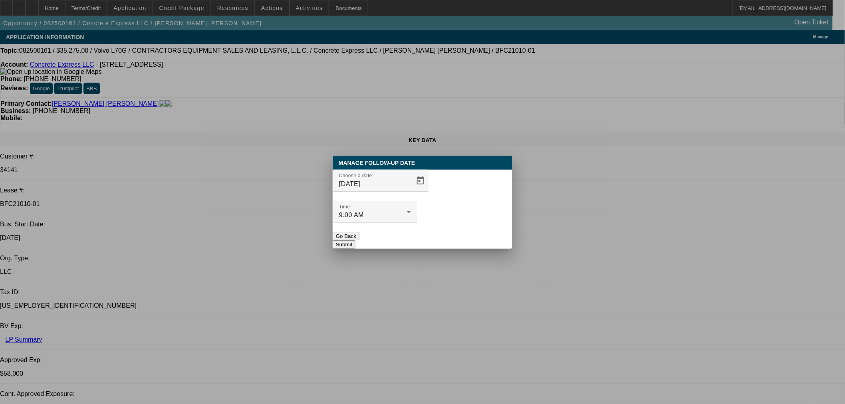
click at [355, 240] on button "Submit" at bounding box center [344, 244] width 23 height 8
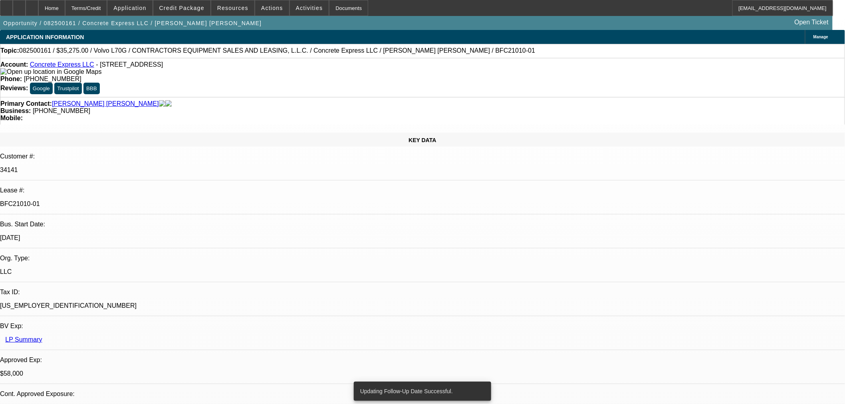
radio input "true"
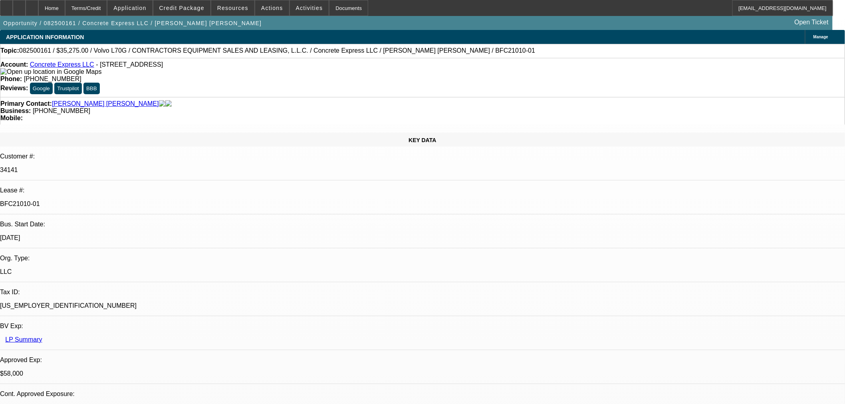
type textarea "Sent Approval. Call Adan tomorrow."
radio input "true"
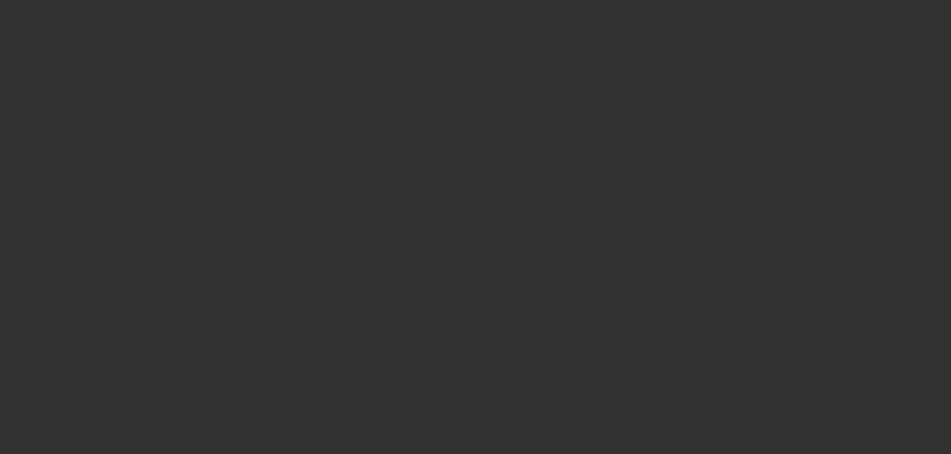
select select "0"
select select "2"
select select "0"
select select "6"
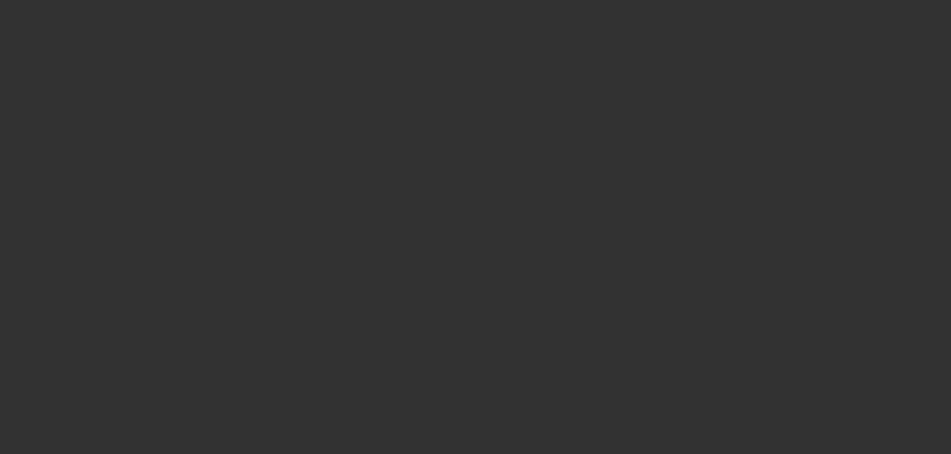
select select "0.1"
select select "2"
select select "0"
select select "6"
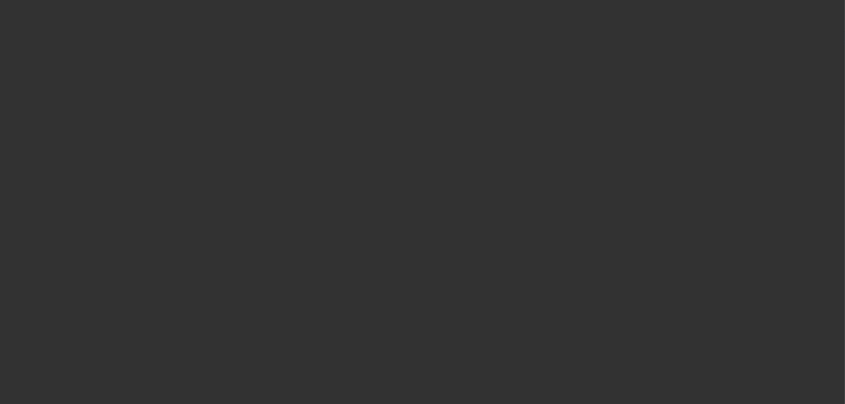
select select "0"
select select "2"
select select "0"
select select "2"
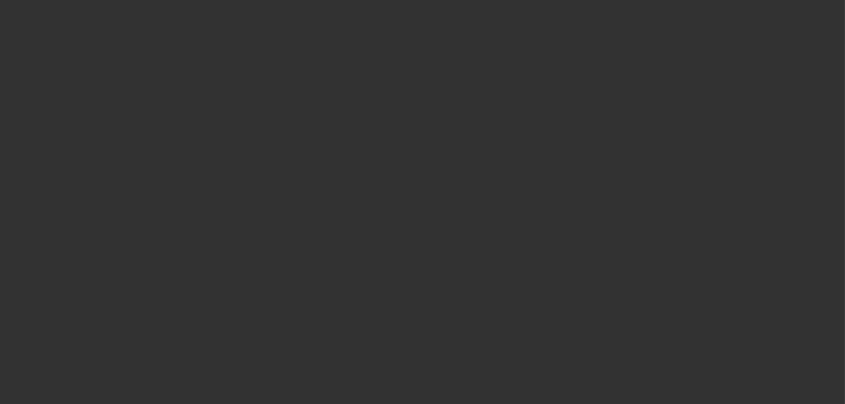
select select "0"
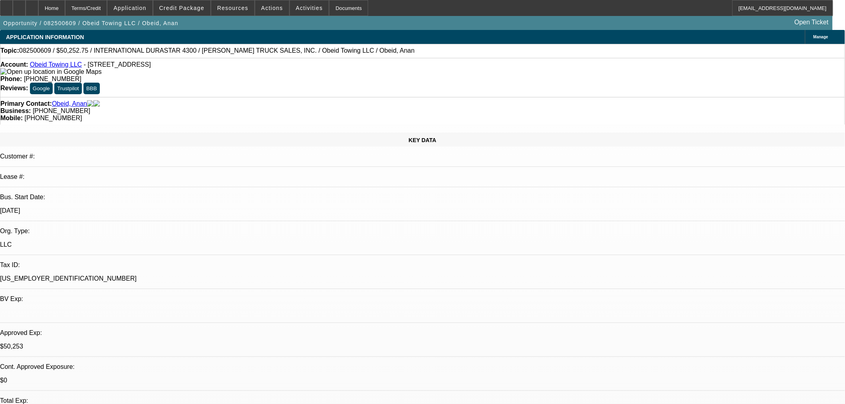
select select "1"
select select "2"
select select "6"
select select "1"
select select "2"
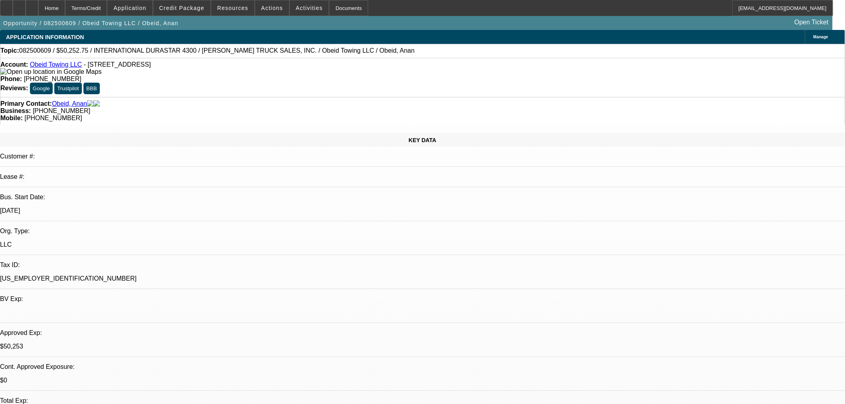
select select "6"
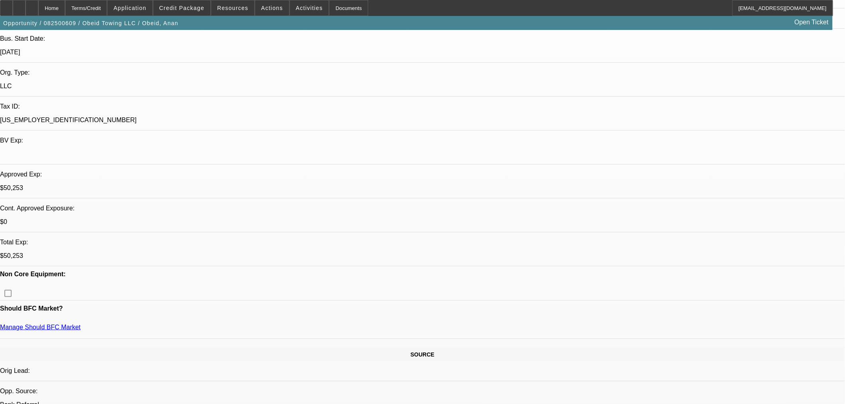
scroll to position [296, 0]
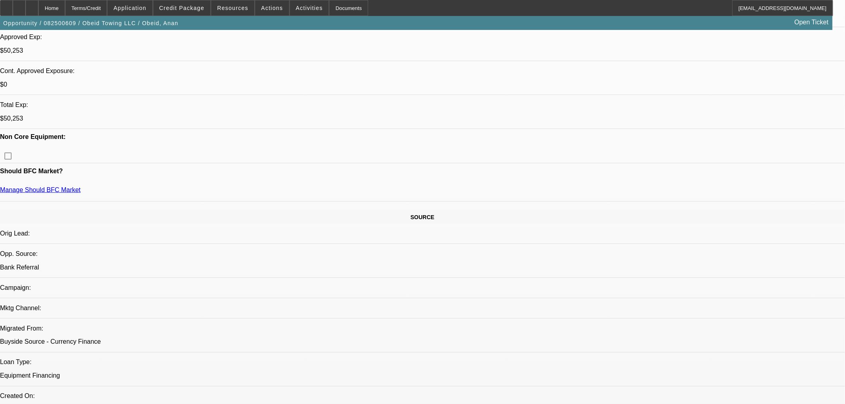
drag, startPoint x: 738, startPoint y: 343, endPoint x: 642, endPoint y: 345, distance: 95.5
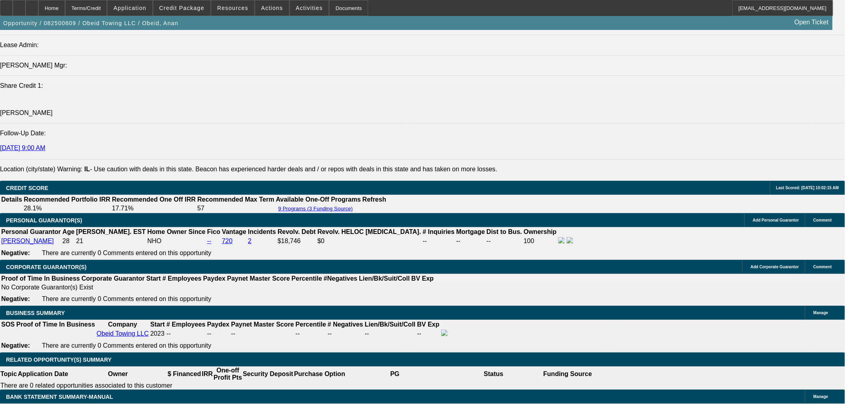
scroll to position [0, 0]
drag, startPoint x: 654, startPoint y: 127, endPoint x: 660, endPoint y: 129, distance: 5.8
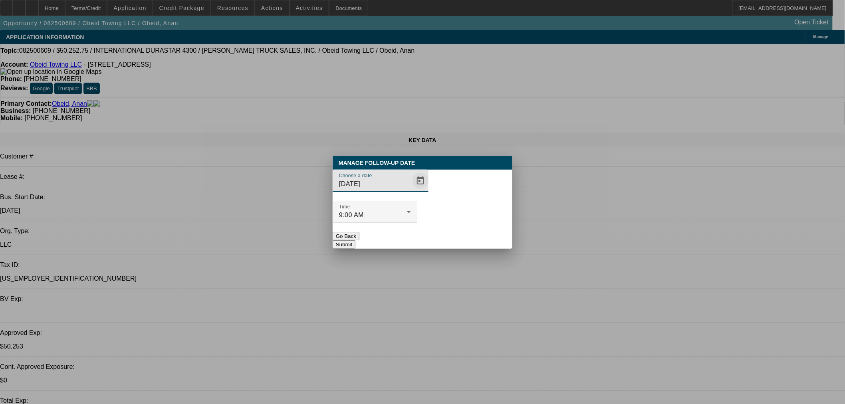
click at [411, 190] on span "Open calendar" at bounding box center [420, 180] width 19 height 19
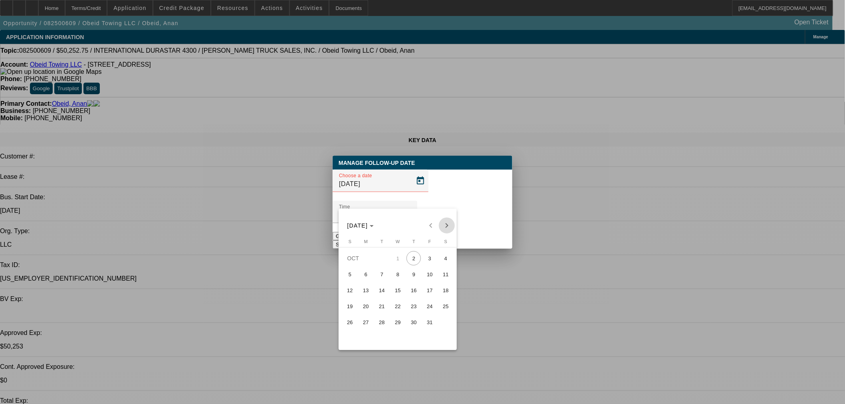
click at [446, 222] on span "Next month" at bounding box center [447, 226] width 16 height 16
click at [427, 226] on span "Previous month" at bounding box center [431, 226] width 16 height 16
click at [405, 293] on button "15" at bounding box center [398, 290] width 16 height 16
type input "10/15/2025"
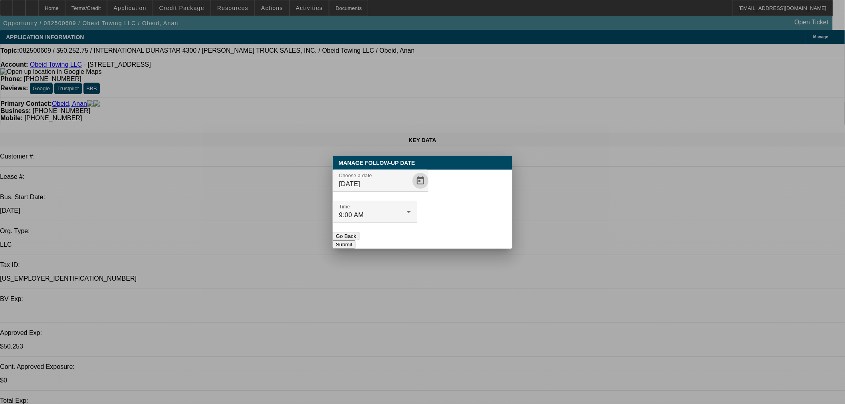
click at [355, 240] on button "Submit" at bounding box center [344, 244] width 23 height 8
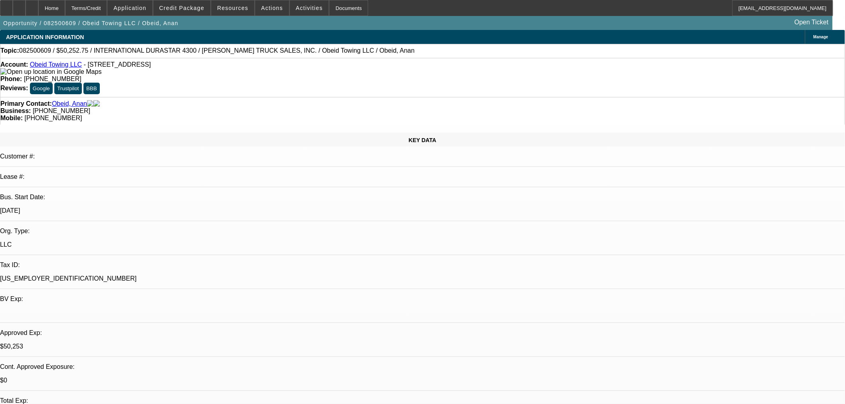
radio input "true"
type textarea "Close out in 2 weeks if no update."
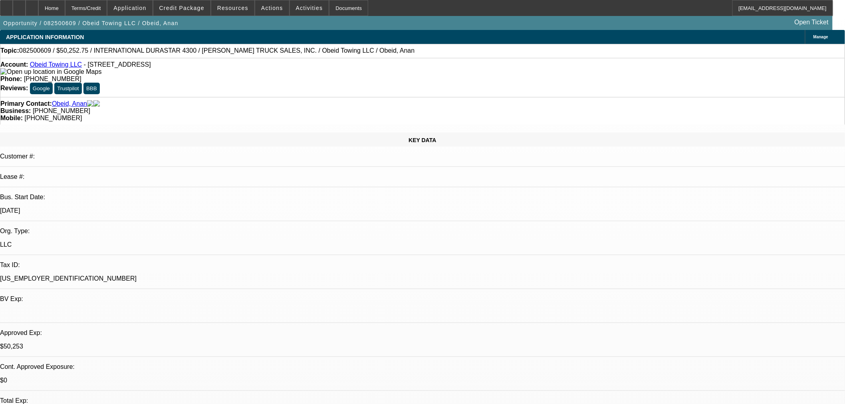
radio input "true"
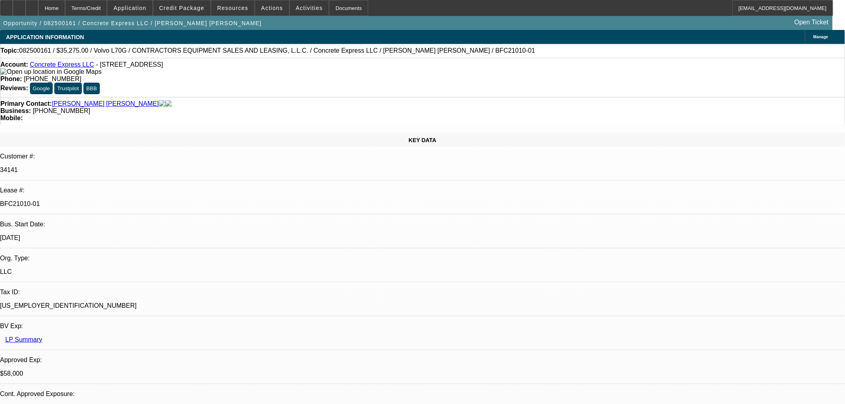
select select "0"
select select "2"
select select "0"
select select "6"
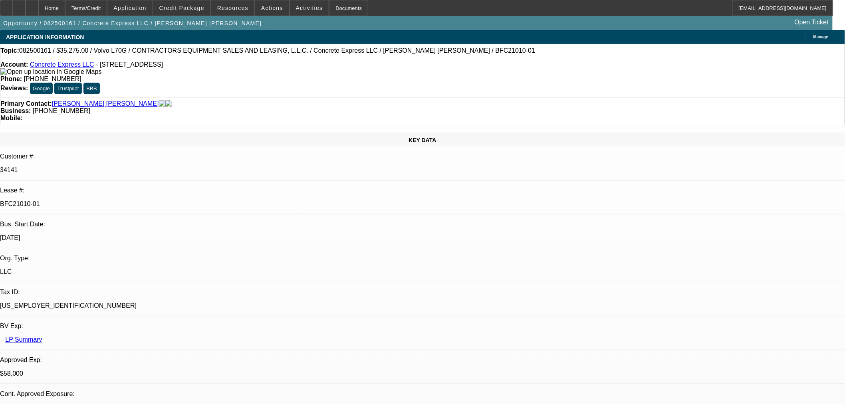
select select "0.15"
select select "2"
select select "0"
select select "6"
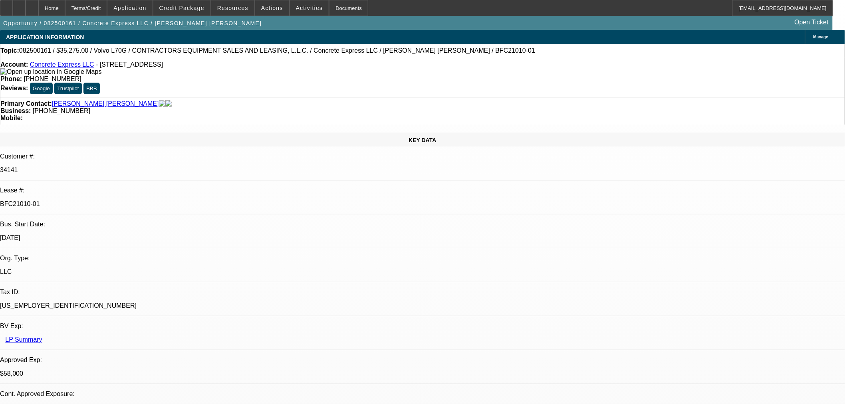
select select "0.15"
select select "2"
select select "0"
select select "6"
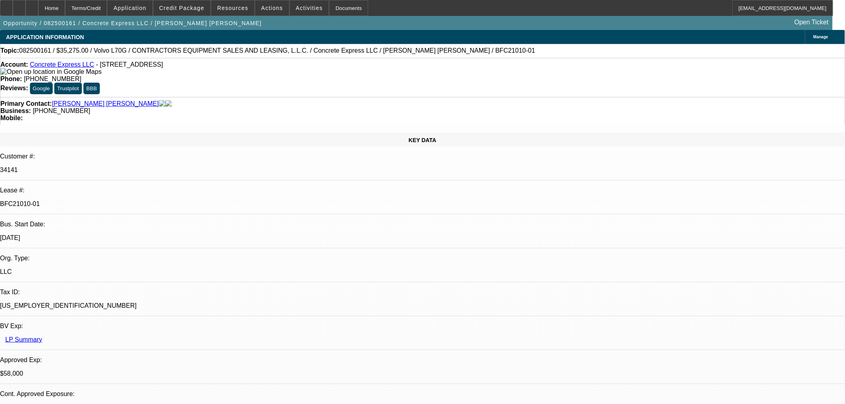
select select "0.15"
select select "2"
select select "0"
select select "6"
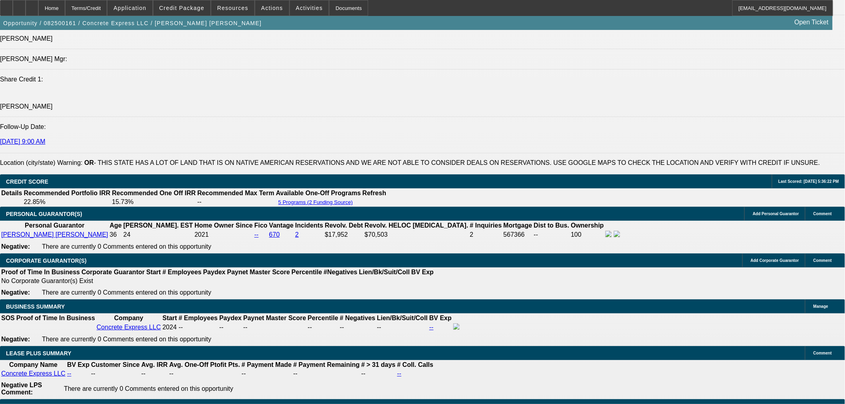
scroll to position [1183, 0]
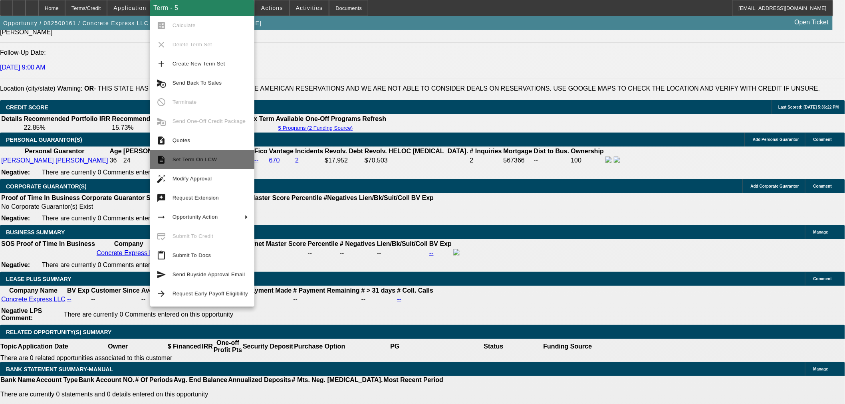
click at [202, 161] on span "Set Term On LCW" at bounding box center [195, 160] width 44 height 6
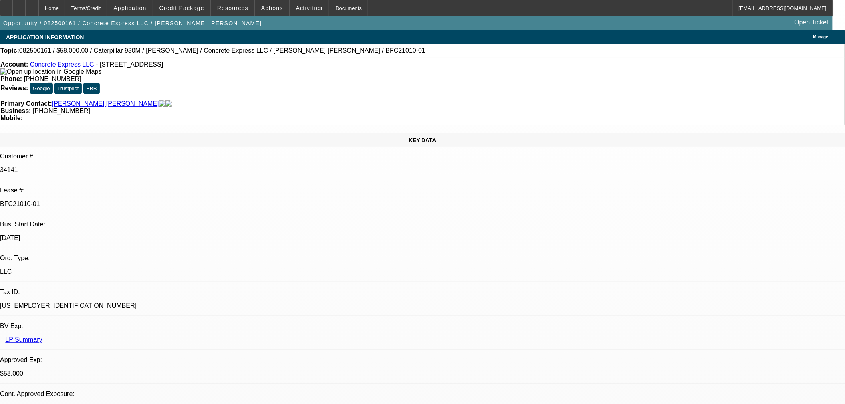
select select "0"
select select "2"
select select "0"
select select "6"
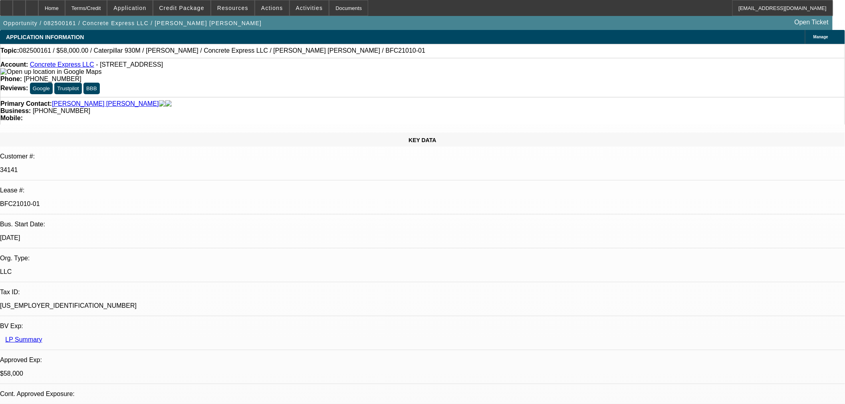
select select "0.15"
select select "2"
select select "0"
select select "6"
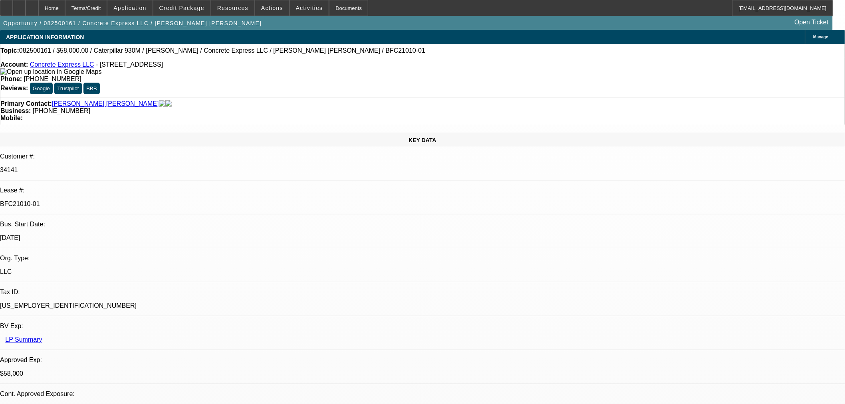
select select "0.15"
select select "2"
select select "0"
select select "6"
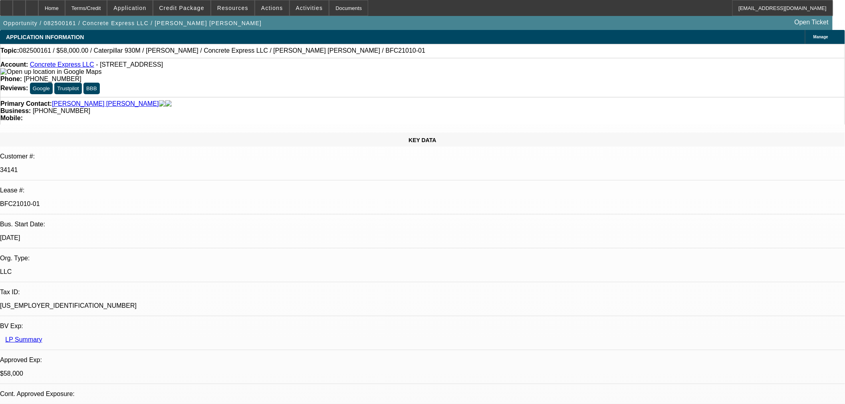
select select "0.15"
select select "2"
select select "0"
select select "6"
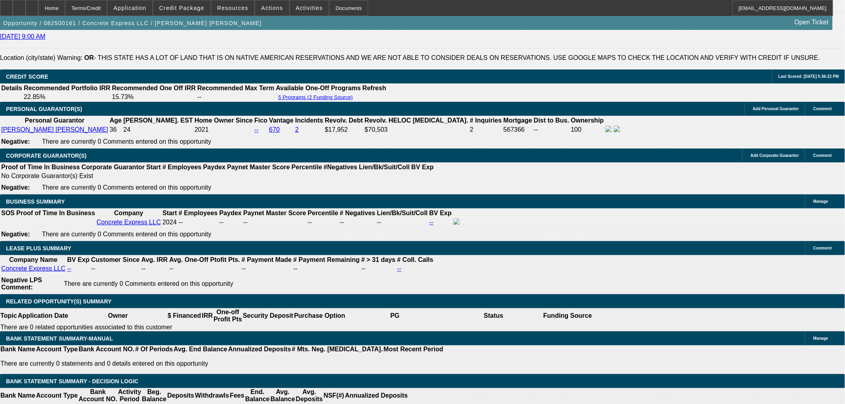
scroll to position [1183, 0]
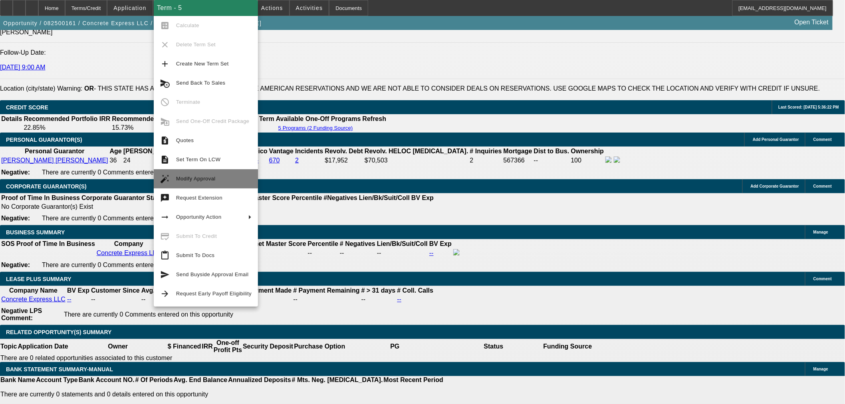
click at [212, 177] on span "Modify Approval" at bounding box center [196, 179] width 40 height 6
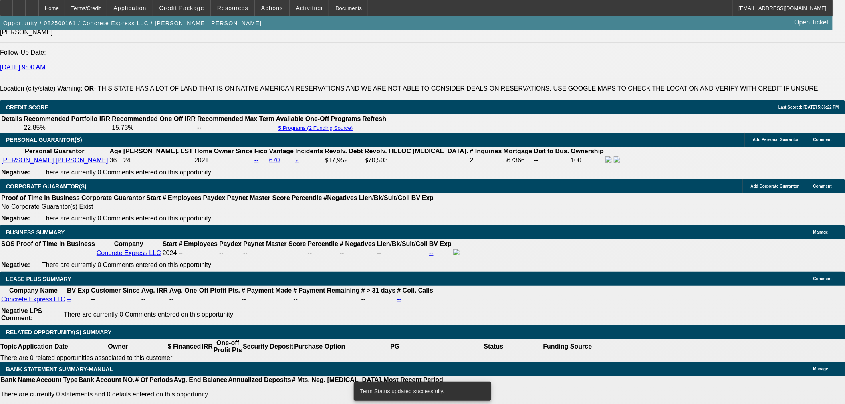
select select "0"
select select "2"
select select "0"
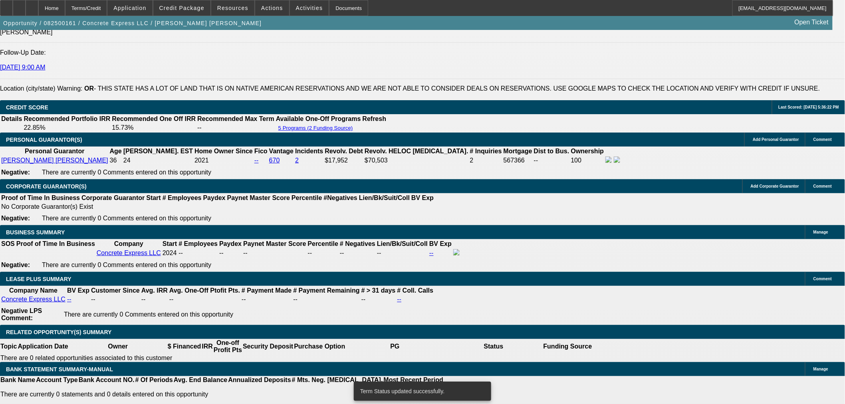
select select "6"
select select "0"
select select "2"
select select "0"
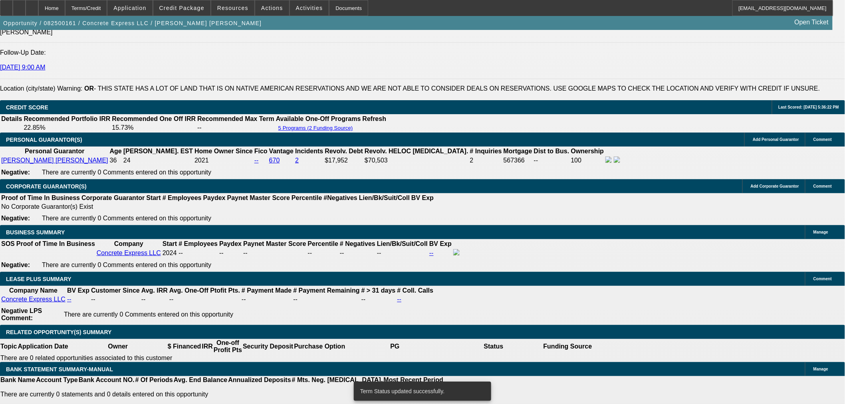
select select "6"
select select "0.15"
select select "2"
select select "0"
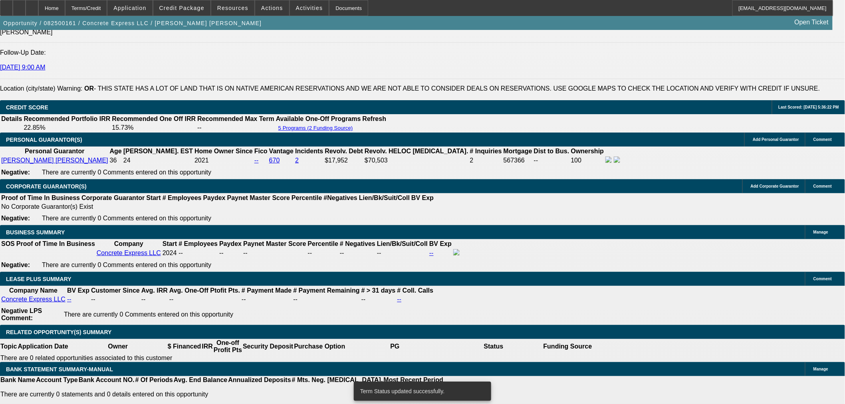
select select "6"
select select "0.15"
select select "2"
select select "0"
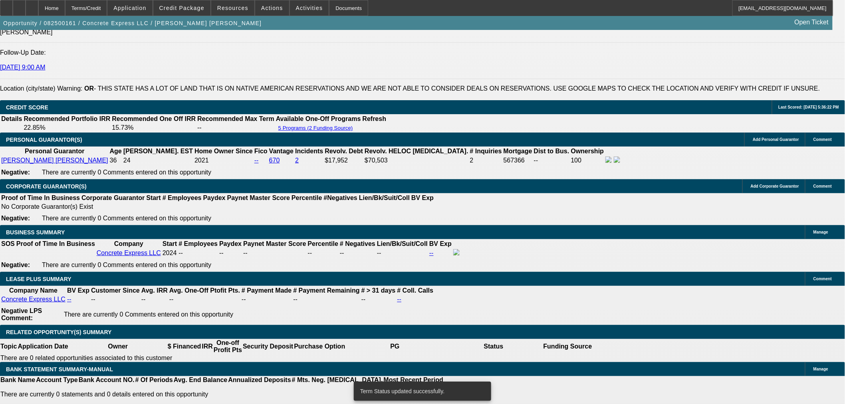
select select "6"
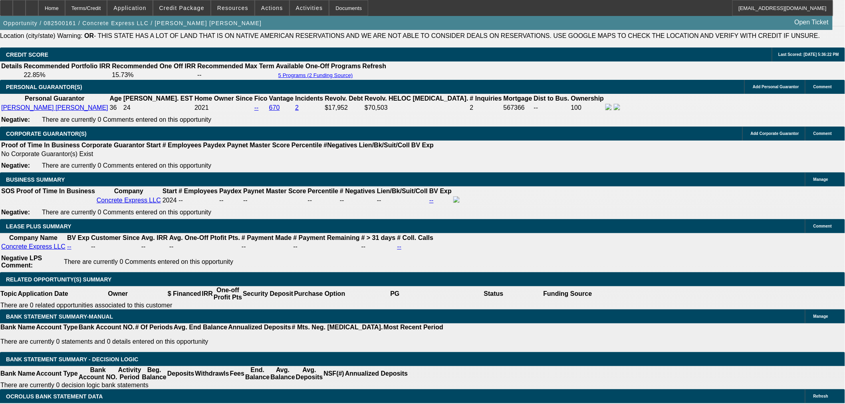
scroll to position [1257, 0]
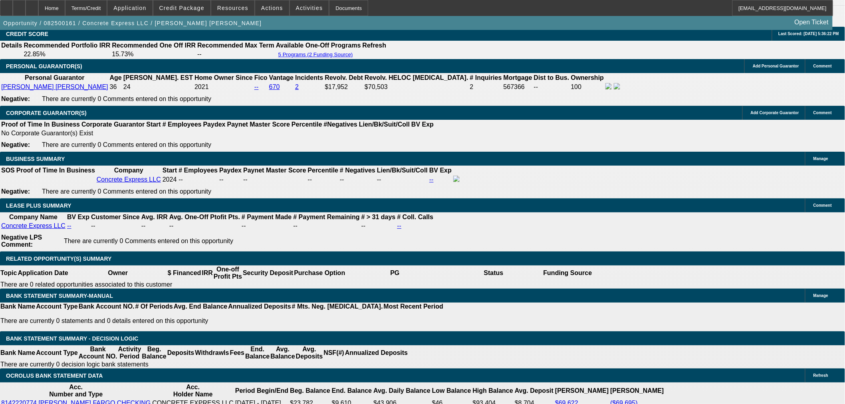
paste input "$2,106.0"
type input "$2,106.00"
type input "25.6"
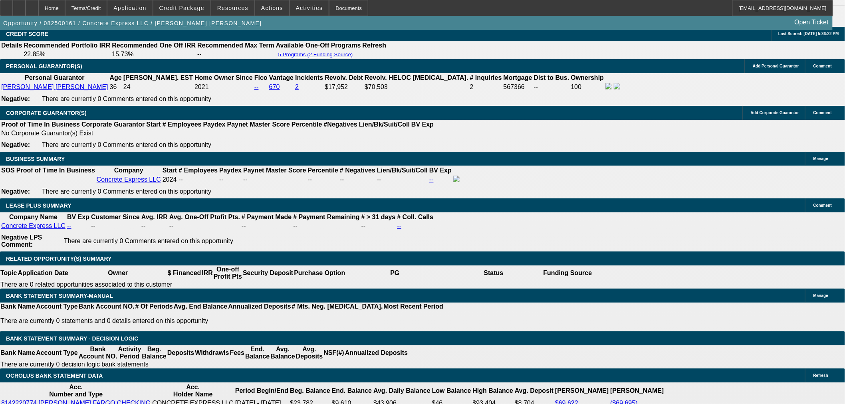
type input "$4,212.00"
type input "UNKNOWN"
type input "$2,106.00"
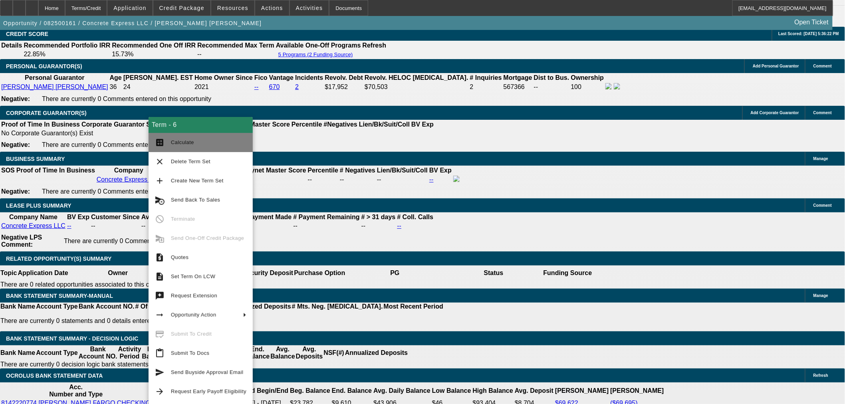
click at [183, 143] on span "Calculate" at bounding box center [182, 142] width 23 height 6
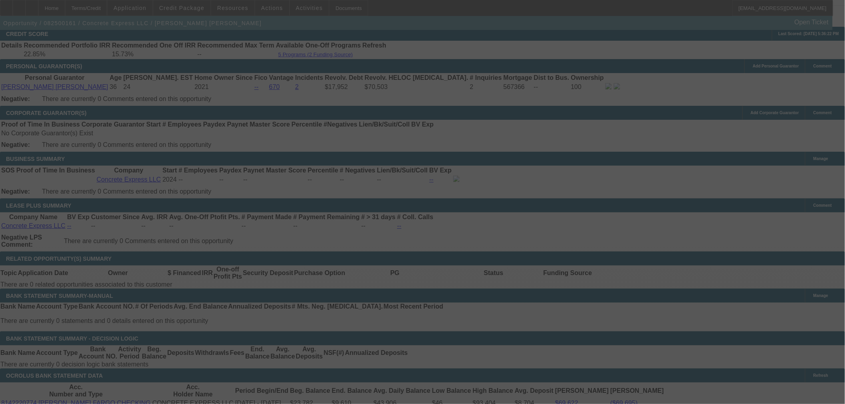
select select "0"
select select "2"
select select "0"
select select "6"
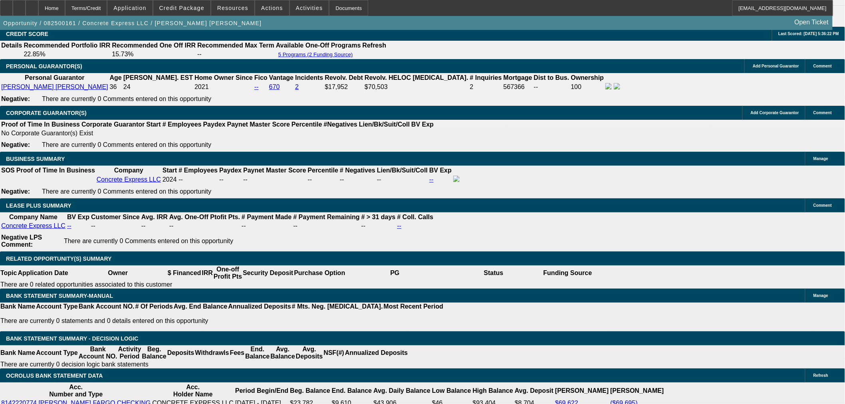
scroll to position [148, 0]
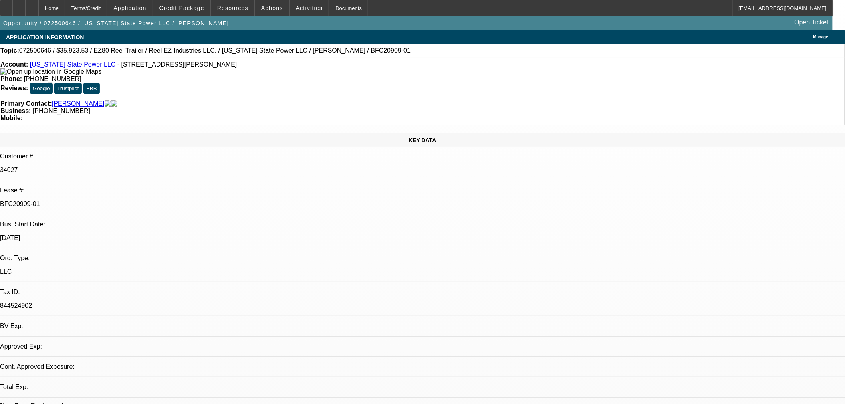
select select "0"
select select "0.1"
select select "4"
select select "0"
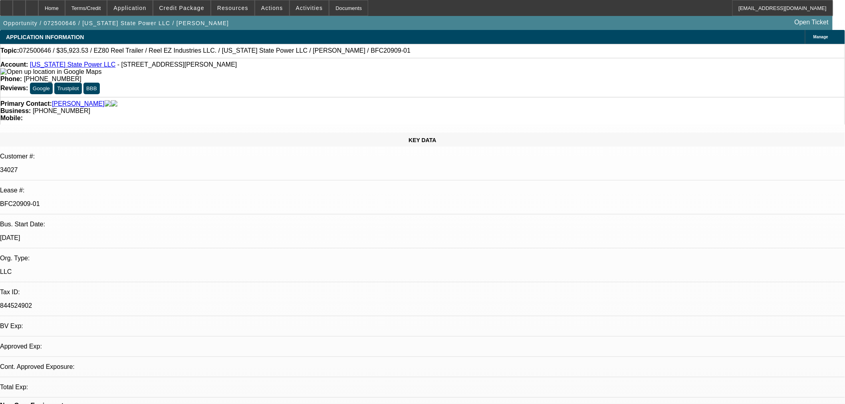
select select "0"
select select "2"
select select "0"
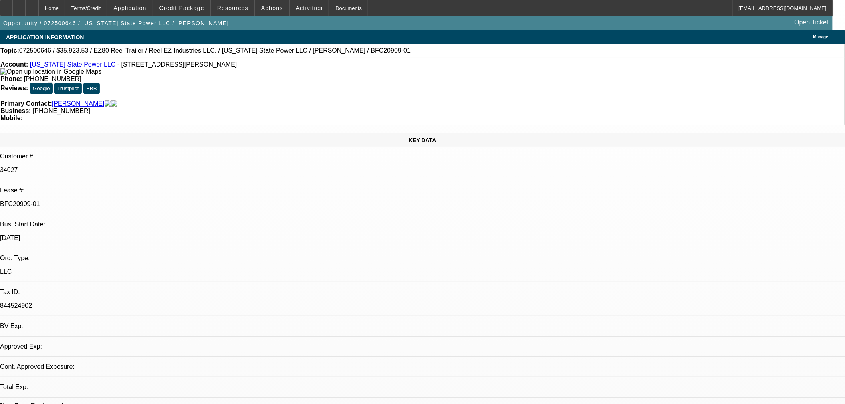
select select "0"
select select "2"
select select "0"
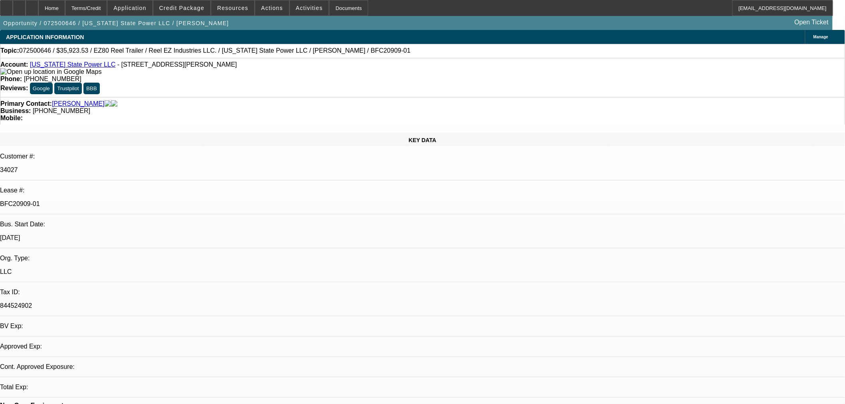
select select "2"
click at [84, 68] on link "[US_STATE] State Power LLC" at bounding box center [73, 64] width 86 height 7
